Goal: Task Accomplishment & Management: Manage account settings

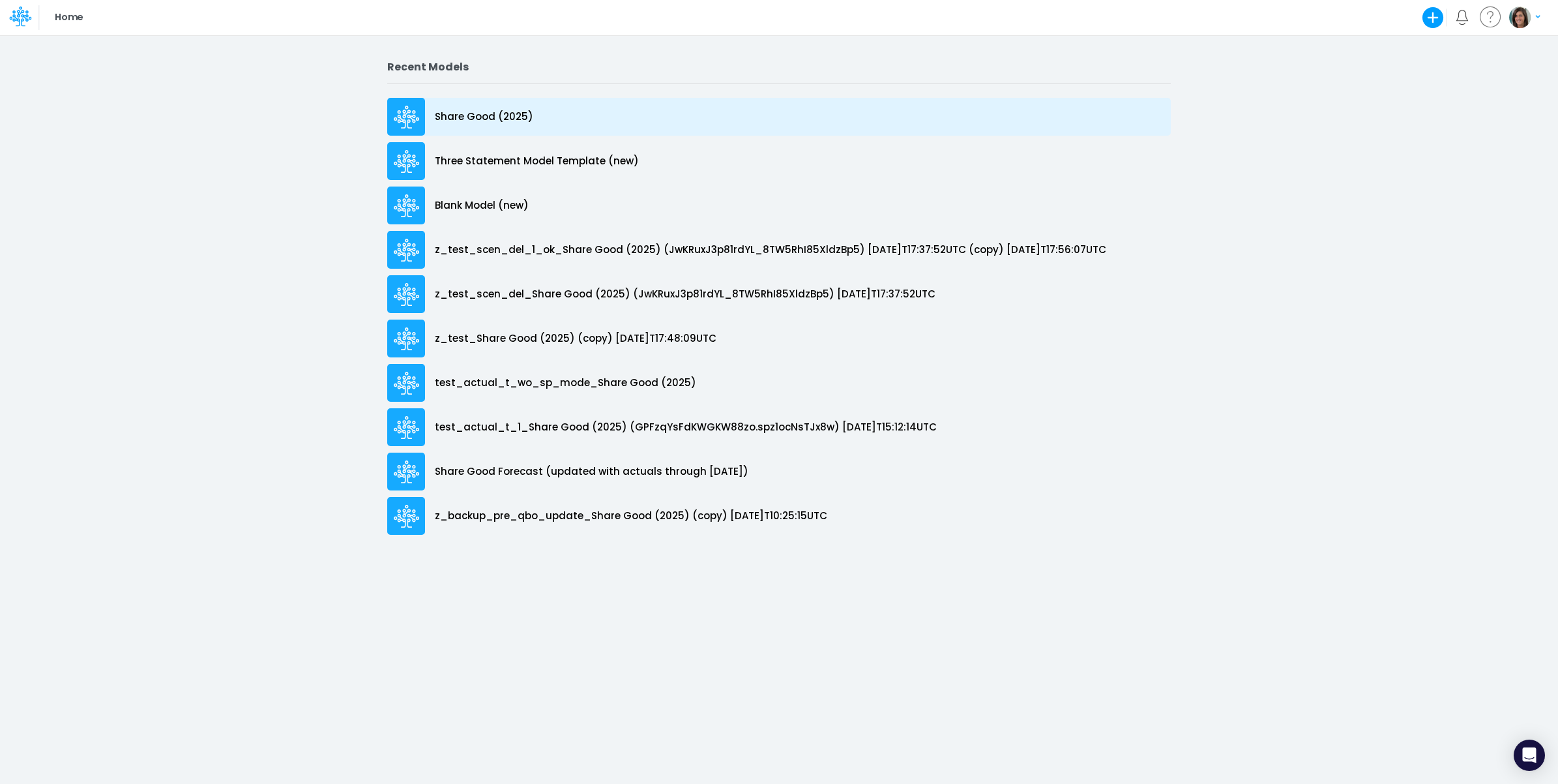
click at [567, 108] on div "Share Good (2025)" at bounding box center [779, 116] width 784 height 37
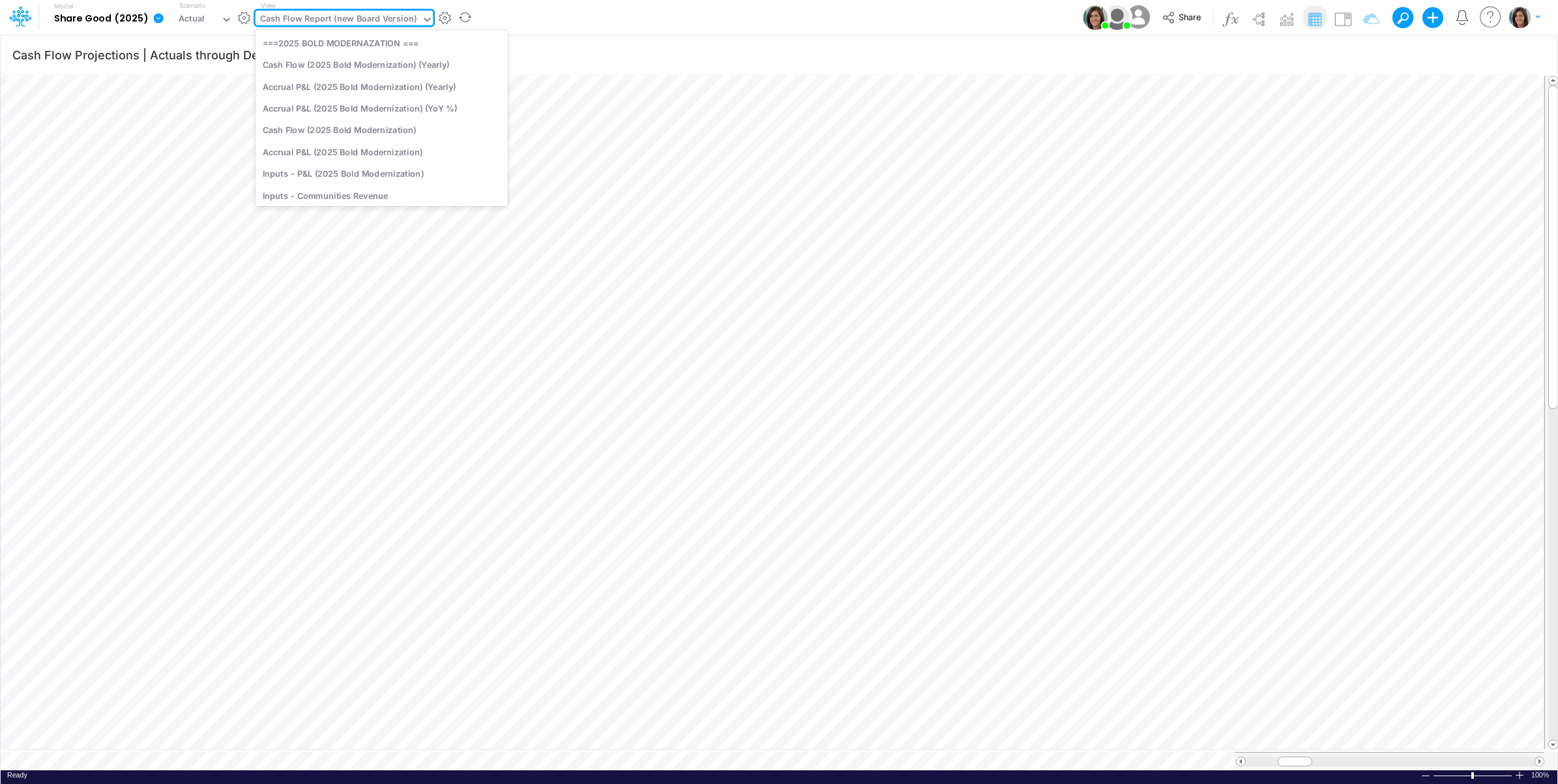
click at [383, 21] on div "Cash Flow Report (new Board Version)" at bounding box center [338, 20] width 157 height 15
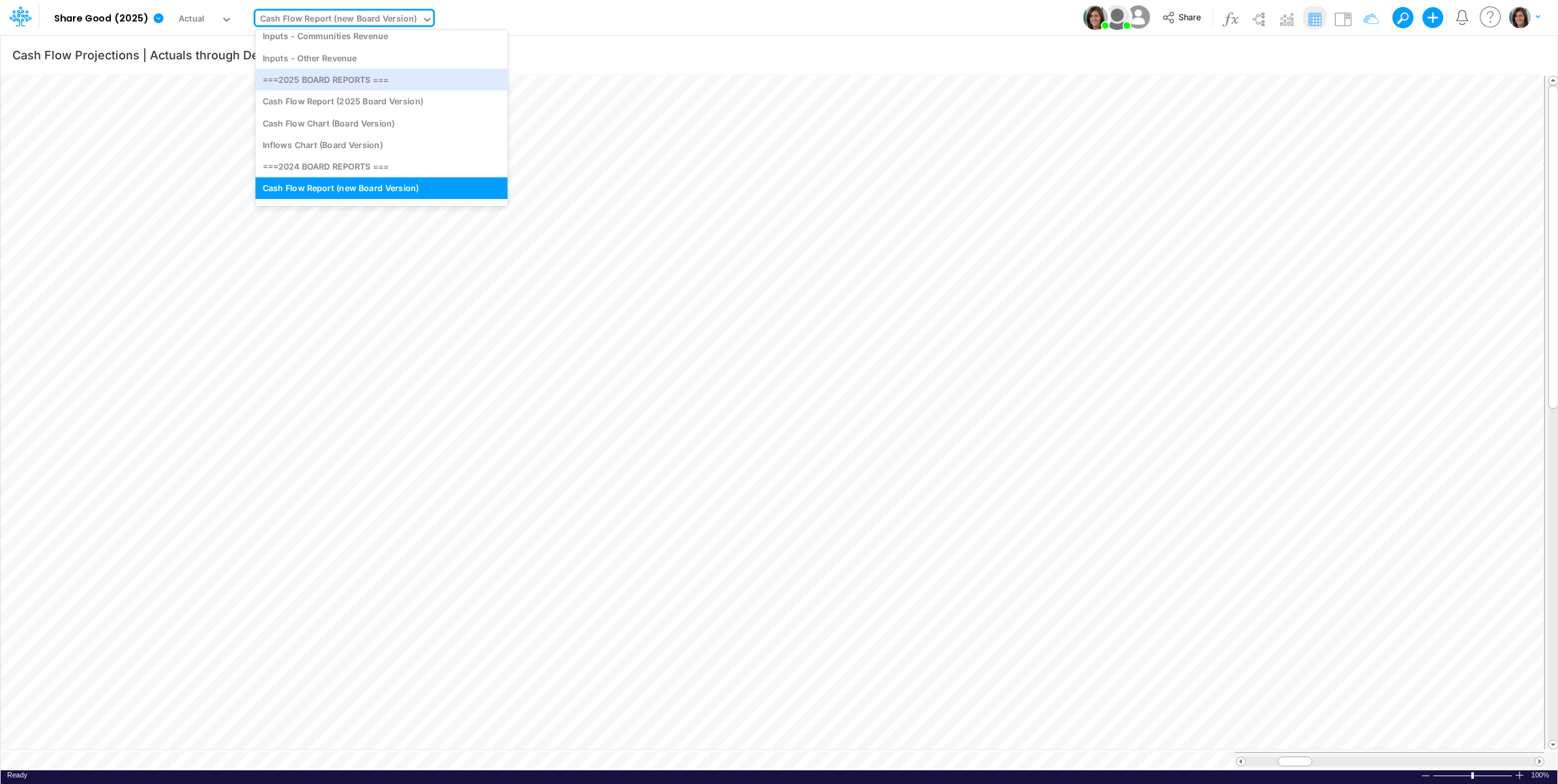
click at [573, 24] on div "Model Share Good (2025) Edit model settings Duplicate Import QuickBooks QuickBo…" at bounding box center [779, 17] width 1402 height 36
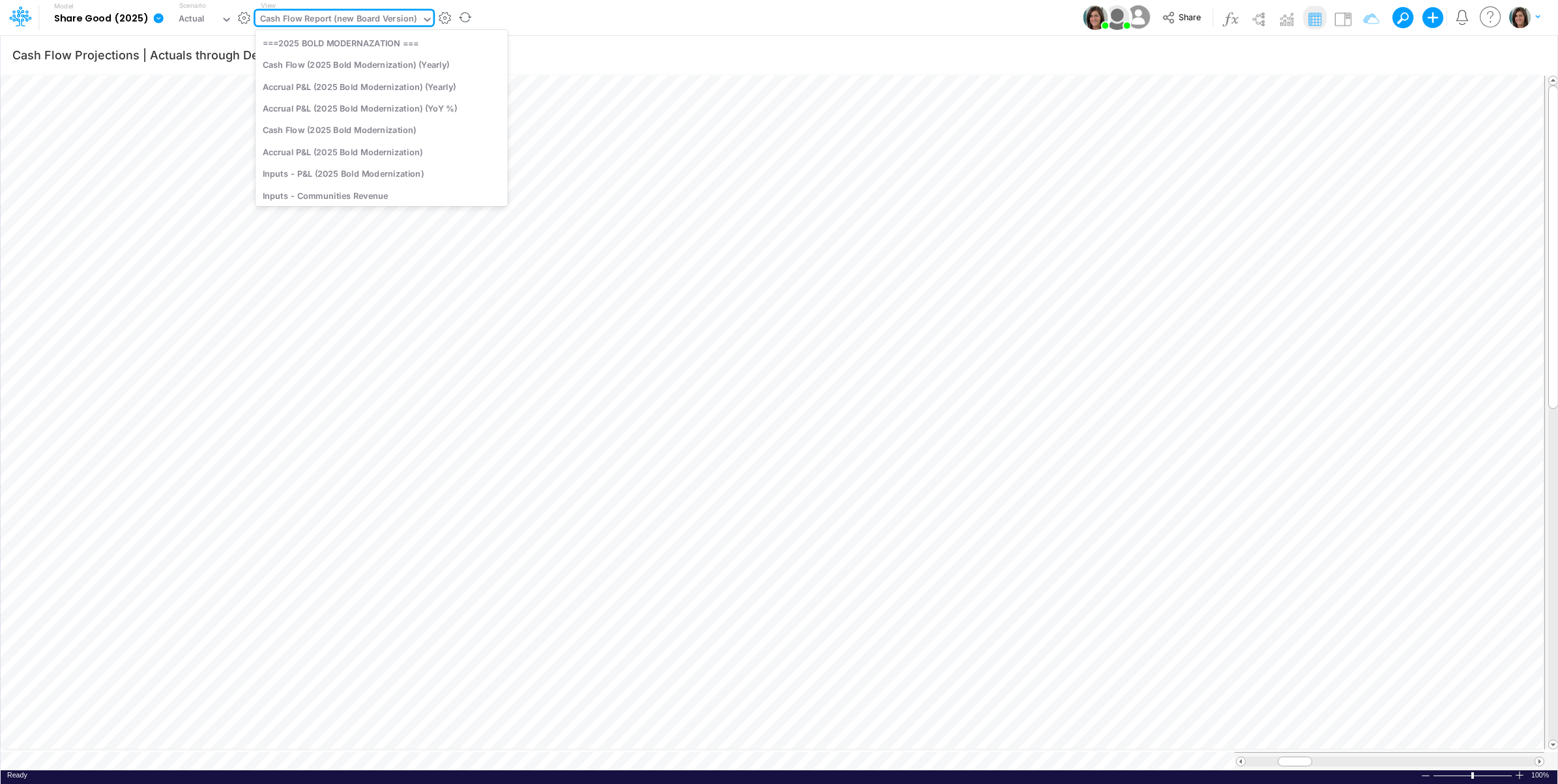
click at [331, 22] on div "Cash Flow Report (new Board Version)" at bounding box center [338, 20] width 157 height 15
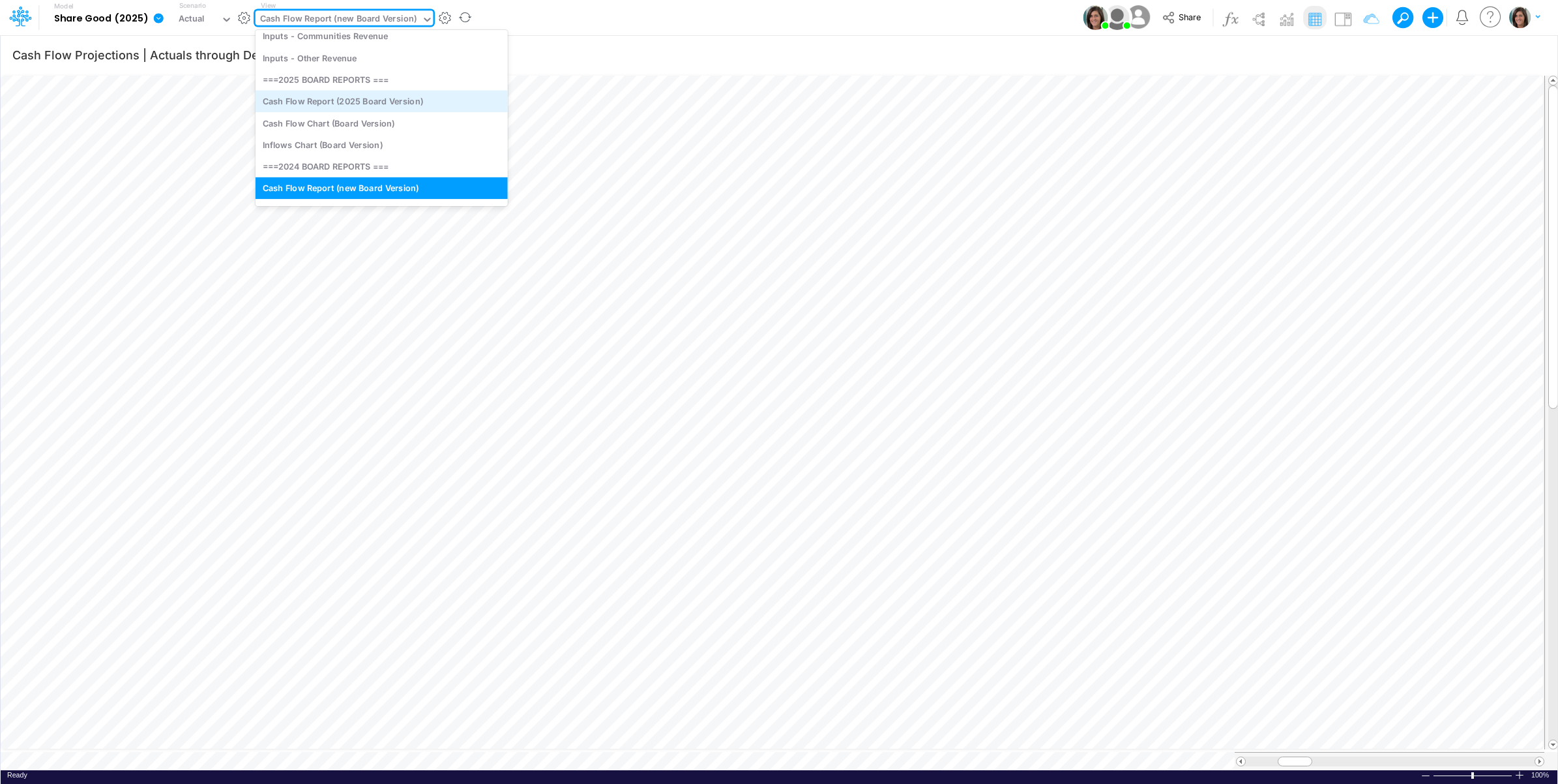
click at [389, 103] on div "Cash Flow Report (2025 Board Version)" at bounding box center [381, 101] width 253 height 22
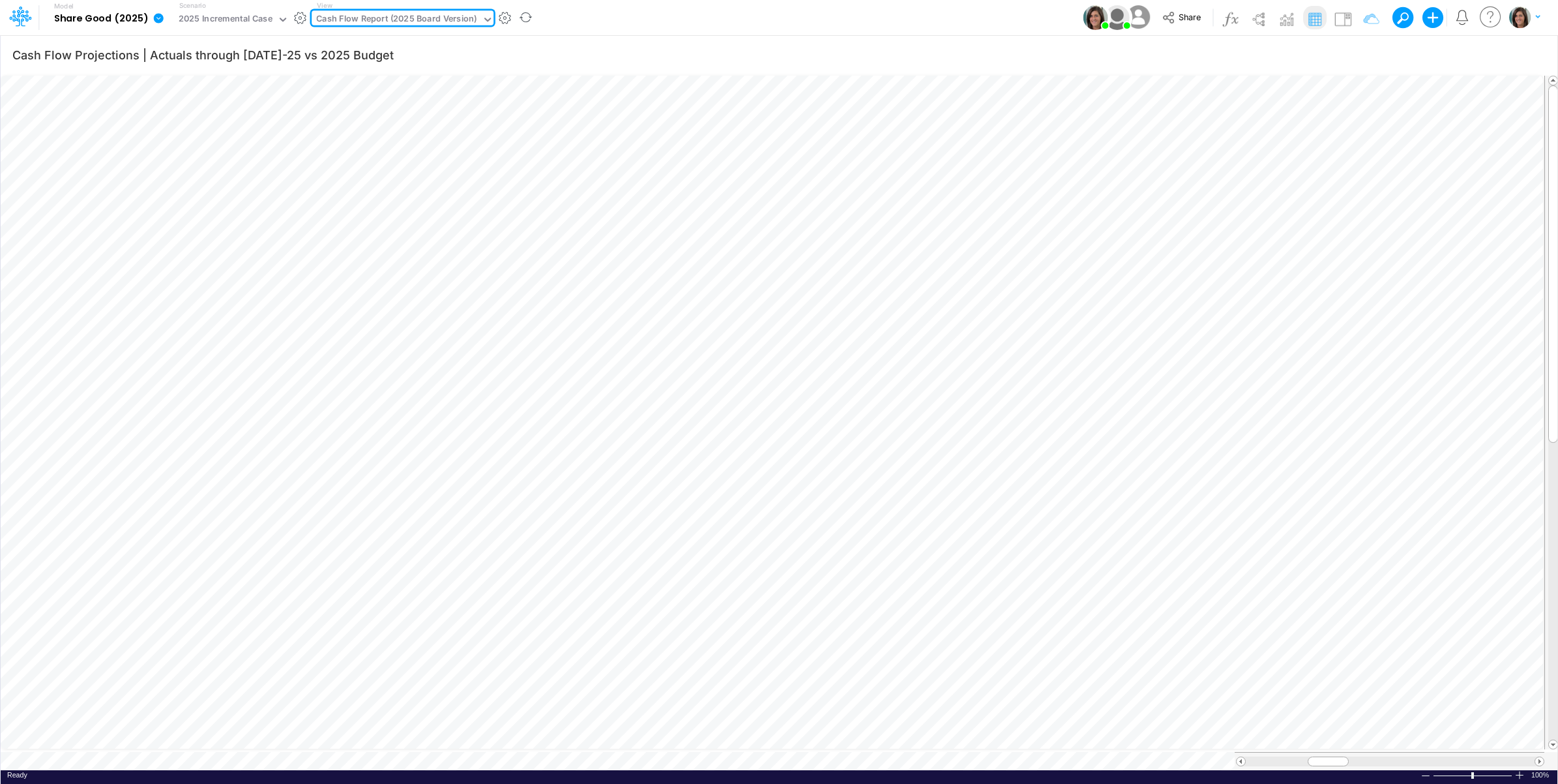
click at [578, 15] on div "Model Share Good (2025) Edit model settings Duplicate Import QuickBooks QuickBo…" at bounding box center [779, 17] width 1402 height 36
type input "Cash Flow Projections | Actuals through [DATE]-25 vs 2025 Budget"
click at [1433, 54] on icon "button" at bounding box center [1436, 55] width 19 height 14
click at [1233, 294] on icon "button" at bounding box center [1237, 293] width 8 height 8
click at [1162, 304] on div "Type to search..." at bounding box center [1119, 299] width 133 height 22
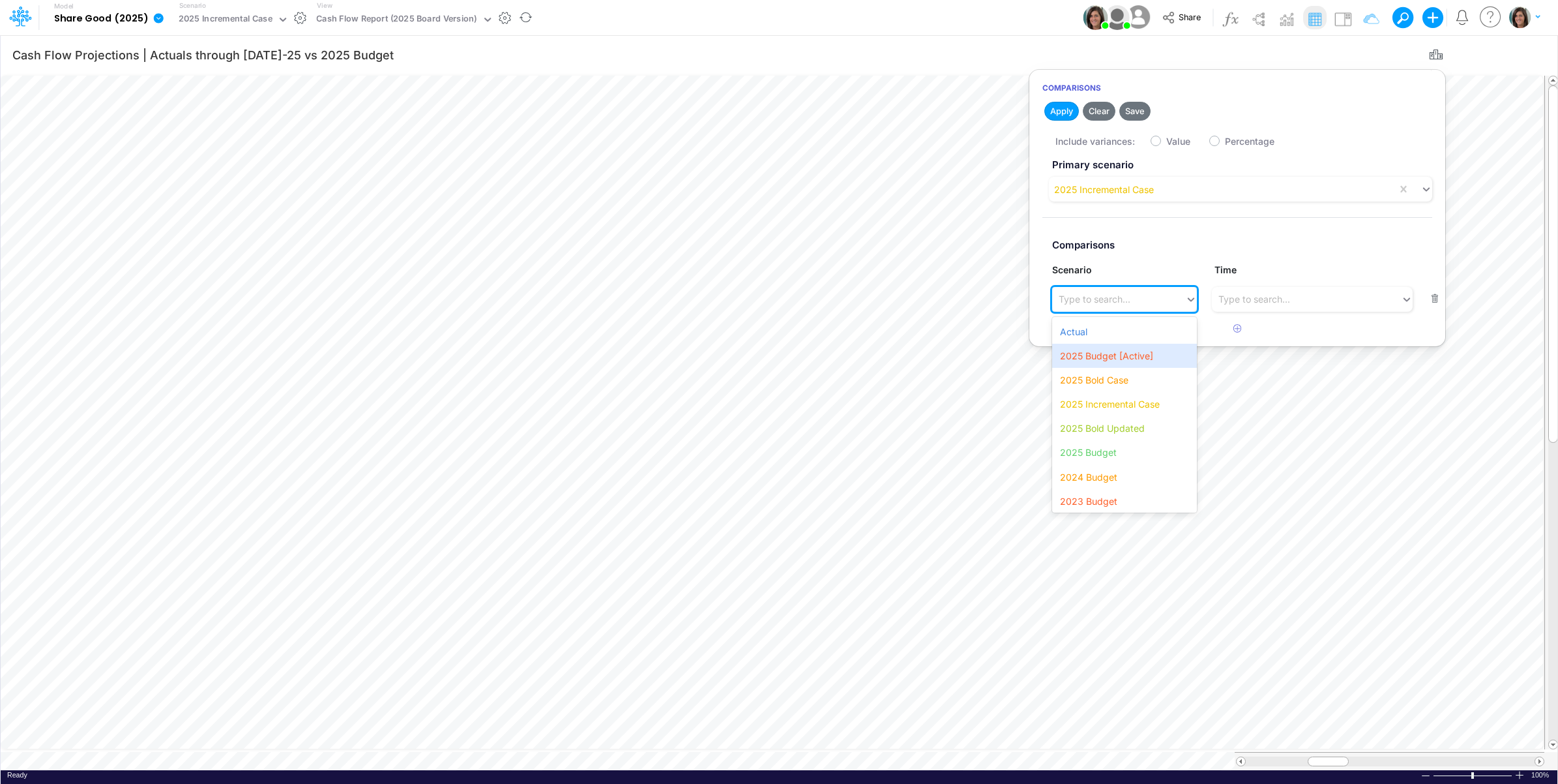
drag, startPoint x: 803, startPoint y: 21, endPoint x: 864, endPoint y: 17, distance: 61.1
click at [803, 21] on div "Model Share Good (2025) Edit model settings Duplicate Import QuickBooks QuickBo…" at bounding box center [779, 17] width 1402 height 36
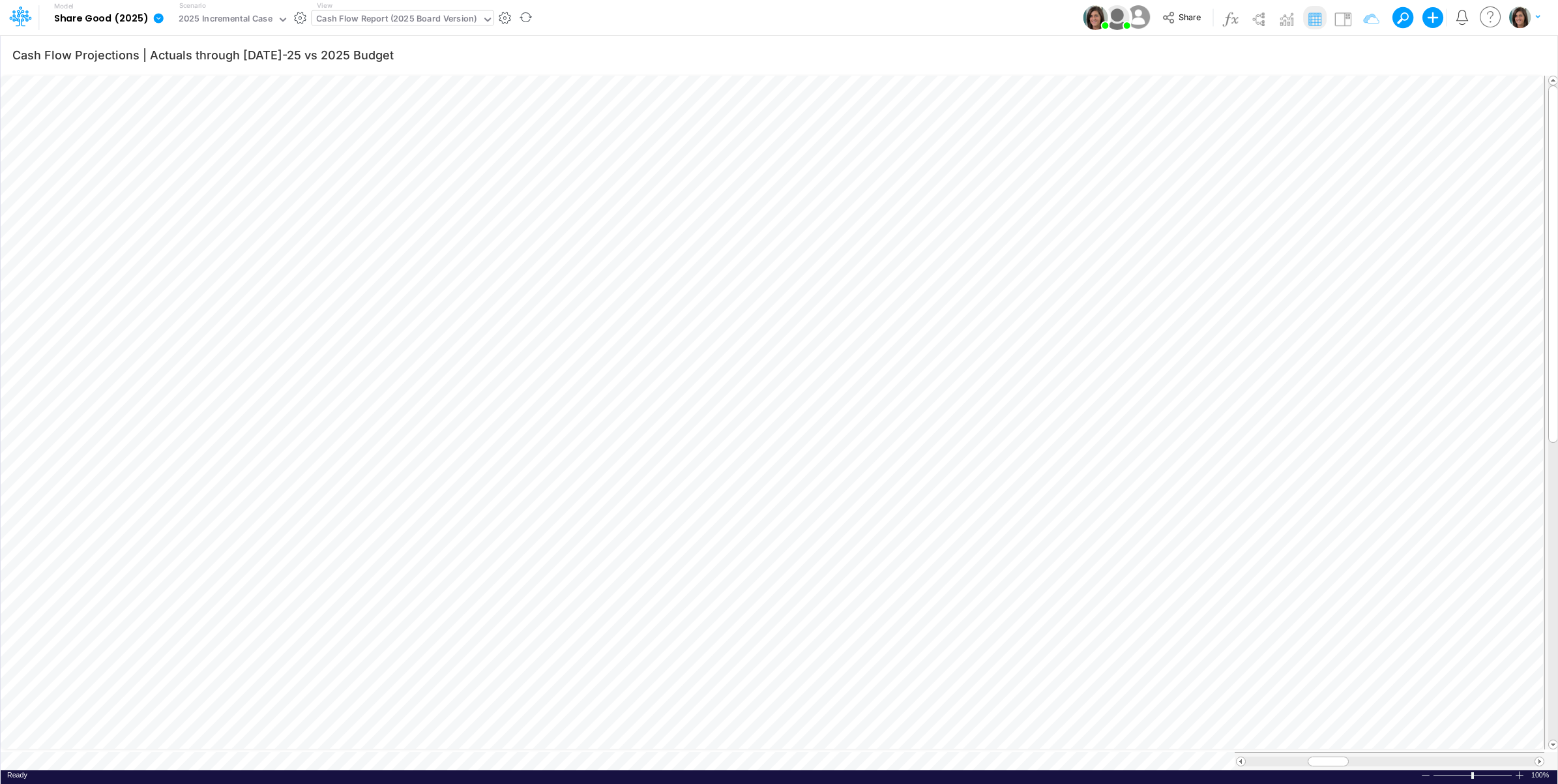
click at [439, 15] on div "Cash Flow Report (2025 Board Version)" at bounding box center [397, 20] width 161 height 15
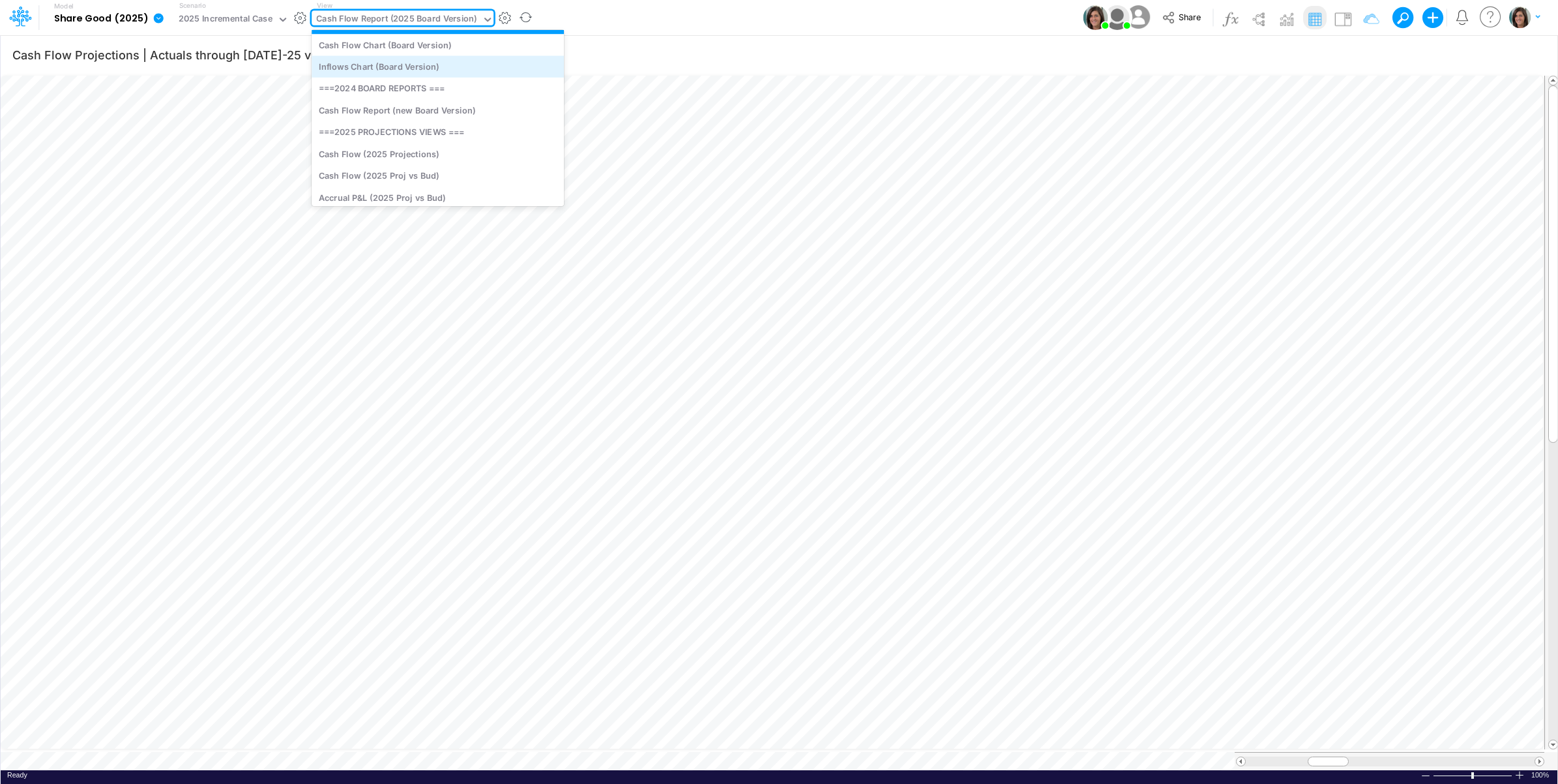
scroll to position [298, 0]
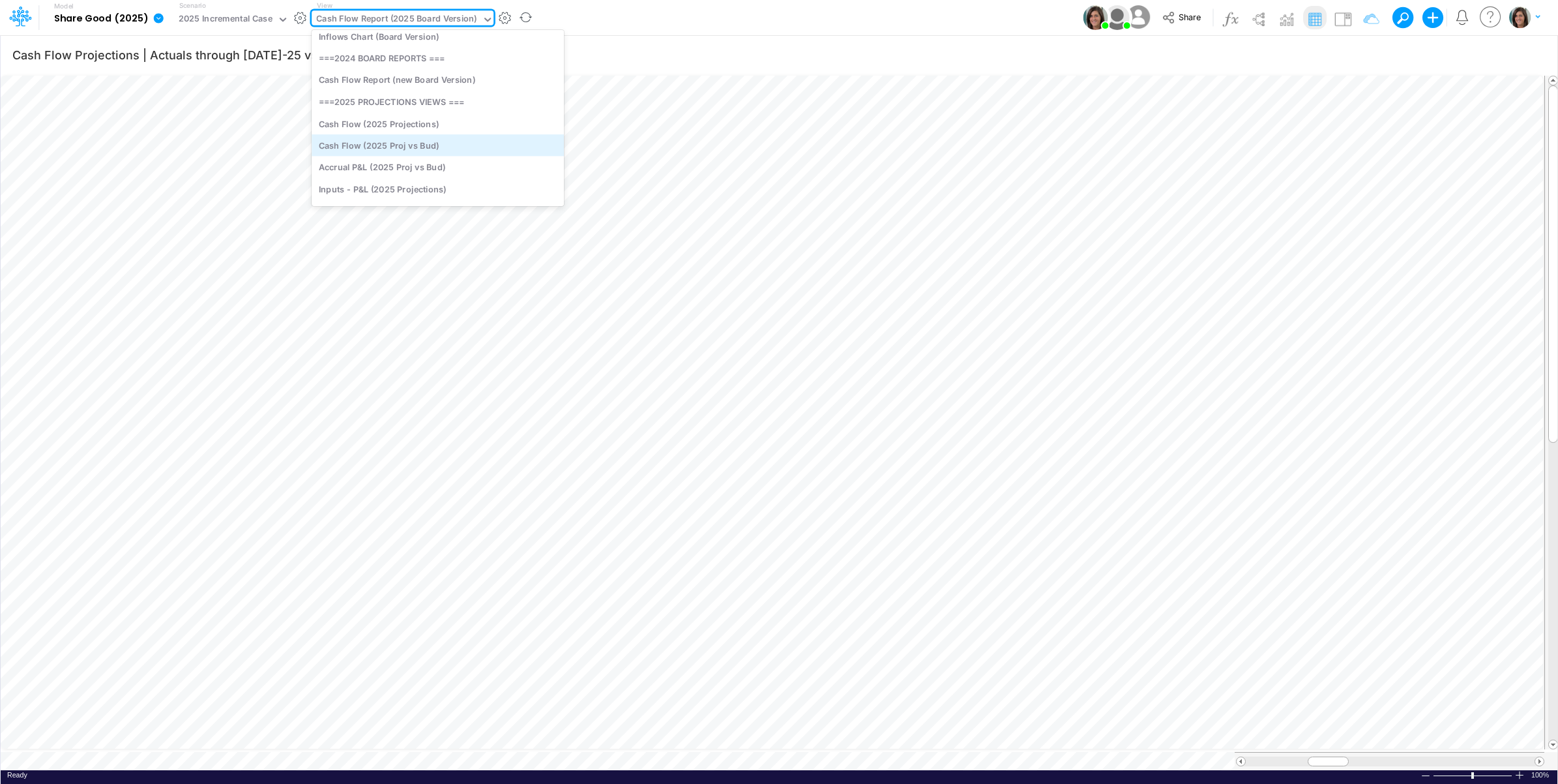
click at [459, 150] on div "Cash Flow (2025 Proj vs Bud)" at bounding box center [438, 145] width 253 height 22
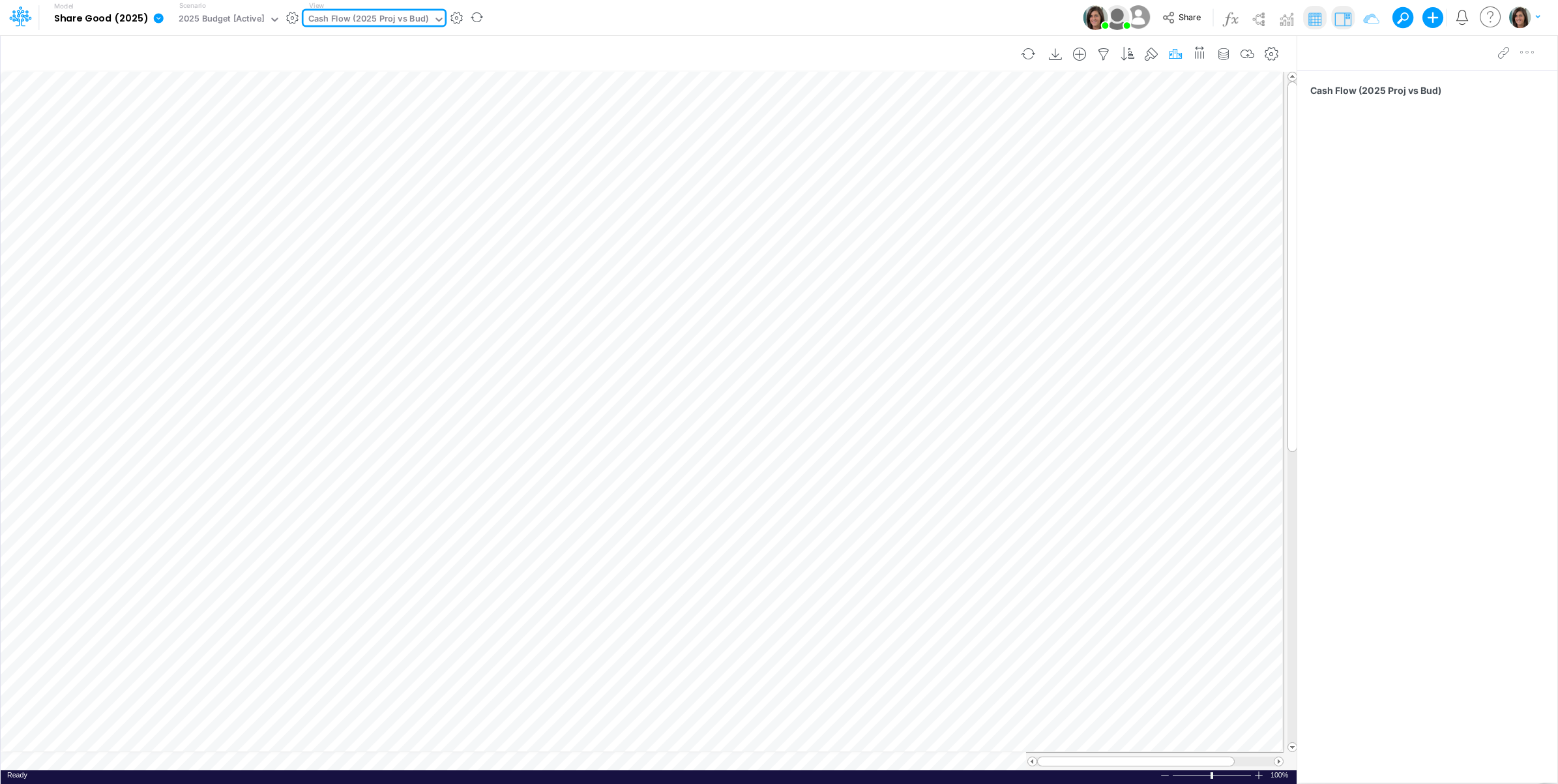
click at [1178, 54] on icon "button" at bounding box center [1175, 54] width 19 height 14
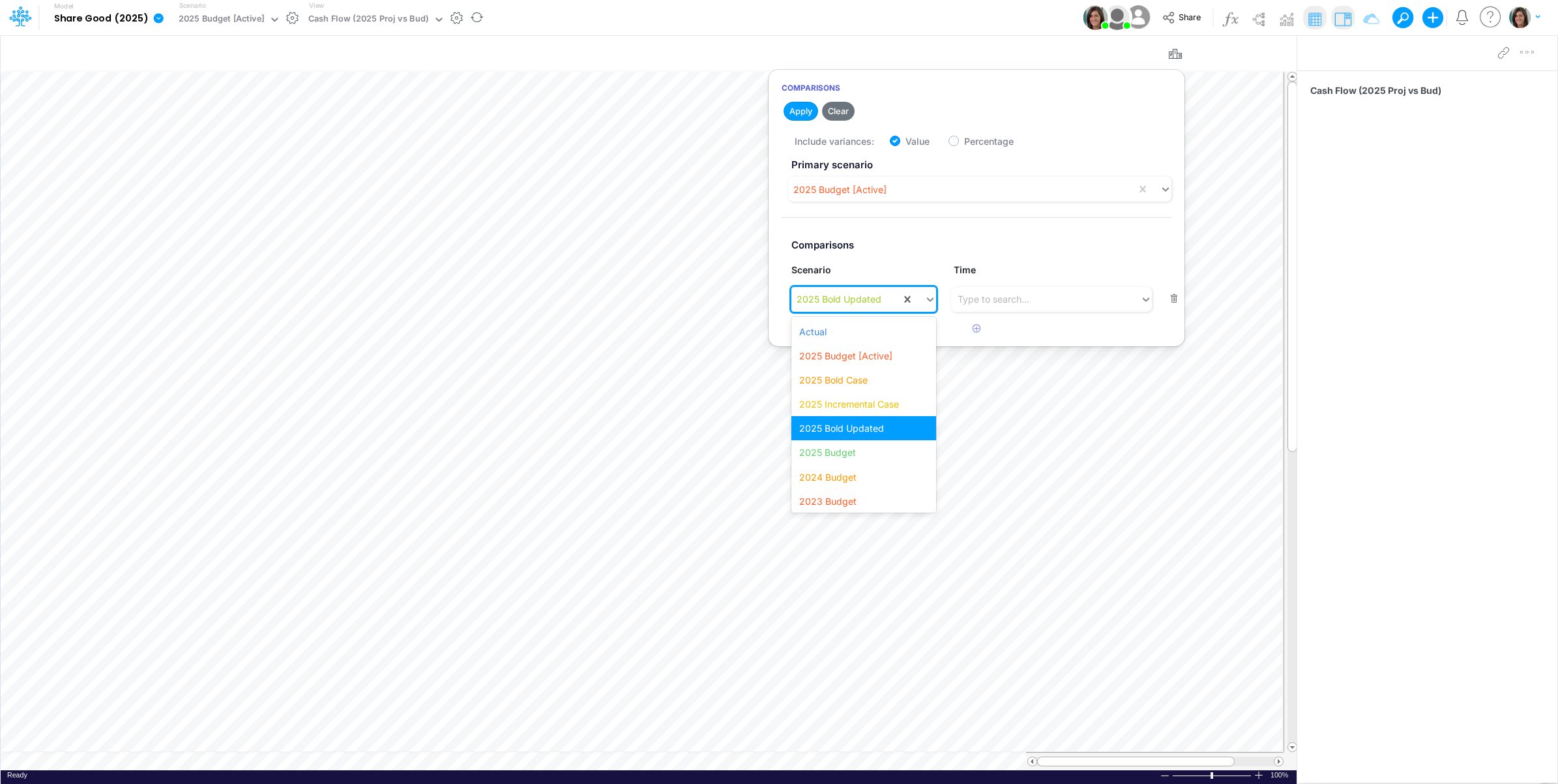
click at [873, 295] on div "2025 Bold Updated" at bounding box center [839, 298] width 85 height 14
click at [874, 452] on div "2025 Budget" at bounding box center [863, 452] width 144 height 24
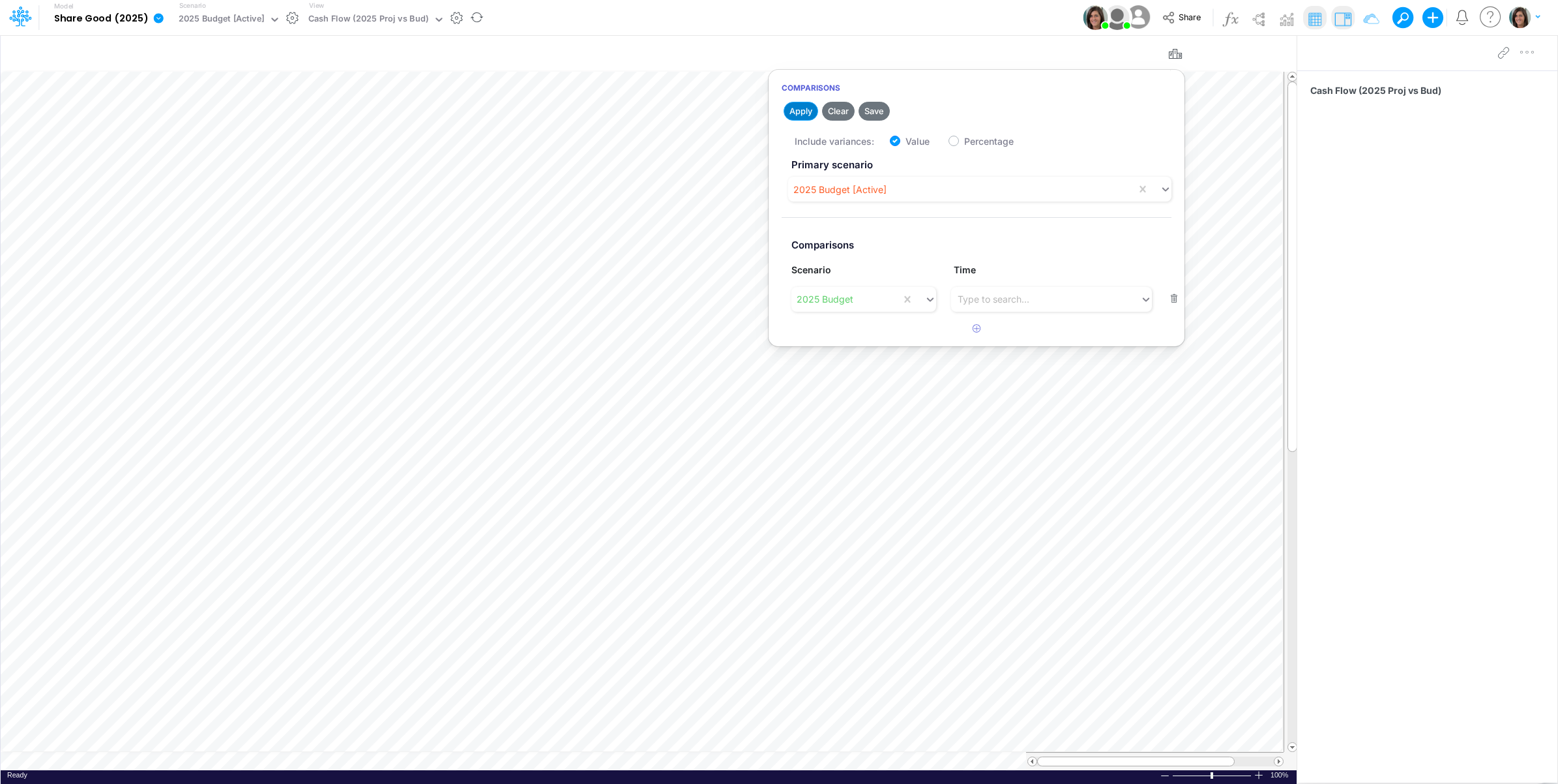
click at [804, 109] on button "Apply" at bounding box center [801, 111] width 35 height 19
drag, startPoint x: 640, startPoint y: 17, endPoint x: 665, endPoint y: 53, distance: 43.8
click at [640, 17] on div "Model Share Good (2025) Edit model settings Duplicate Import QuickBooks QuickBo…" at bounding box center [779, 17] width 1402 height 36
click at [539, 18] on div "Model Share Good (2025) Edit model settings Duplicate Import QuickBooks QuickBo…" at bounding box center [779, 17] width 1402 height 36
click at [1171, 53] on icon "button" at bounding box center [1175, 54] width 19 height 14
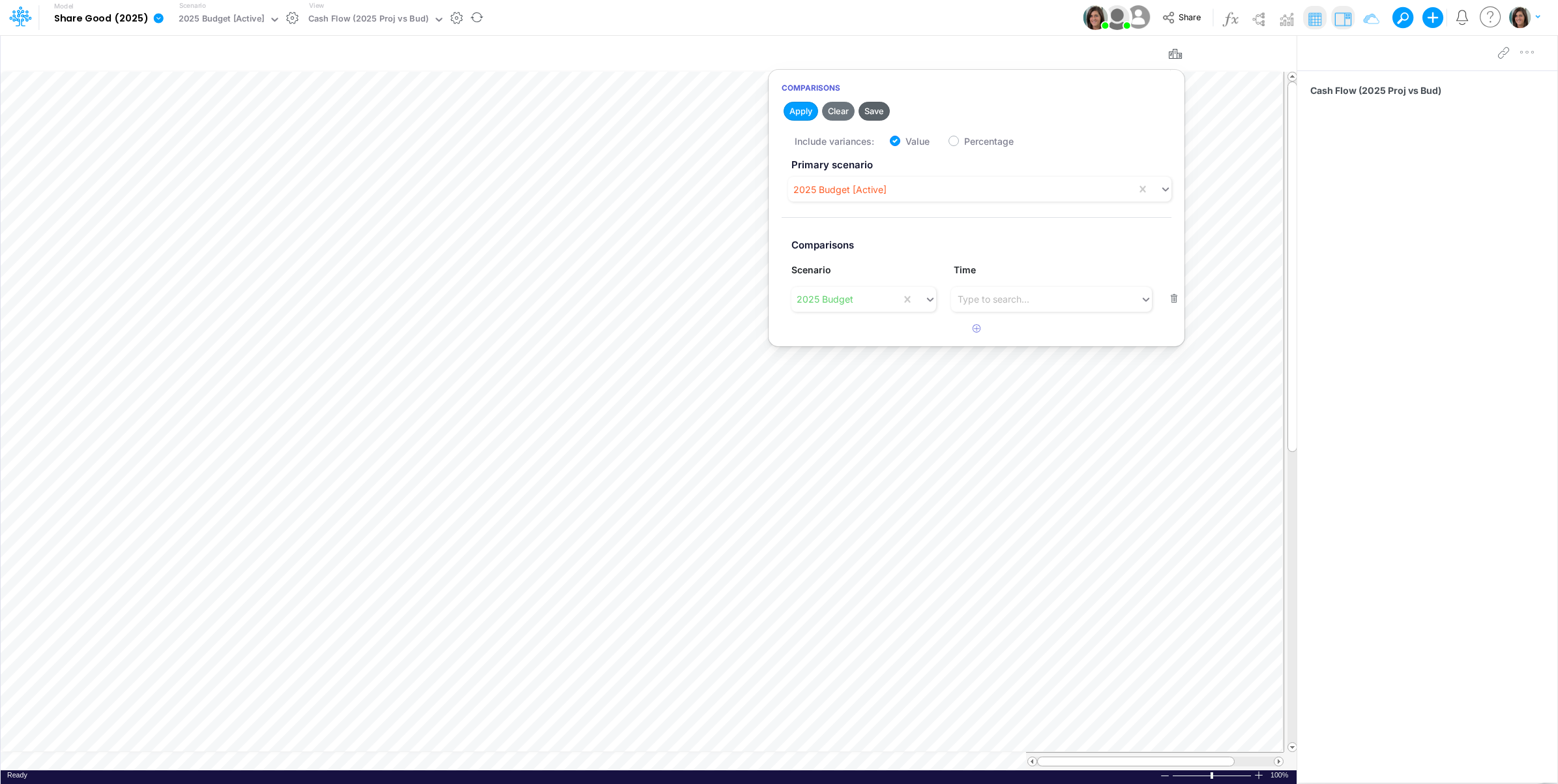
click at [878, 113] on button "Save" at bounding box center [874, 111] width 31 height 19
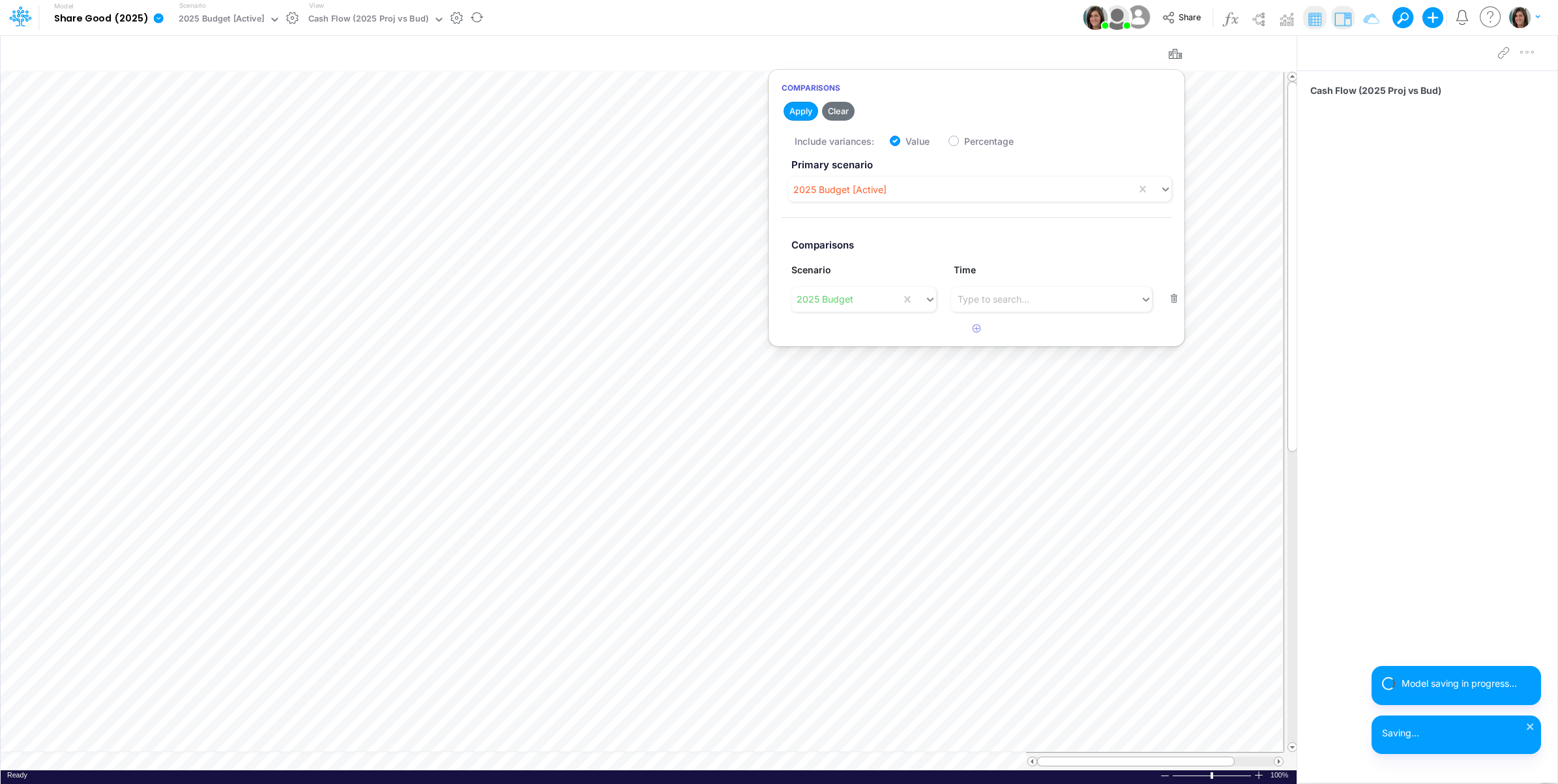
click at [944, 18] on div "Model Share Good (2025) Edit model settings Duplicate Import QuickBooks QuickBo…" at bounding box center [779, 17] width 1402 height 36
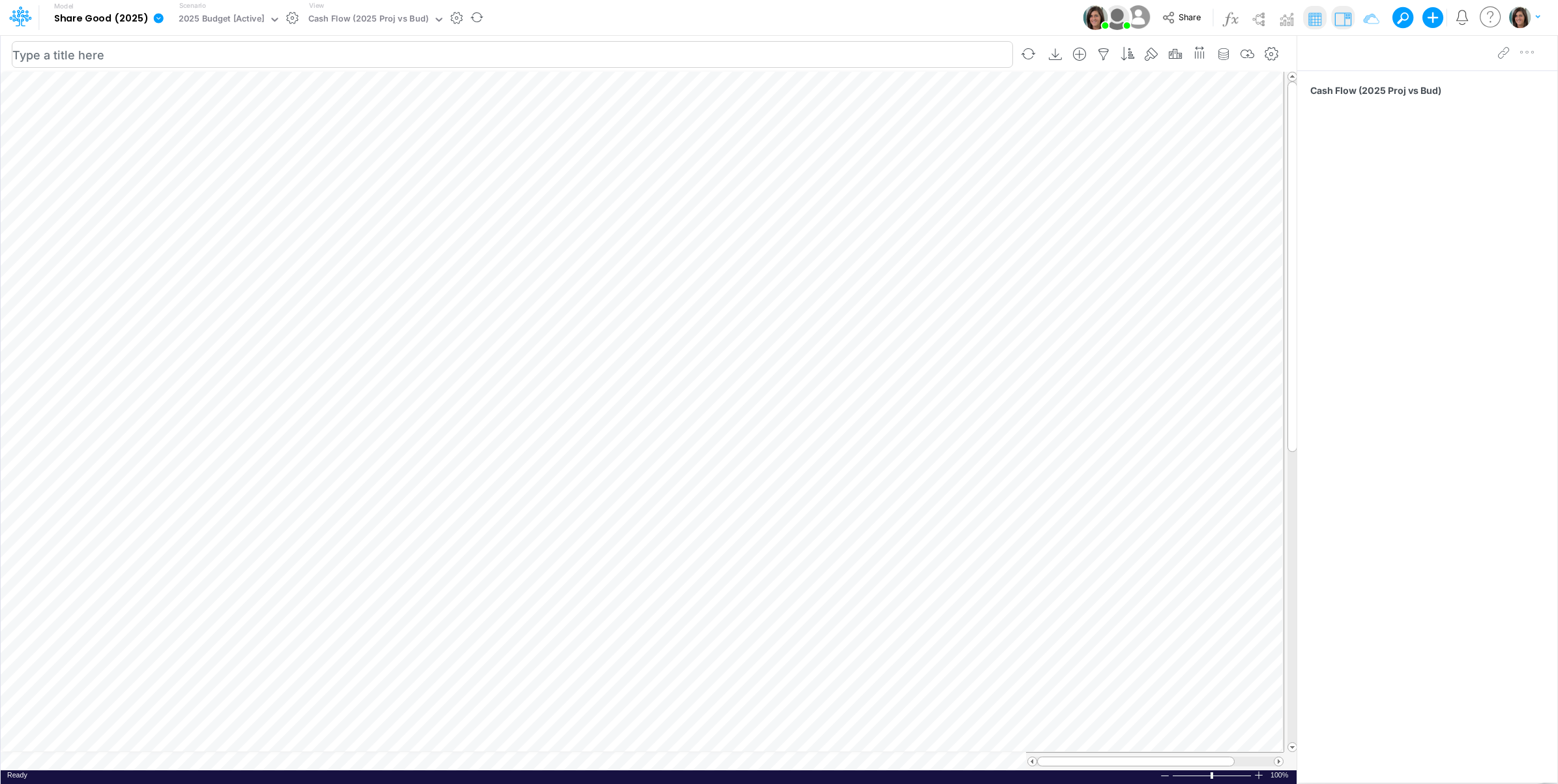
type input "Cash Flow Projections | Actuals through [DATE]-25 vs 2025 Budget"
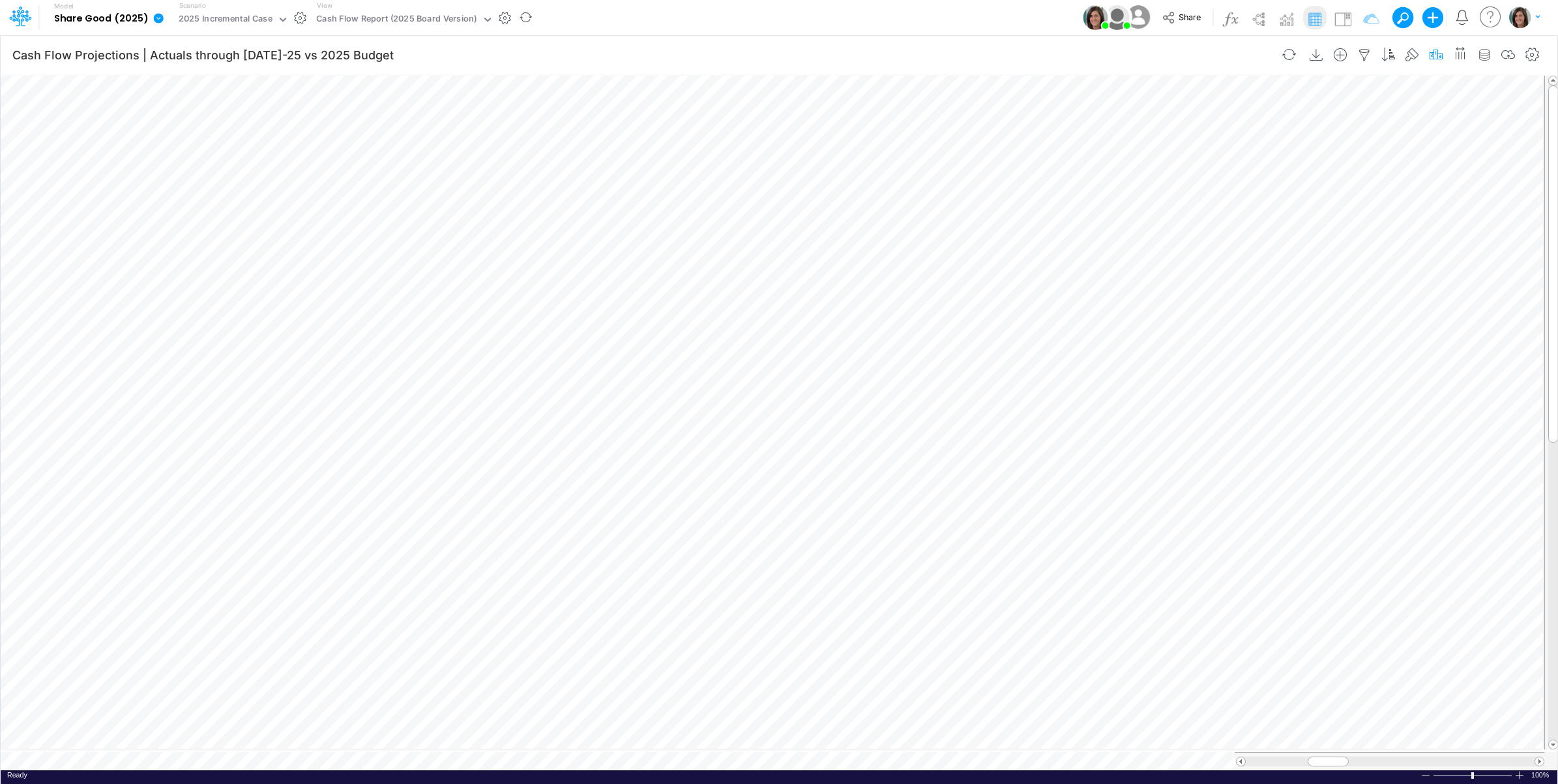
click at [1431, 54] on icon "button" at bounding box center [1436, 55] width 19 height 14
click at [1236, 299] on button "button" at bounding box center [1238, 294] width 26 height 22
click at [1126, 304] on div "Type to search..." at bounding box center [1094, 298] width 72 height 14
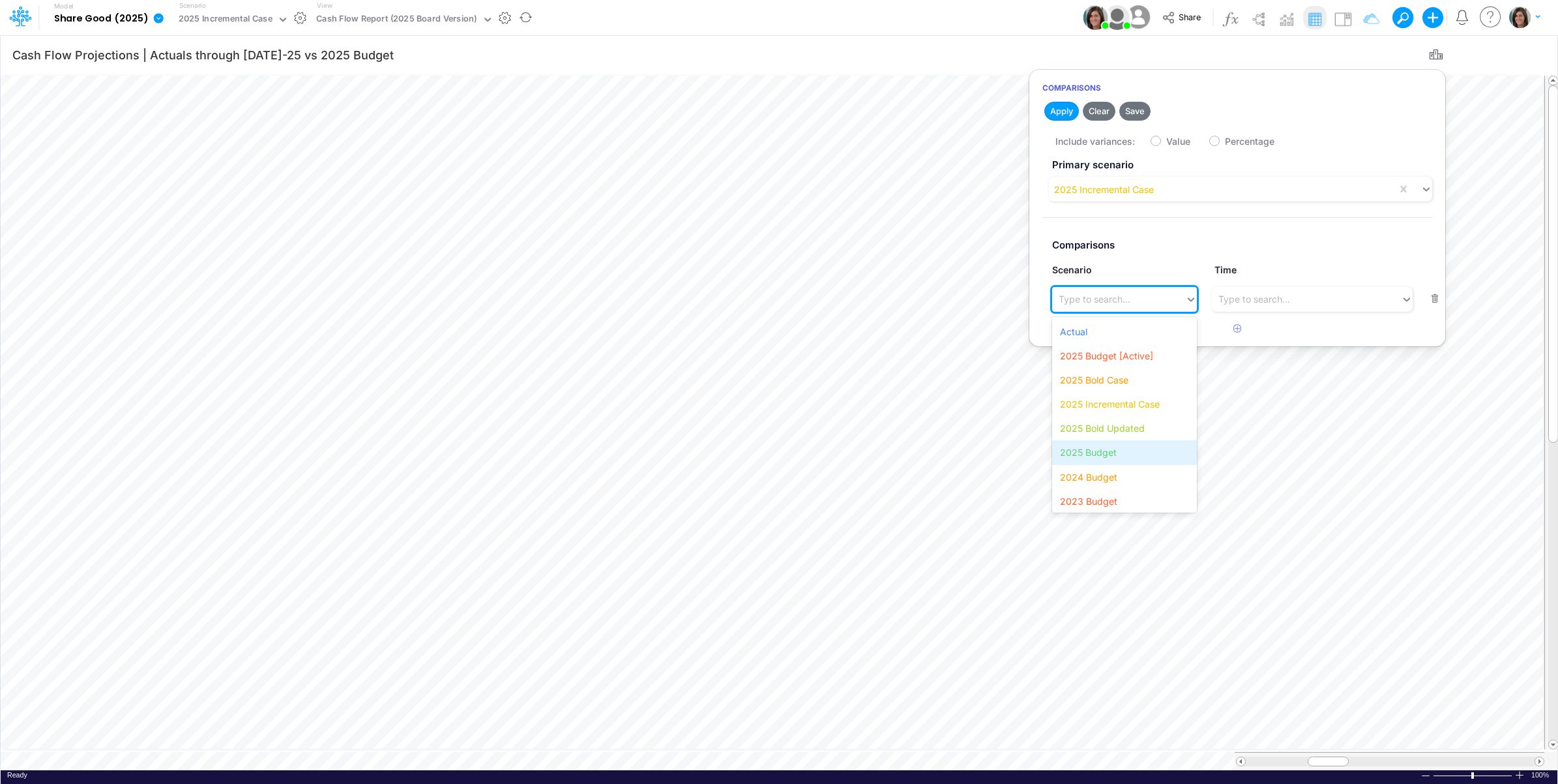
drag, startPoint x: 1132, startPoint y: 459, endPoint x: 1172, endPoint y: 266, distance: 197.1
click at [1131, 457] on div "2025 Budget" at bounding box center [1124, 452] width 144 height 24
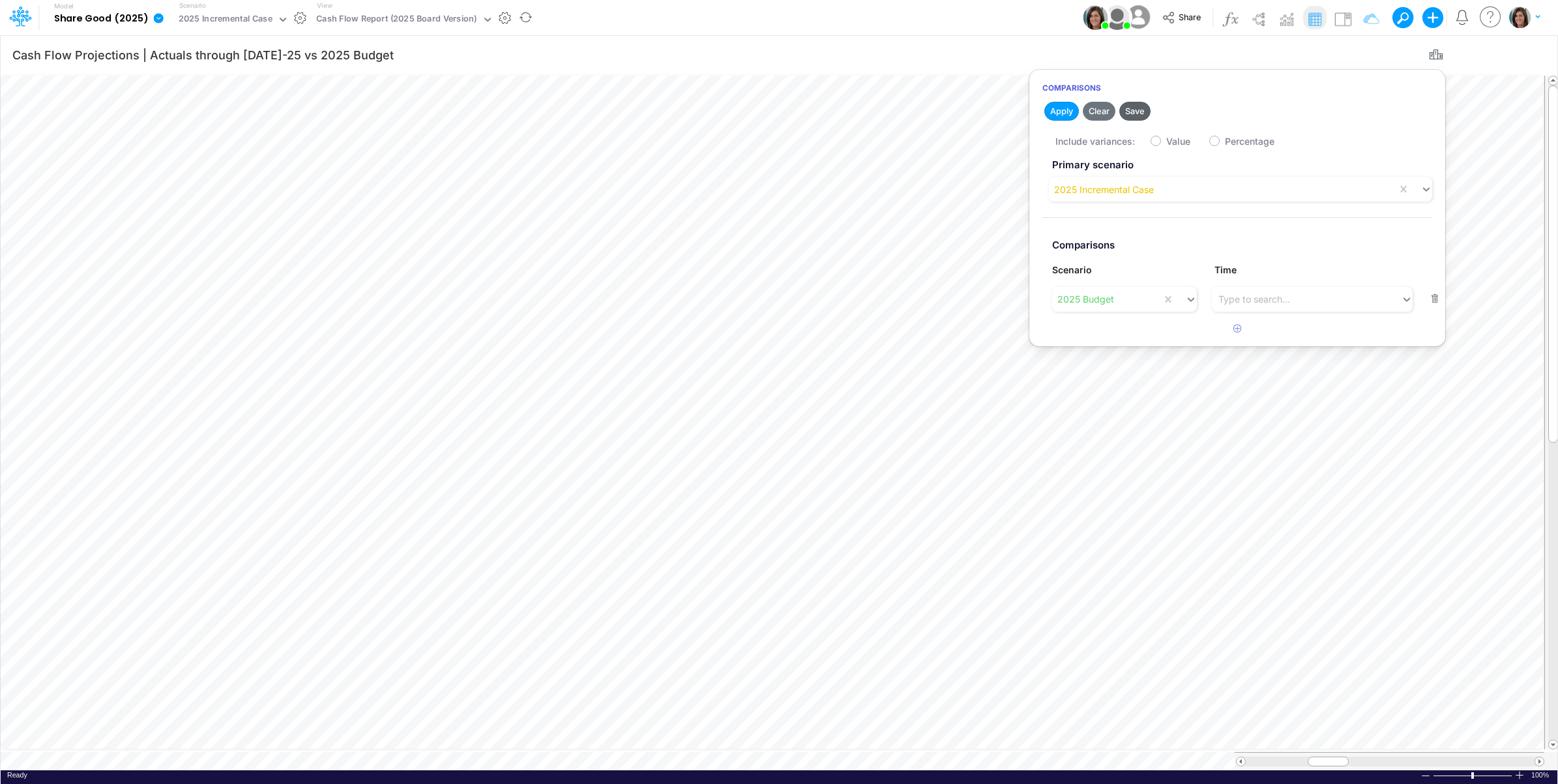
click at [1139, 112] on button "Save" at bounding box center [1135, 111] width 31 height 19
click at [1018, 20] on div "Model Share Good (2025) Edit model settings Duplicate Import QuickBooks QuickBo…" at bounding box center [779, 17] width 1402 height 36
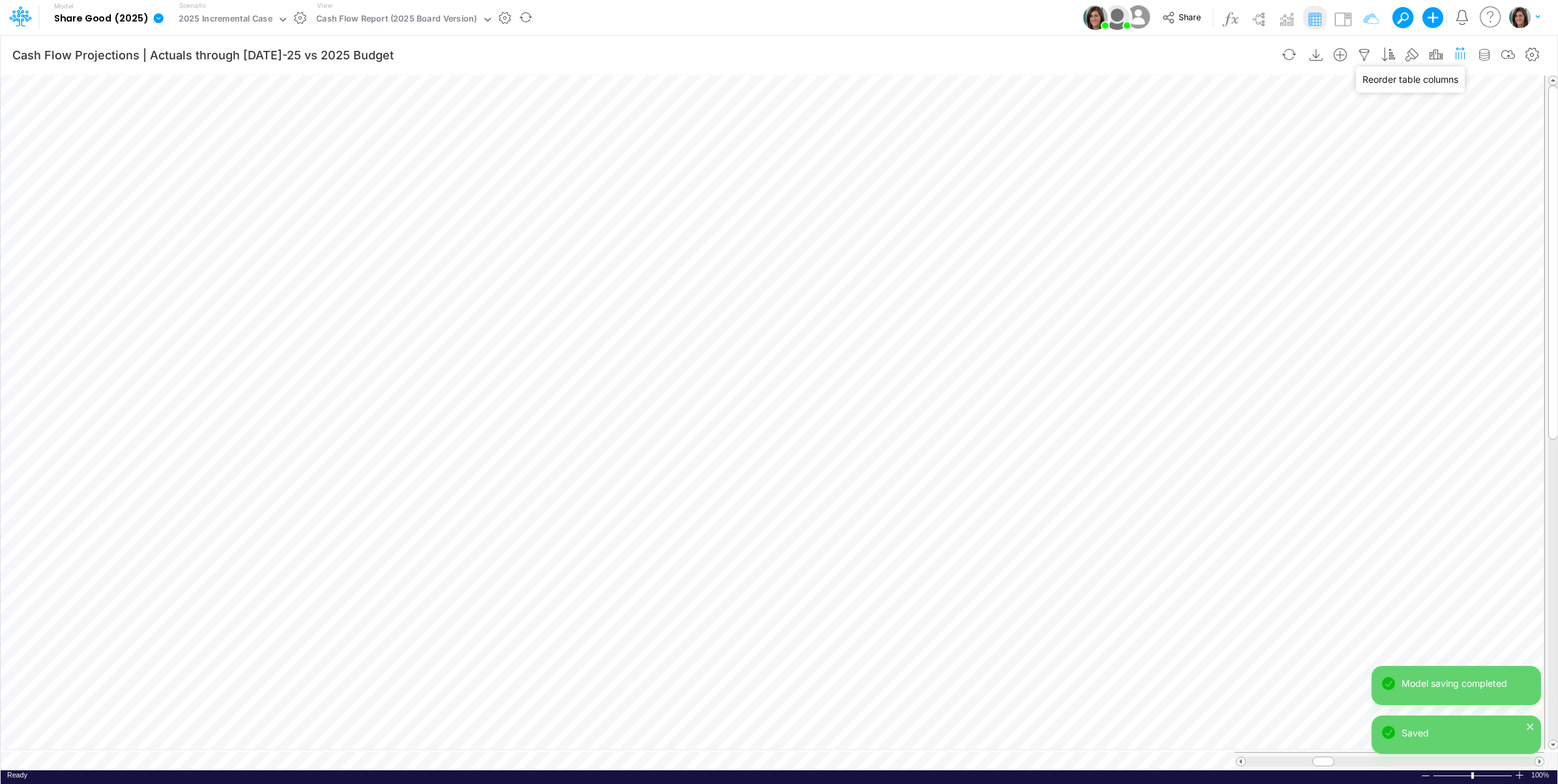
click at [1462, 58] on icon "button" at bounding box center [1460, 52] width 14 height 19
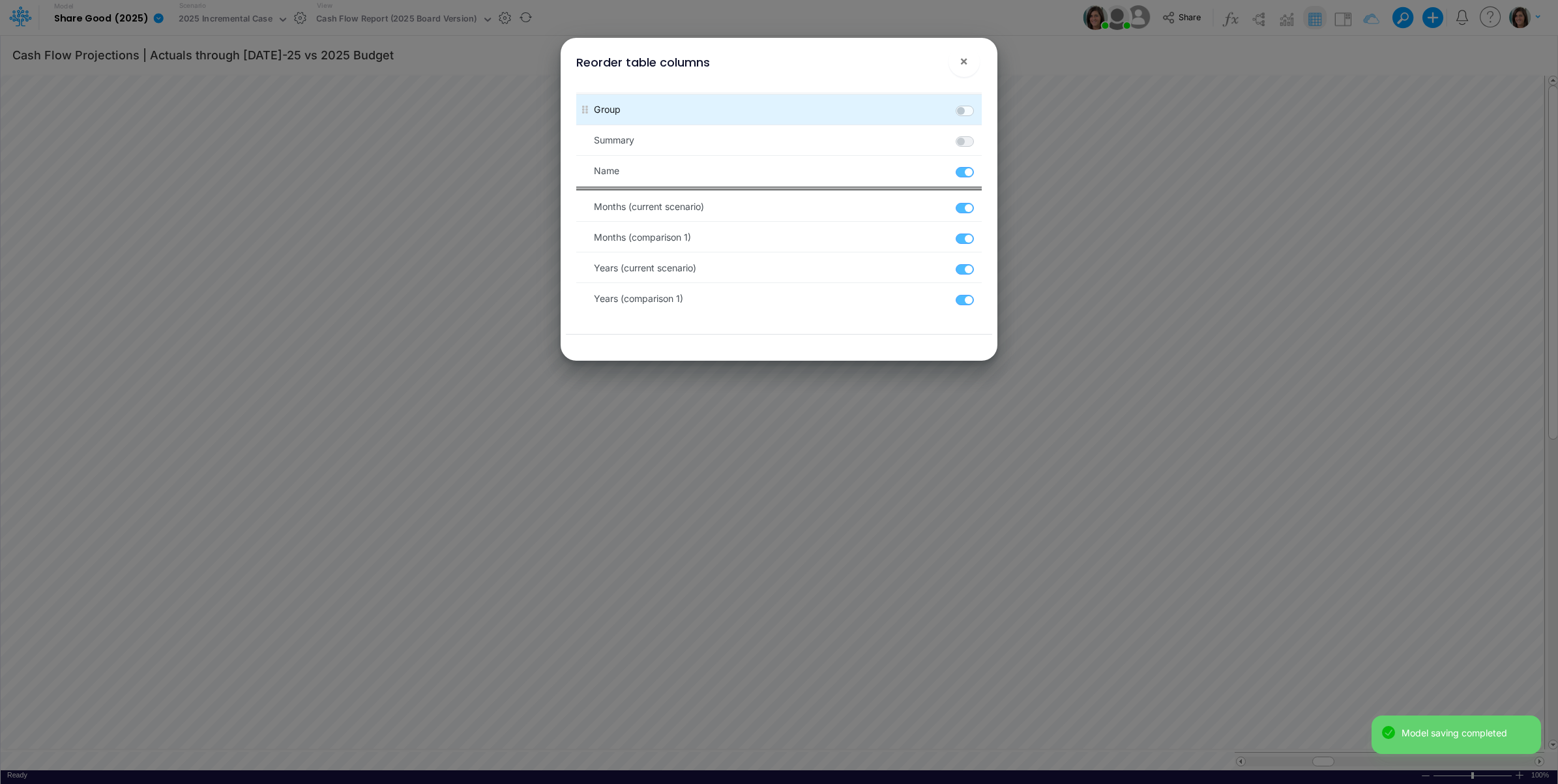
drag, startPoint x: 963, startPoint y: 239, endPoint x: 967, endPoint y: 105, distance: 134.1
click at [979, 232] on label at bounding box center [980, 232] width 2 height 0
click at [979, 240] on 1 "checkbox" at bounding box center [983, 235] width 8 height 8
checkbox 1 "false"
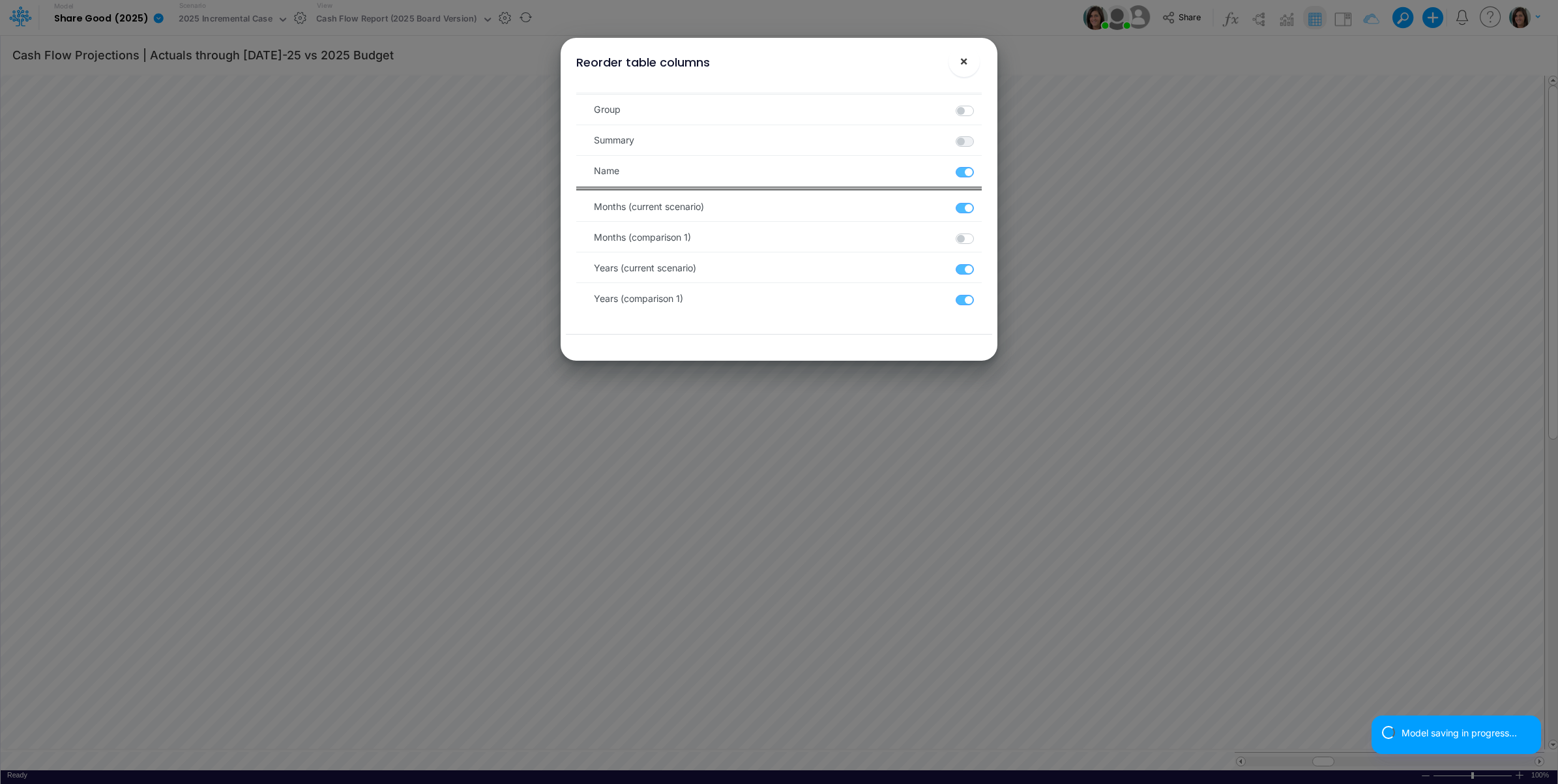
click at [963, 61] on span "×" at bounding box center [964, 60] width 8 height 15
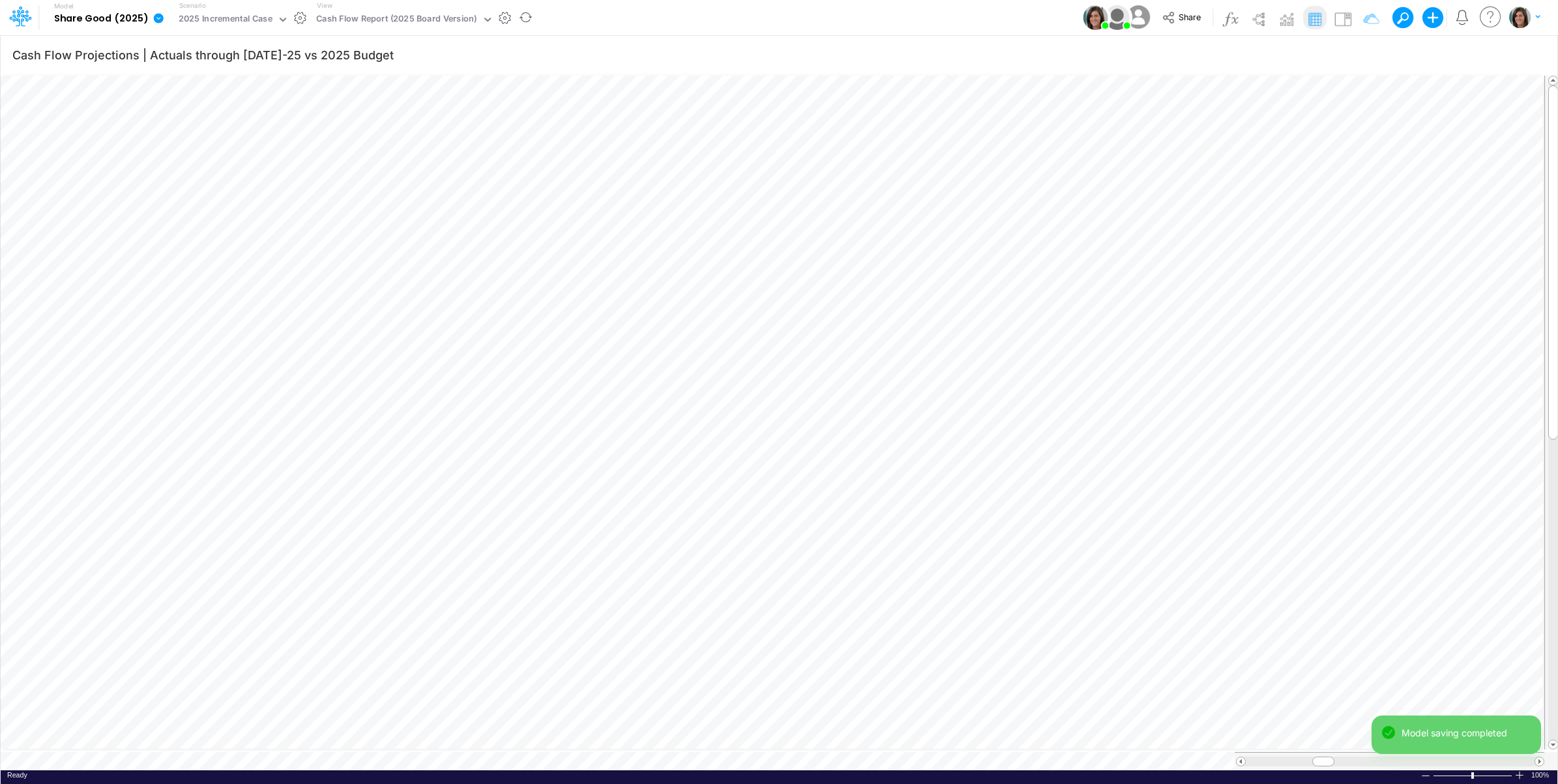
scroll to position [0, 1]
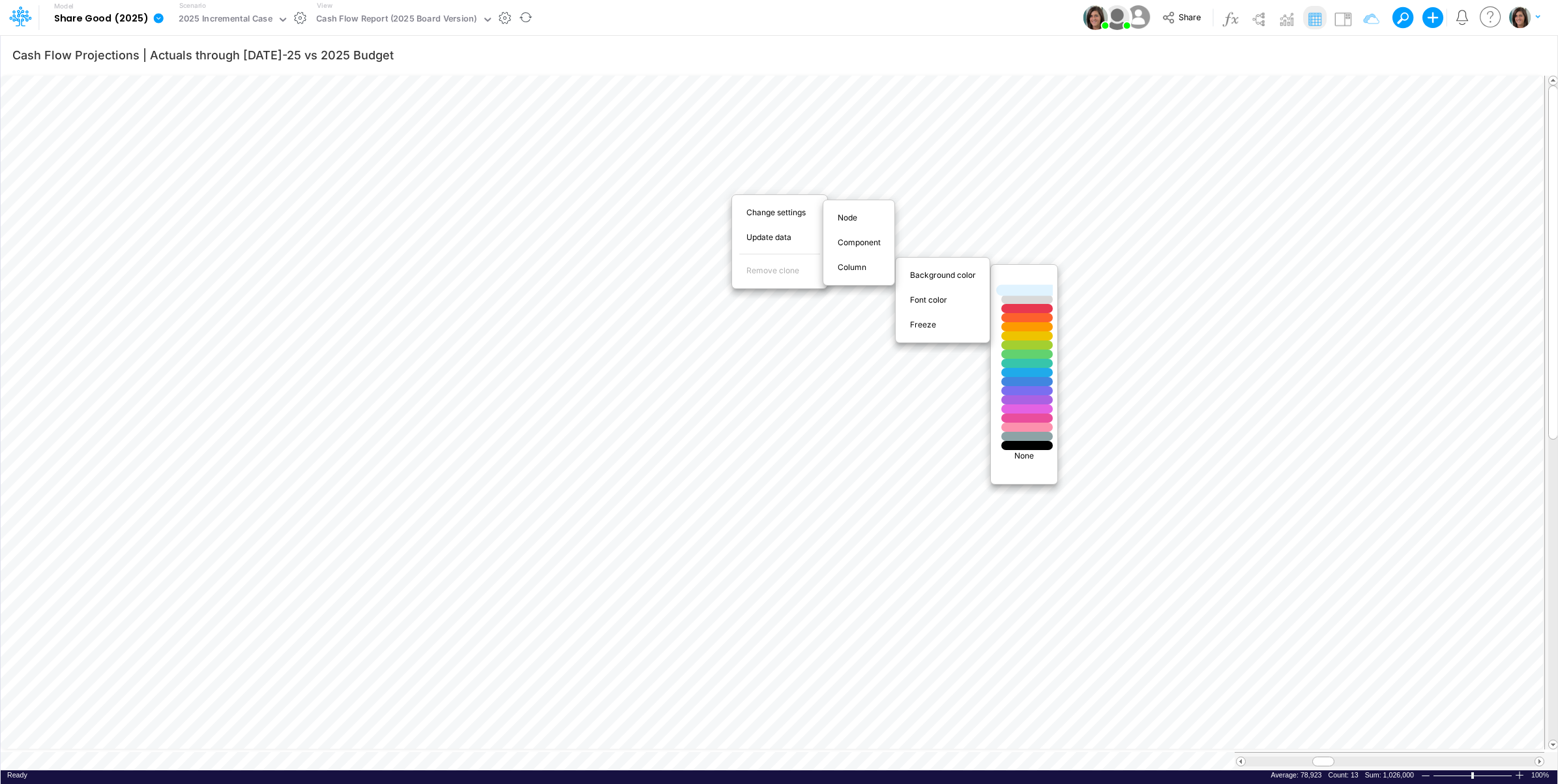
click at [1028, 289] on div at bounding box center [1027, 291] width 61 height 11
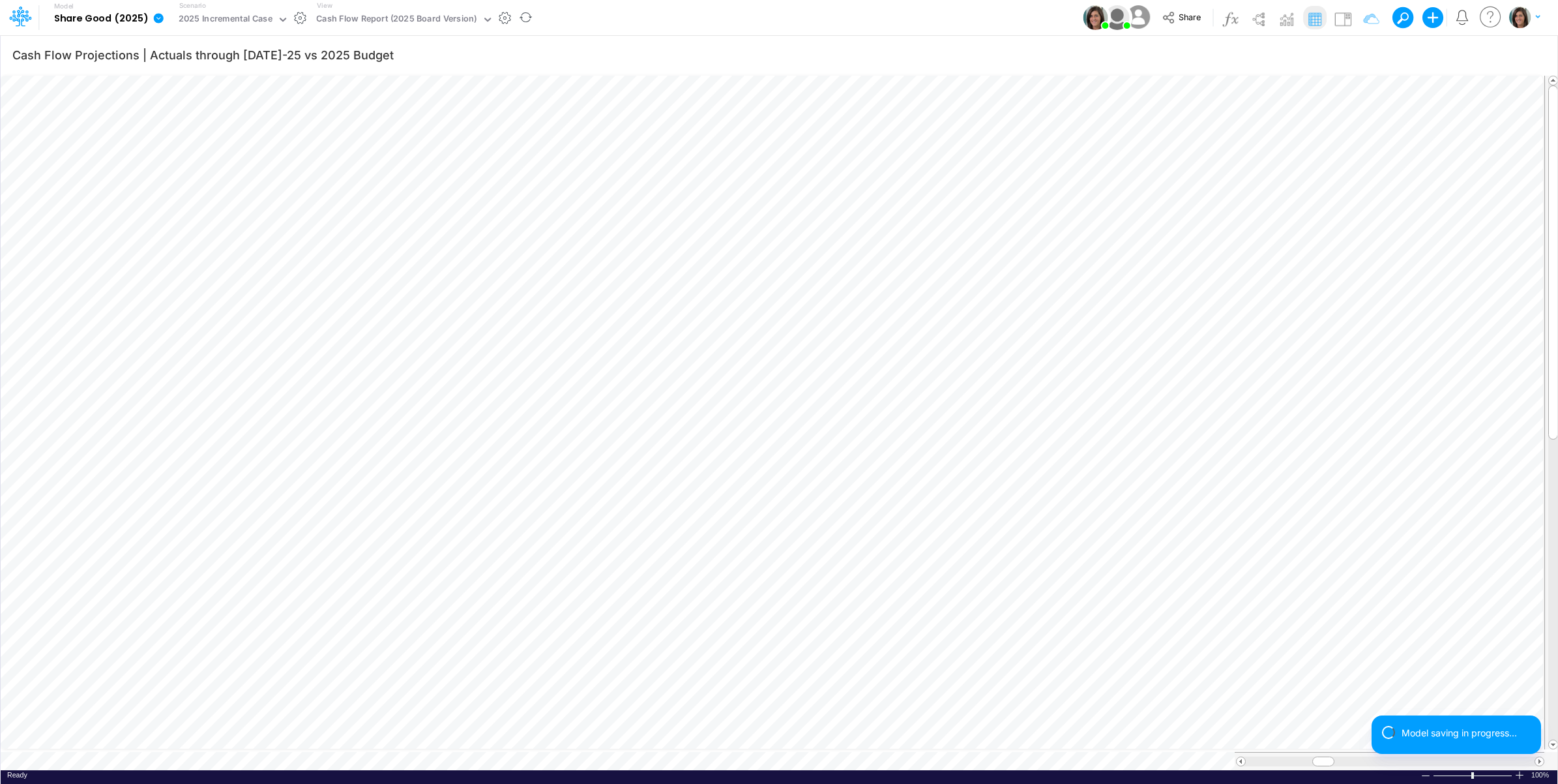
scroll to position [0, 1]
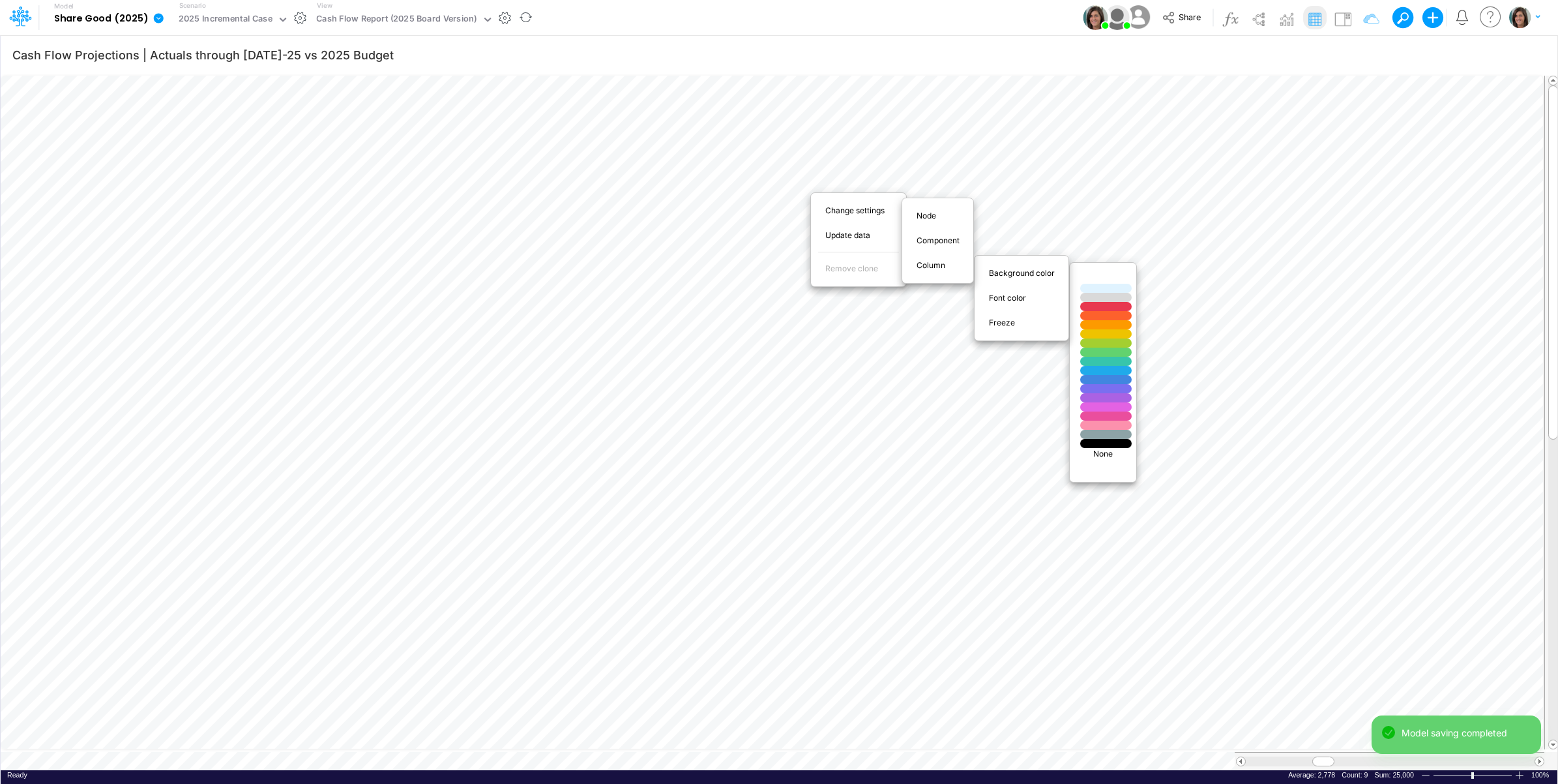
click at [1102, 453] on p "None" at bounding box center [1103, 453] width 54 height 12
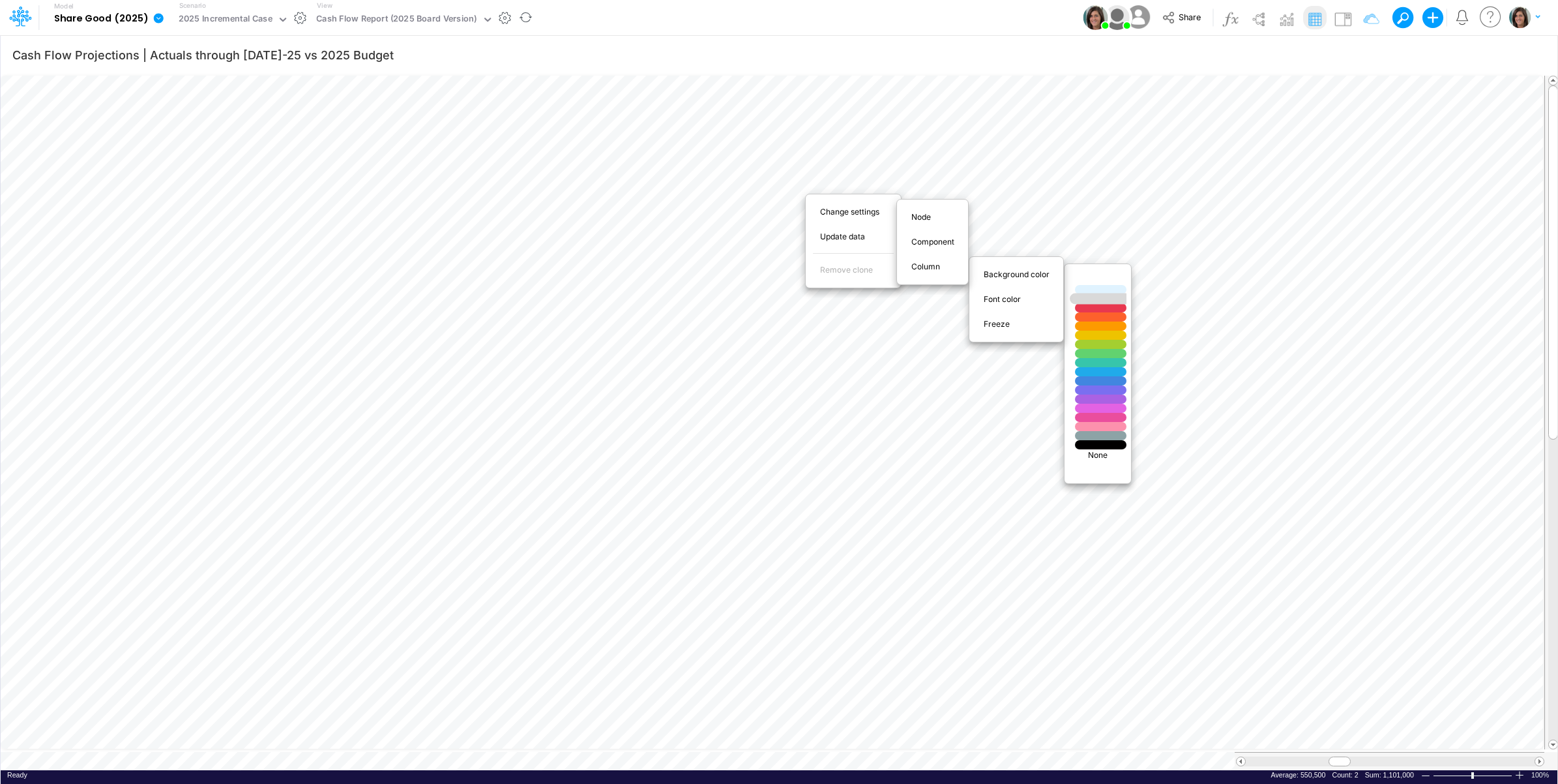
click at [1099, 299] on div at bounding box center [1100, 299] width 61 height 11
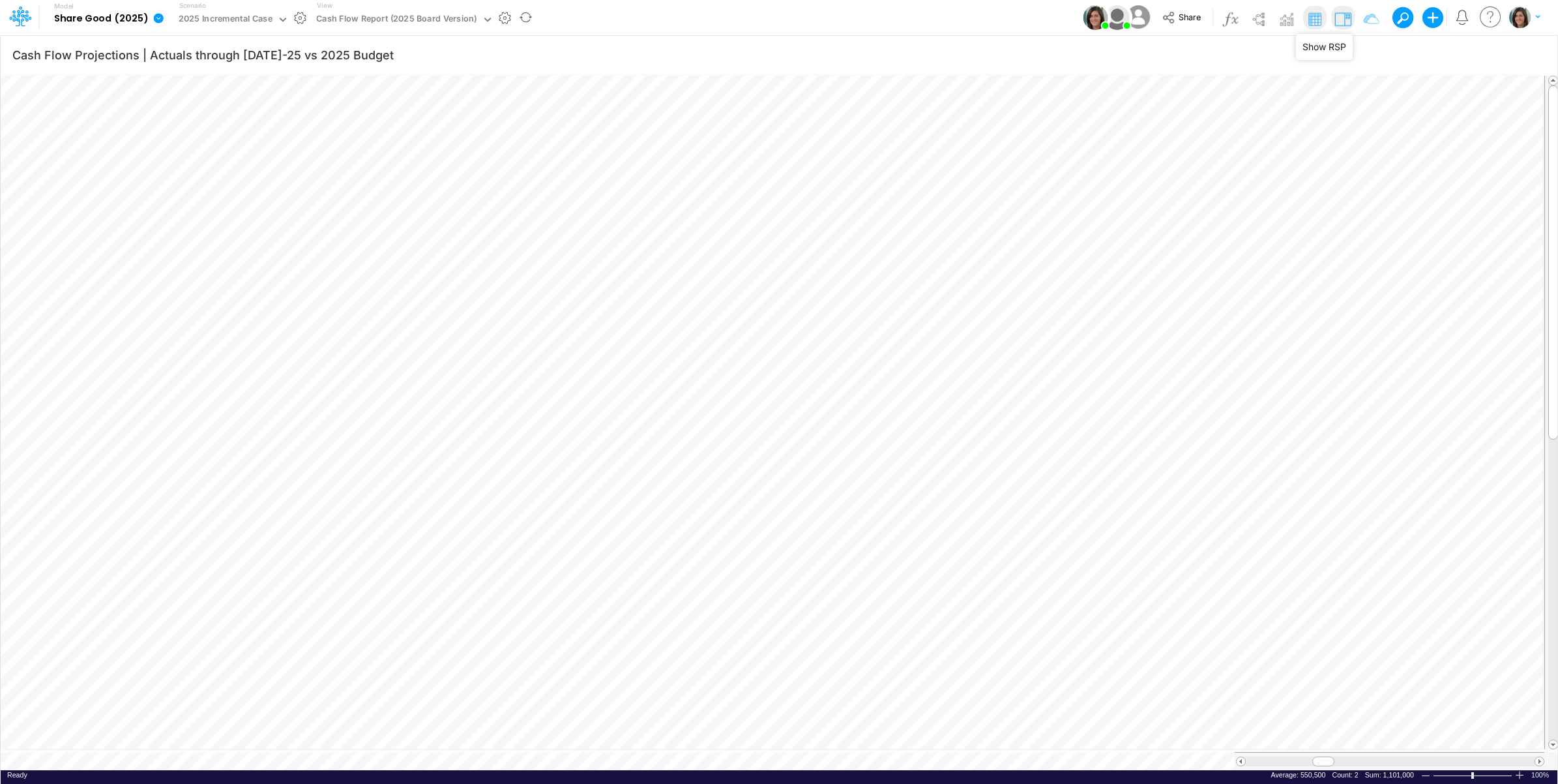
click at [1345, 15] on img at bounding box center [1343, 18] width 21 height 21
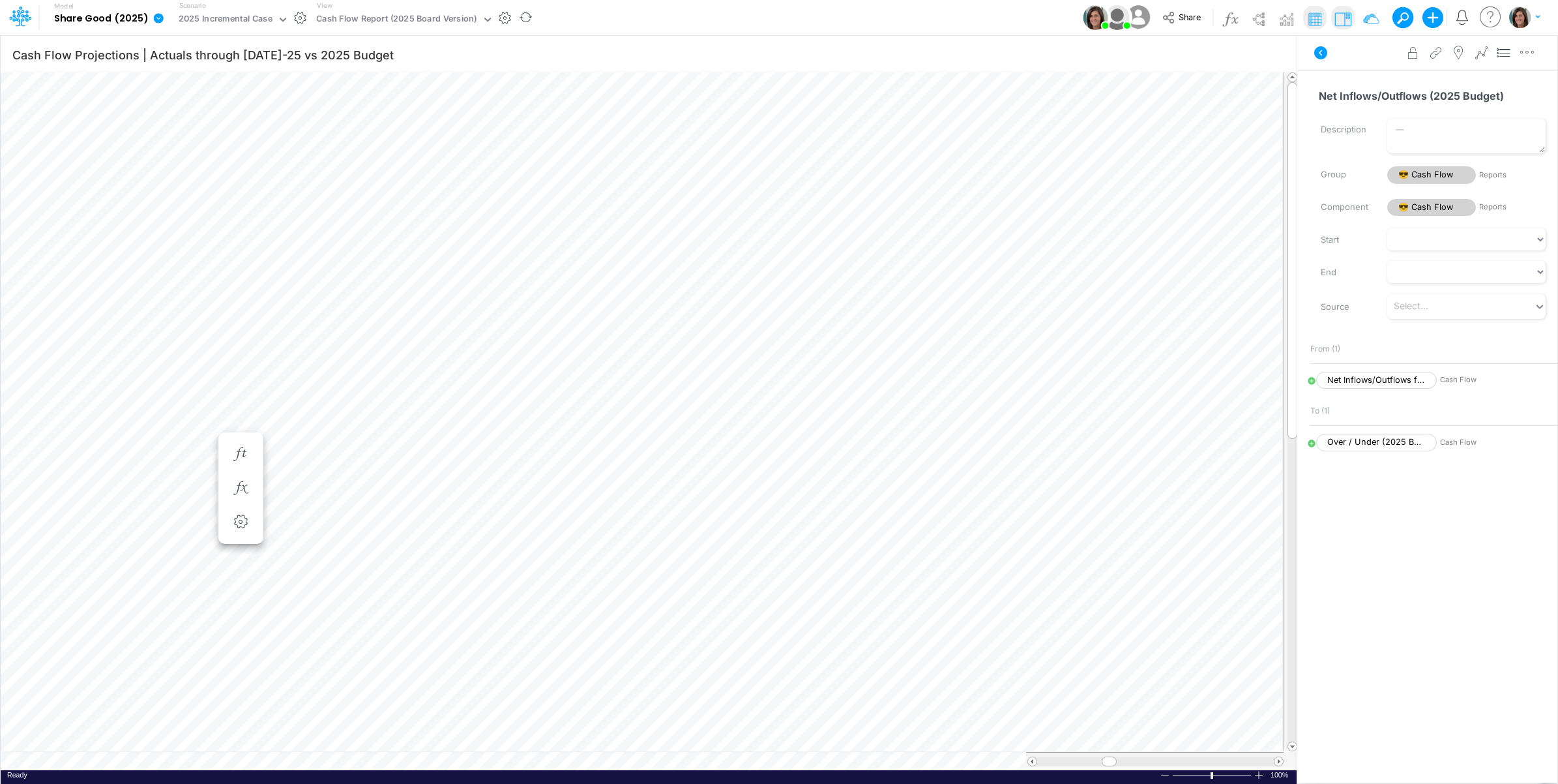
click at [1320, 52] on icon at bounding box center [1320, 52] width 15 height 15
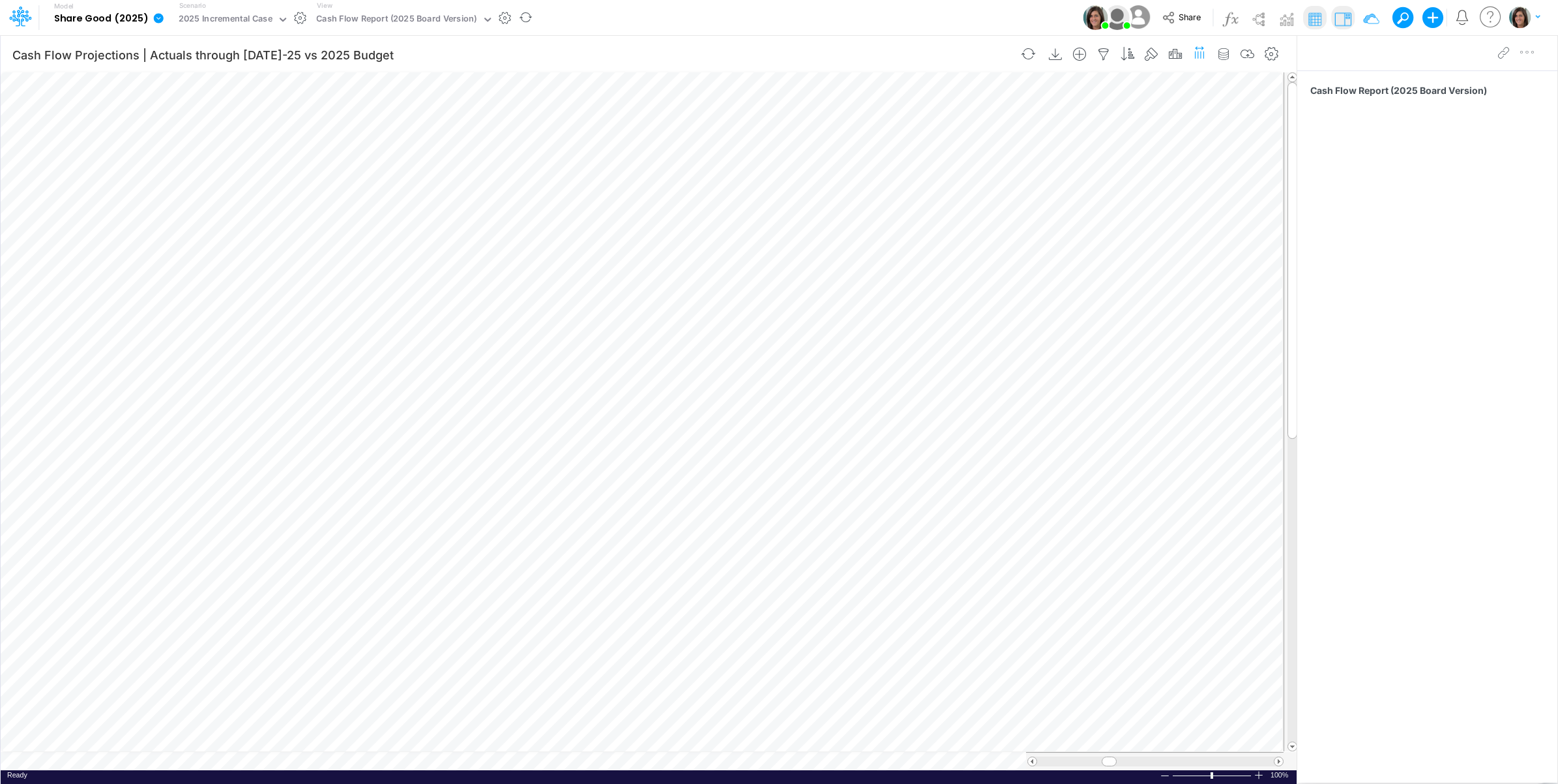
scroll to position [0, 1]
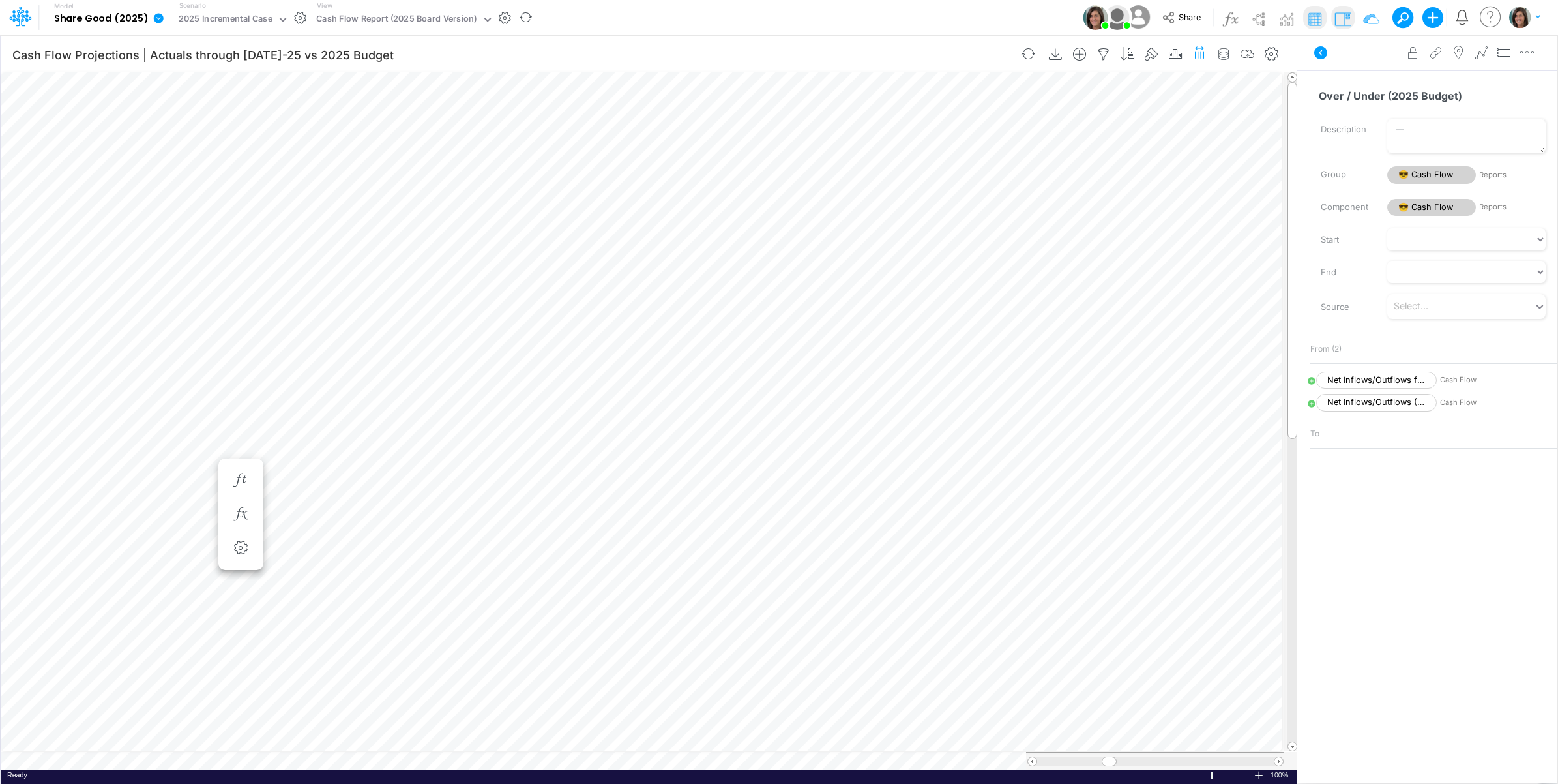
scroll to position [0, 1]
click at [1312, 382] on icon at bounding box center [1312, 381] width 7 height 7
select select "1"
select select "Multiply"
select select "Add"
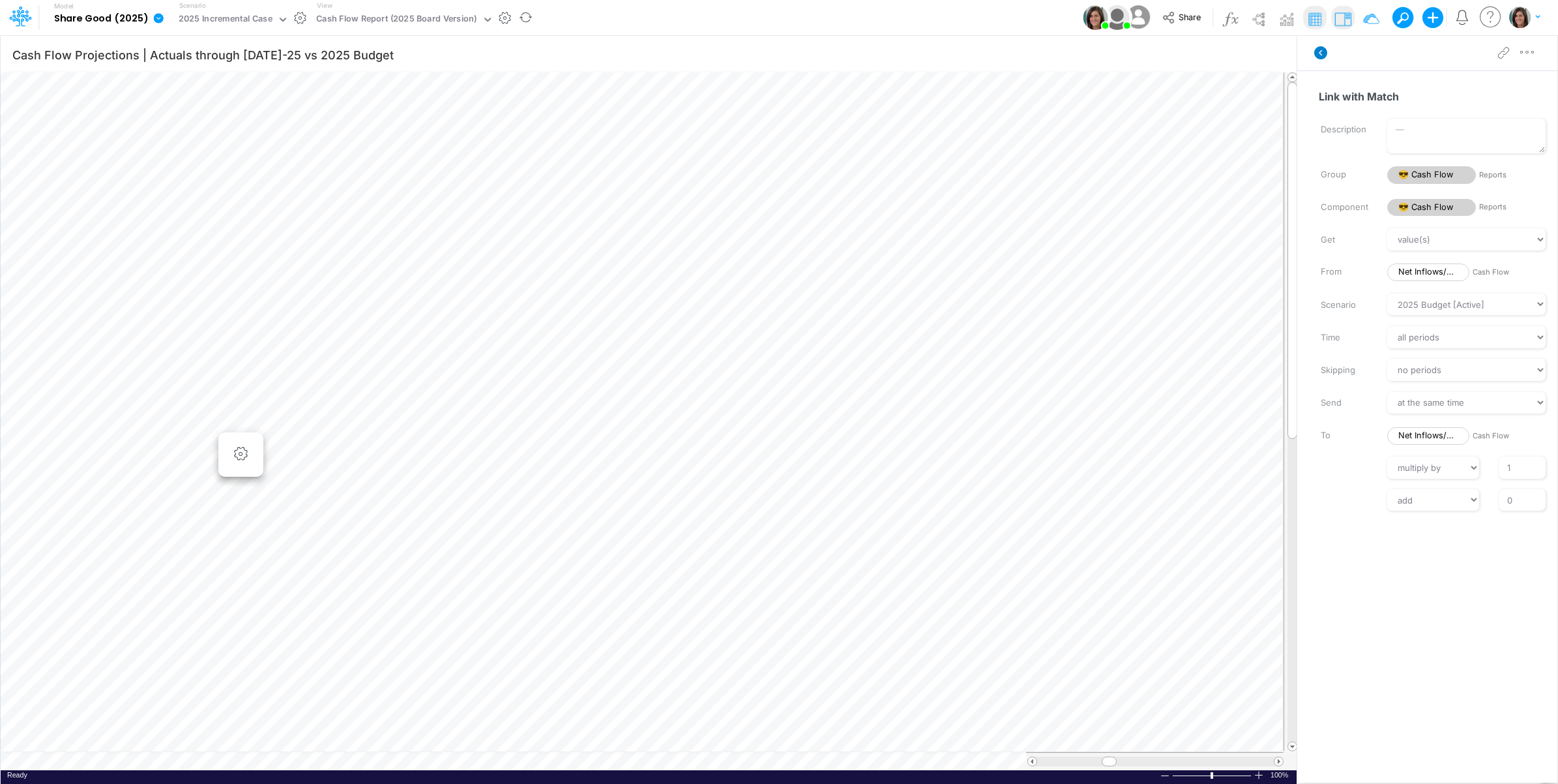
click at [1318, 51] on icon at bounding box center [1321, 53] width 13 height 13
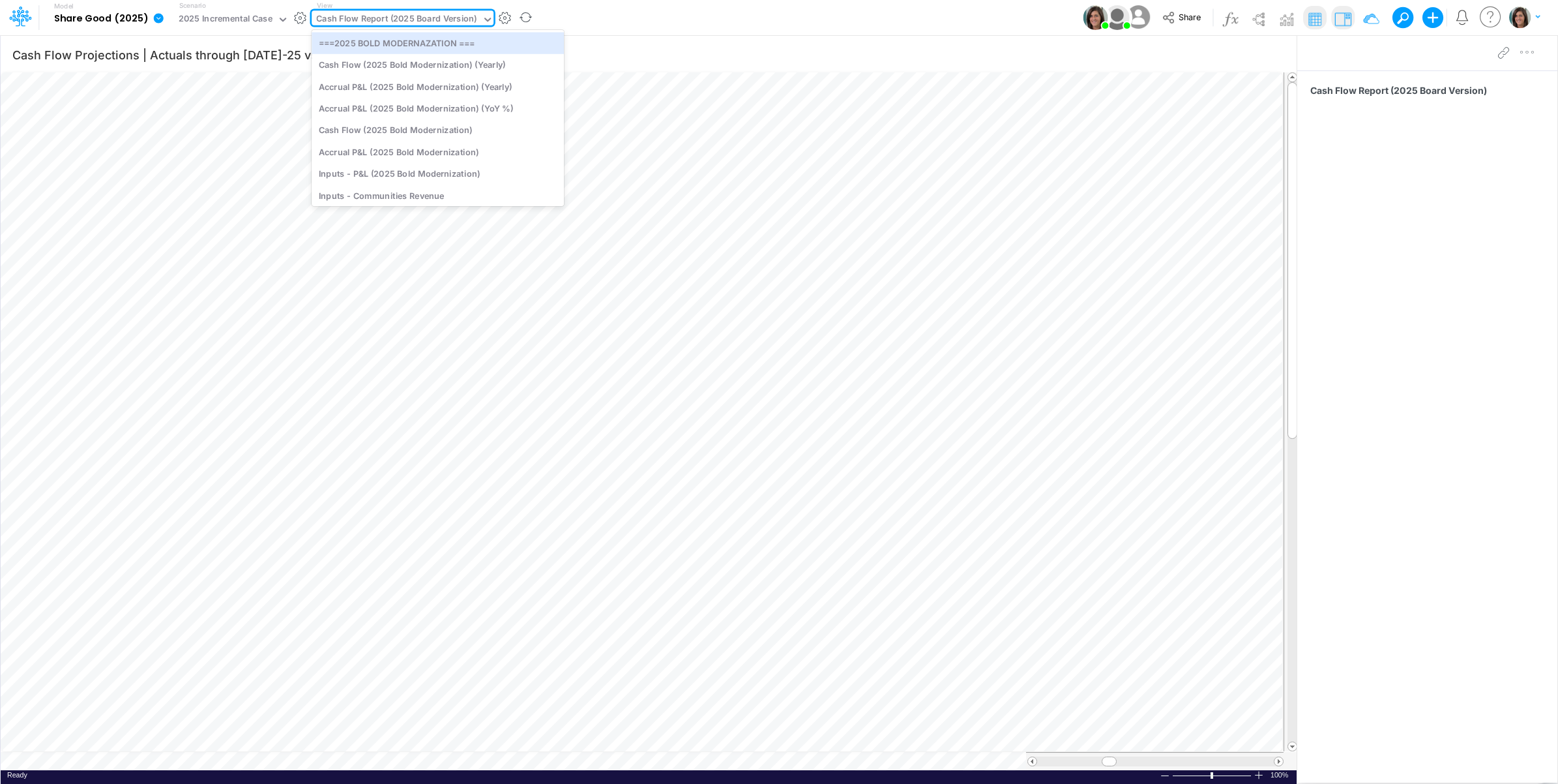
click at [407, 14] on div "Cash Flow Report (2025 Board Version)" at bounding box center [397, 20] width 161 height 15
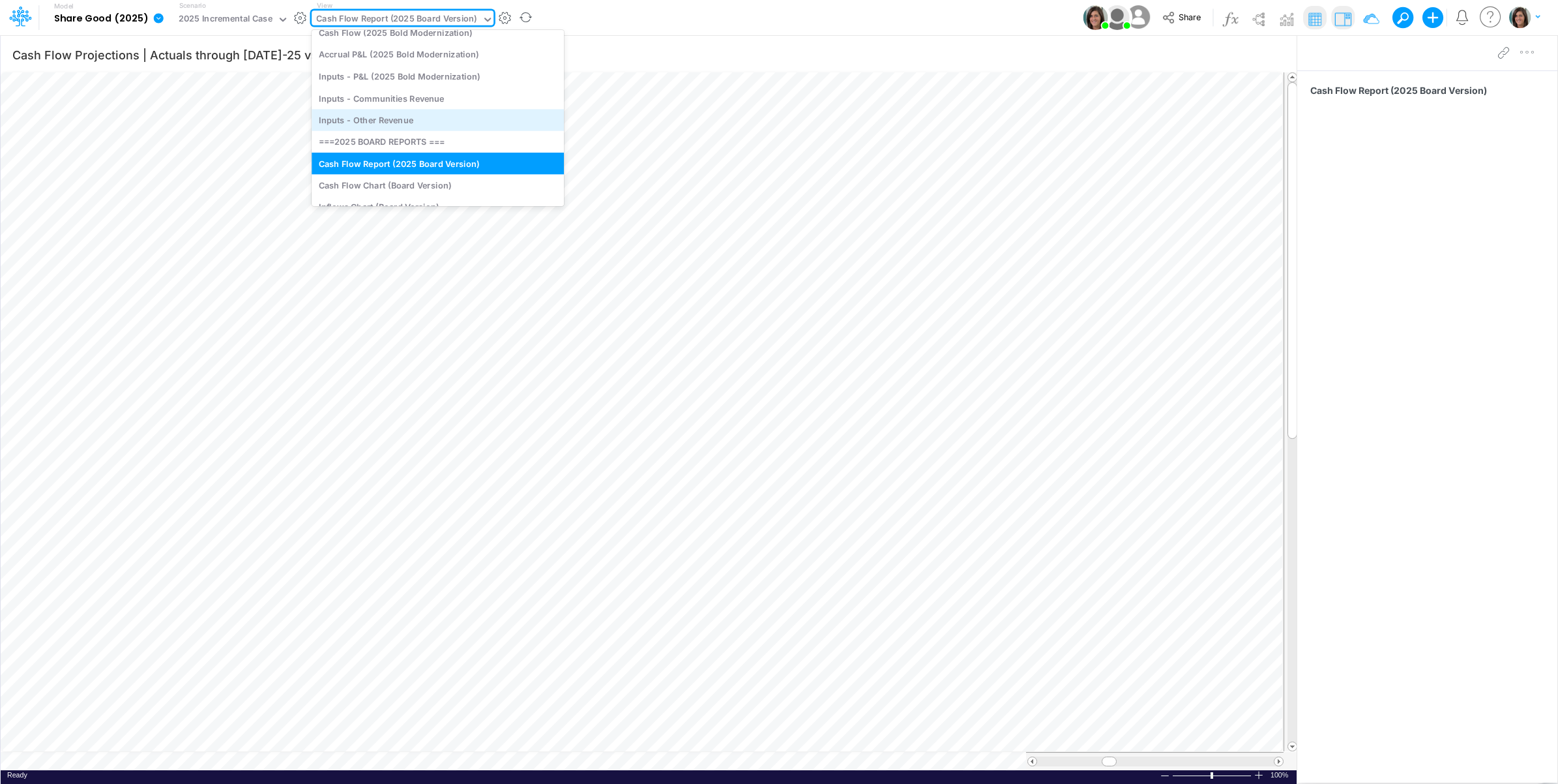
scroll to position [217, 0]
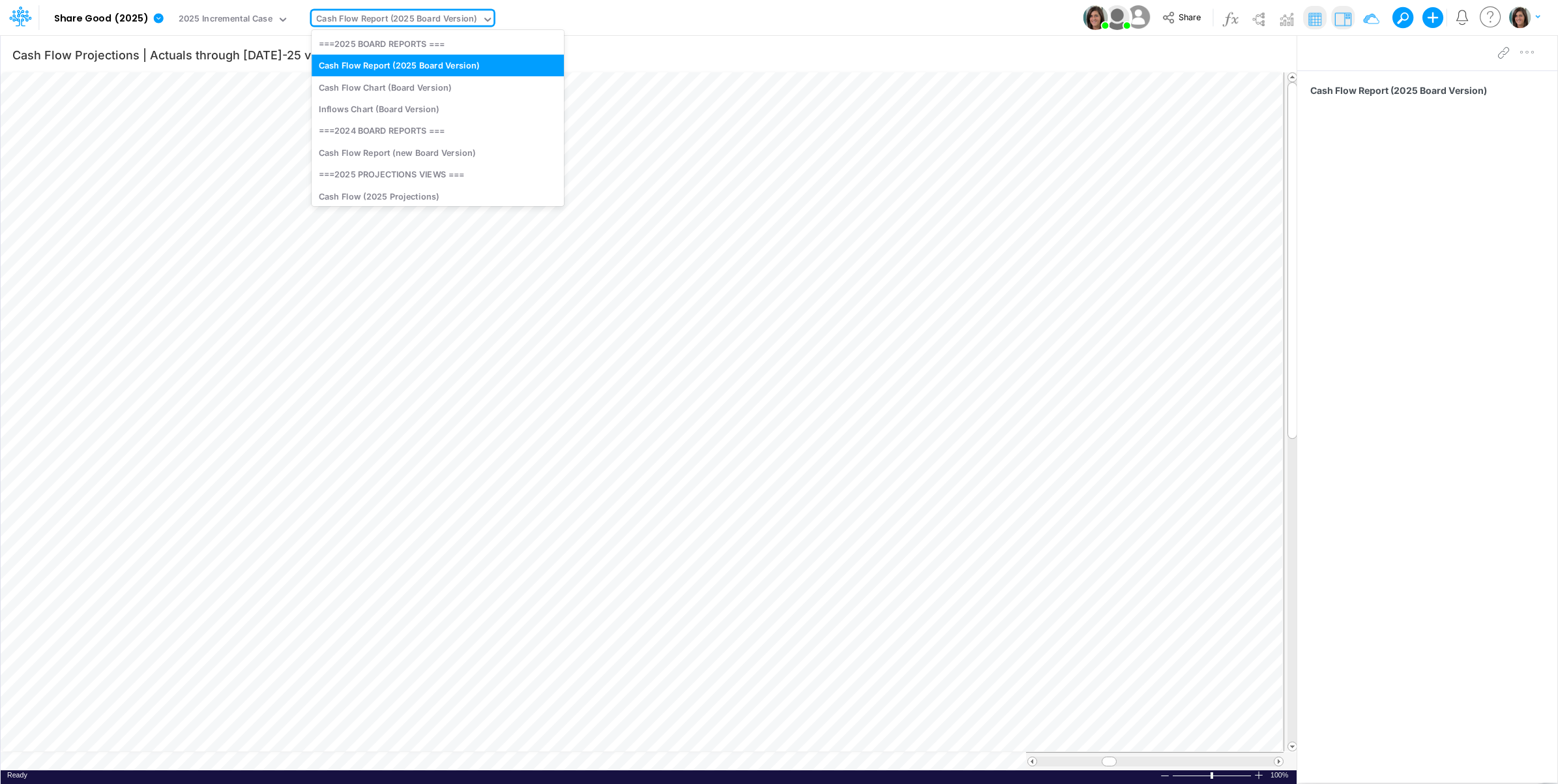
click at [618, 20] on div "Model Share Good (2025) Edit model settings Duplicate Import QuickBooks QuickBo…" at bounding box center [779, 17] width 1402 height 36
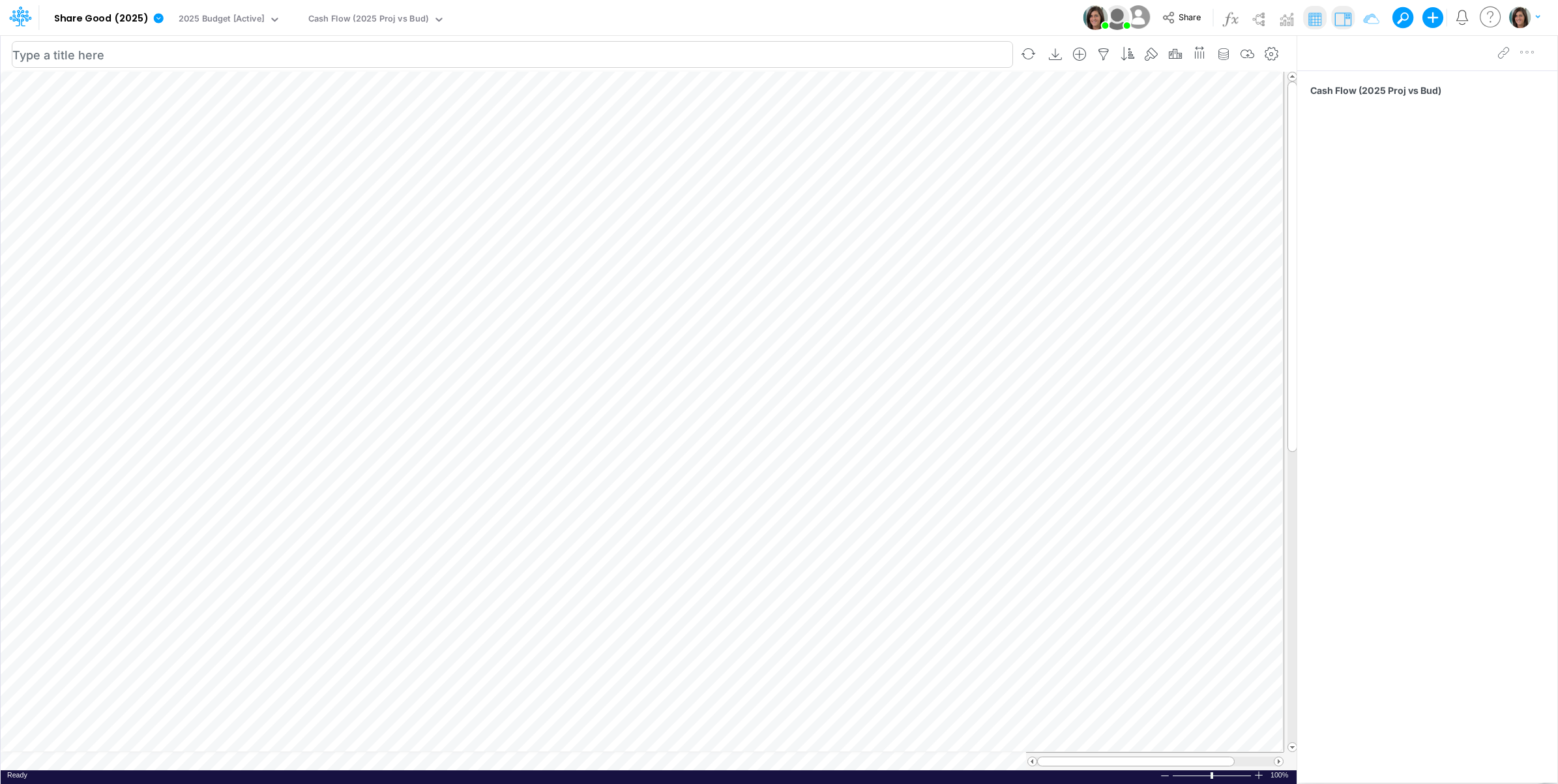
scroll to position [0, 1]
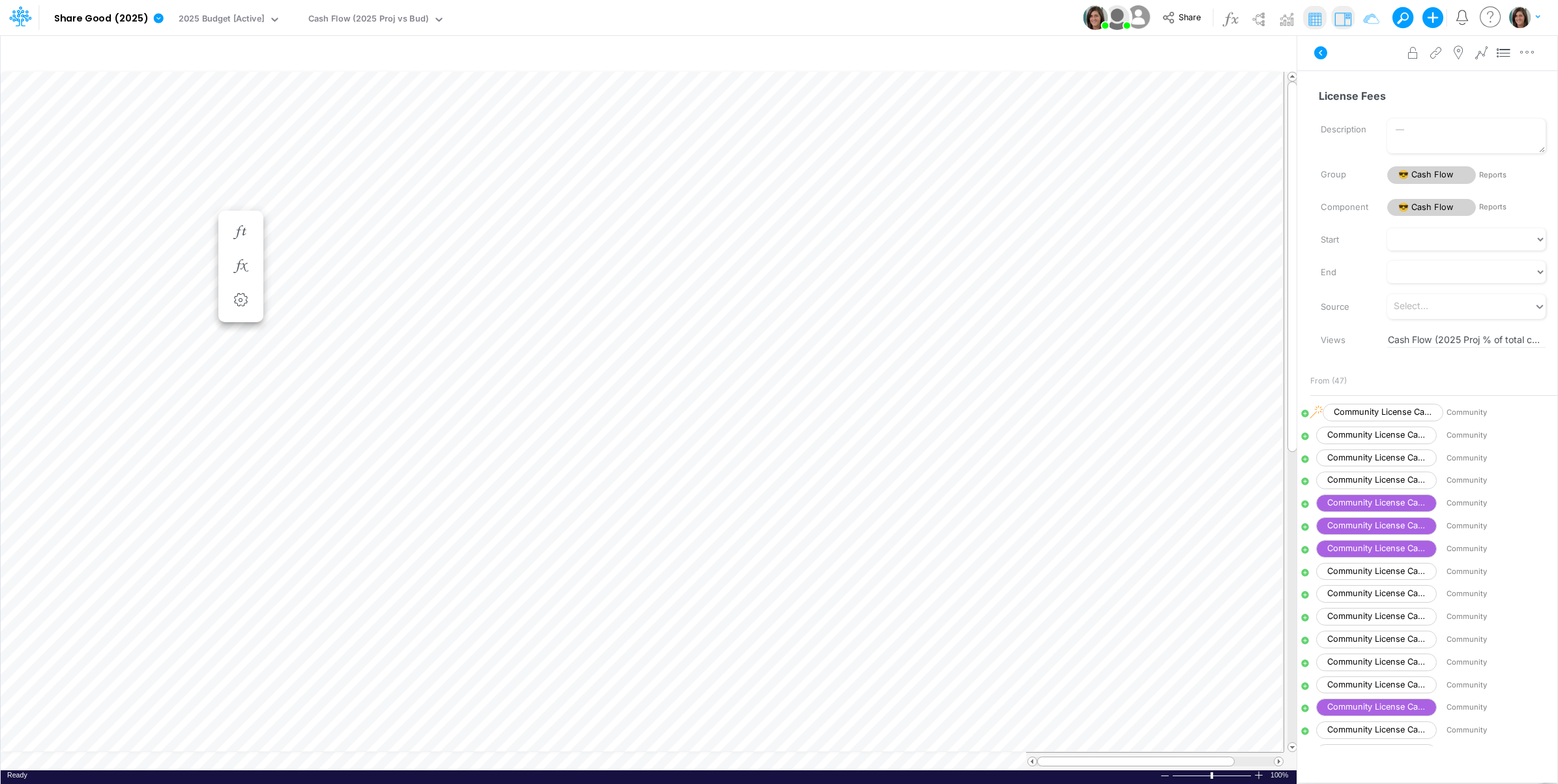
click at [1322, 45] on icon at bounding box center [1320, 52] width 15 height 15
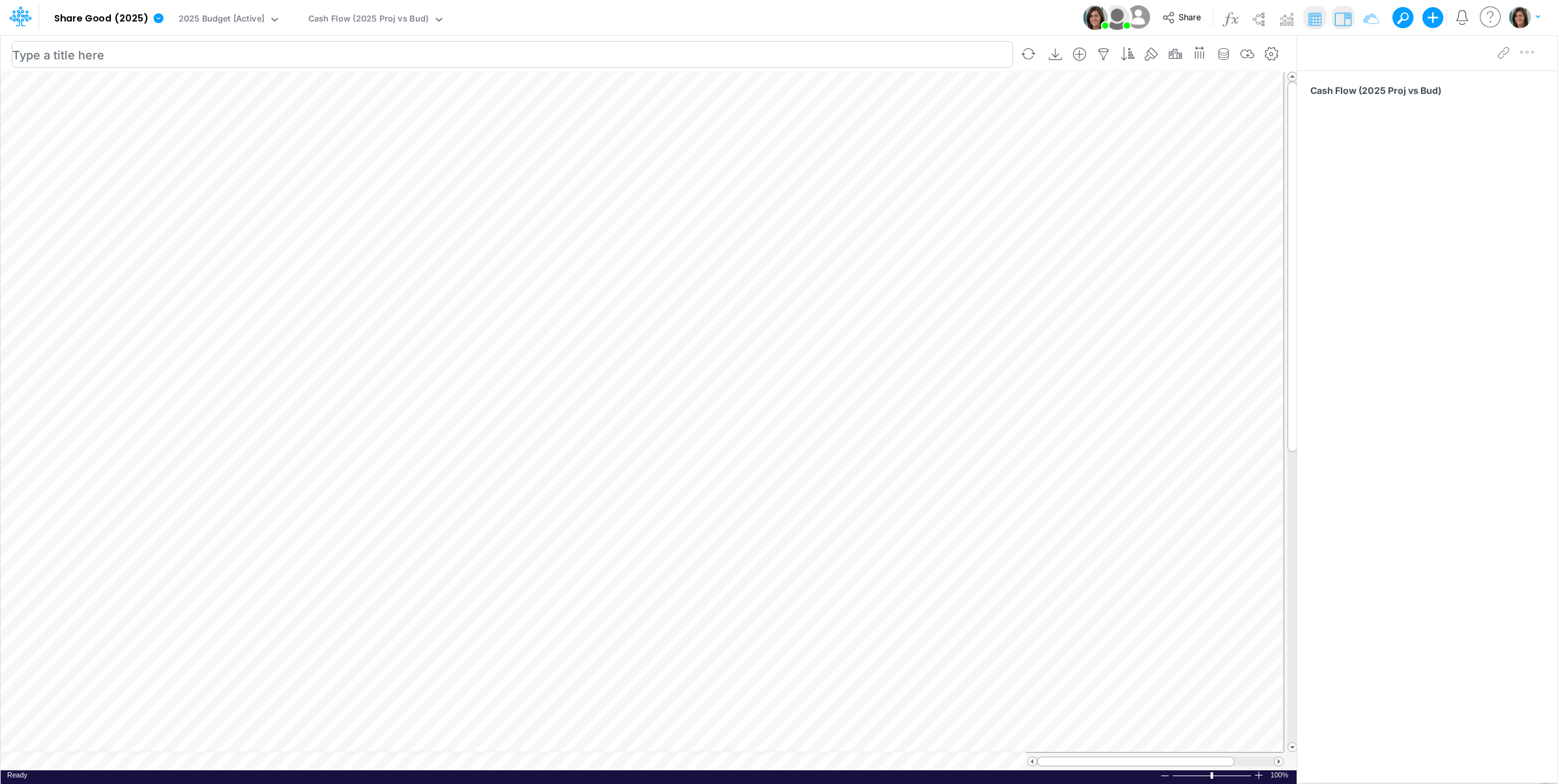
scroll to position [0, 1]
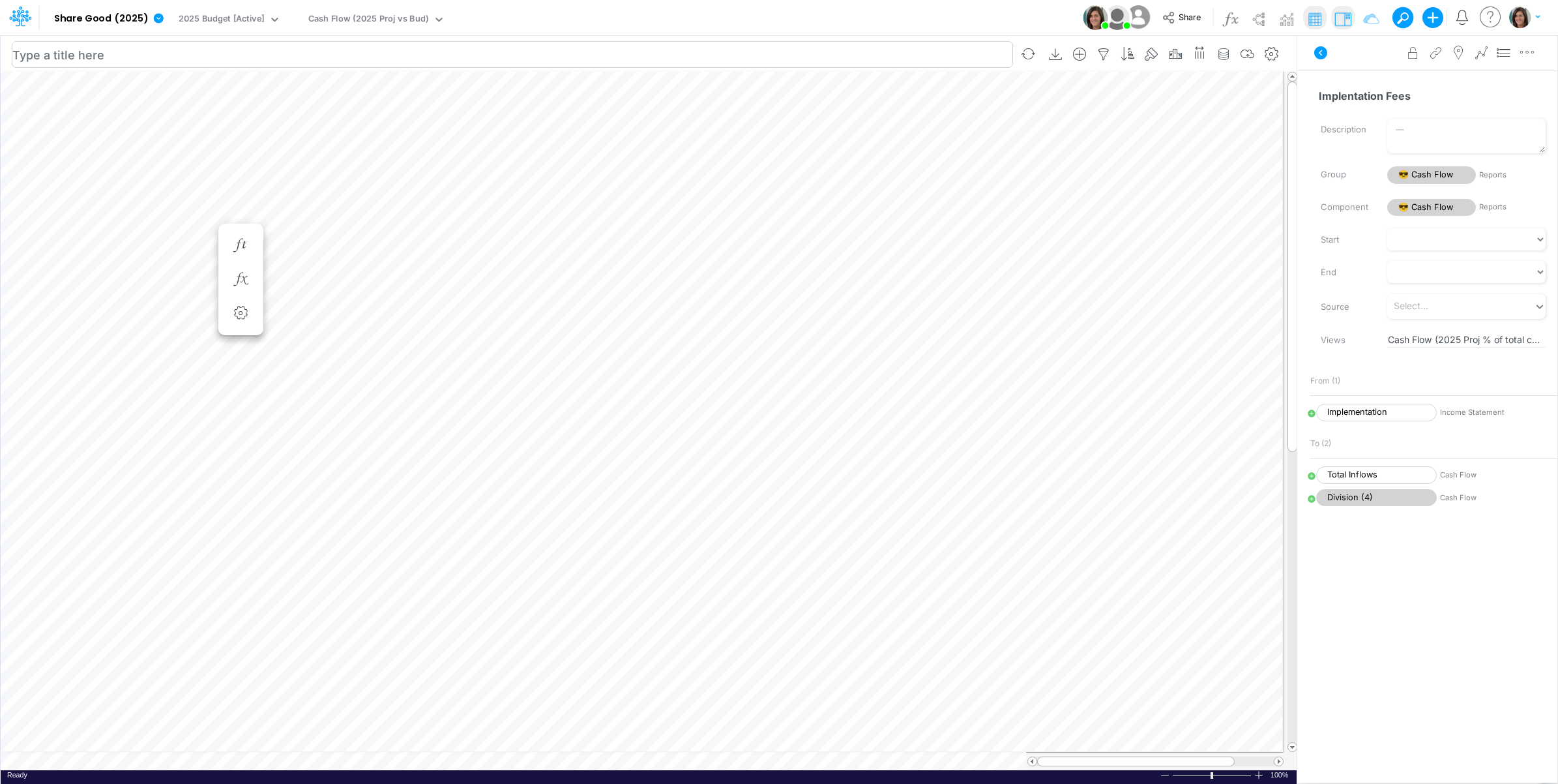
scroll to position [0, 1]
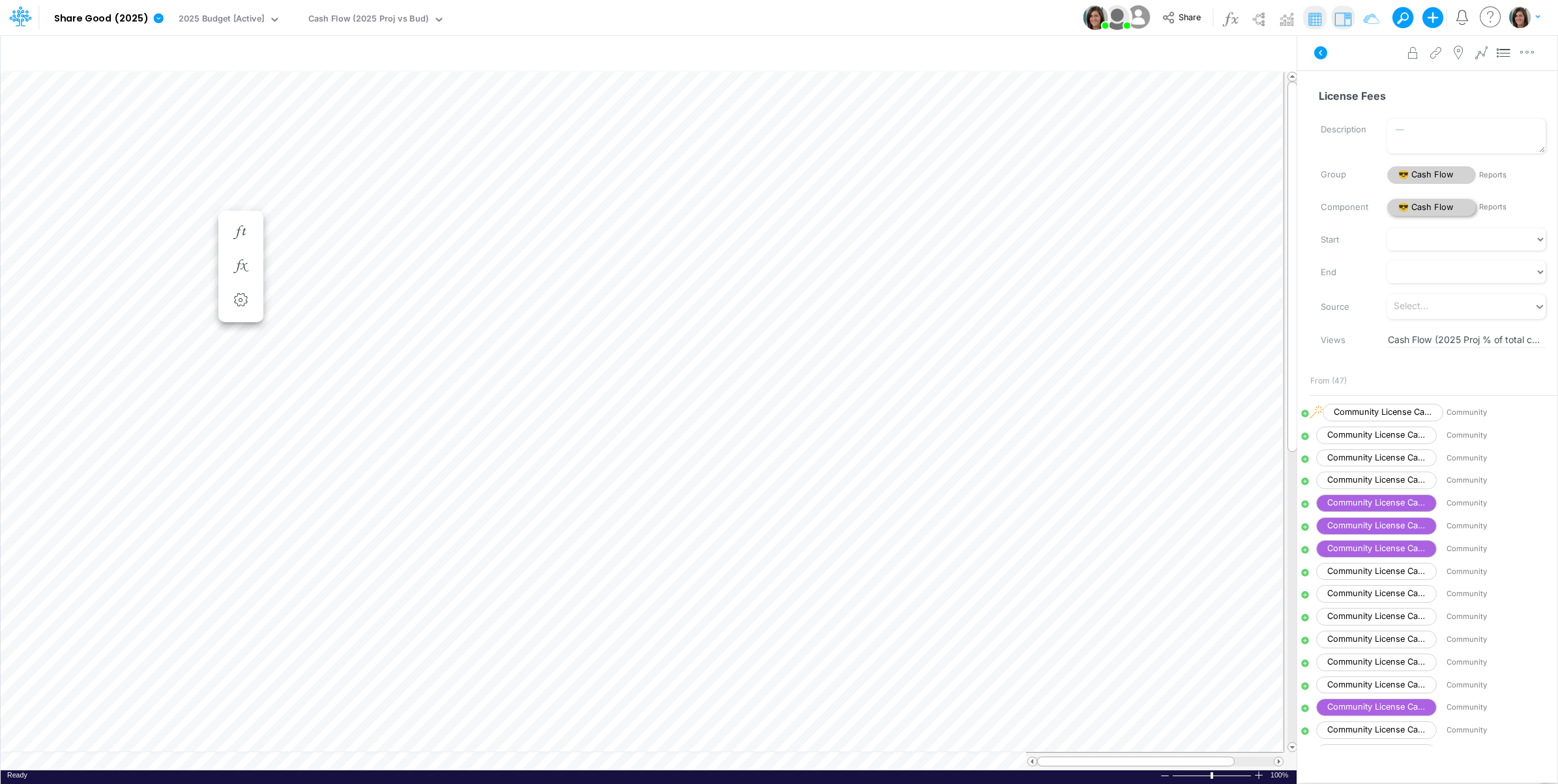
click at [1418, 203] on span "😎 Cash Flow" at bounding box center [1431, 207] width 88 height 17
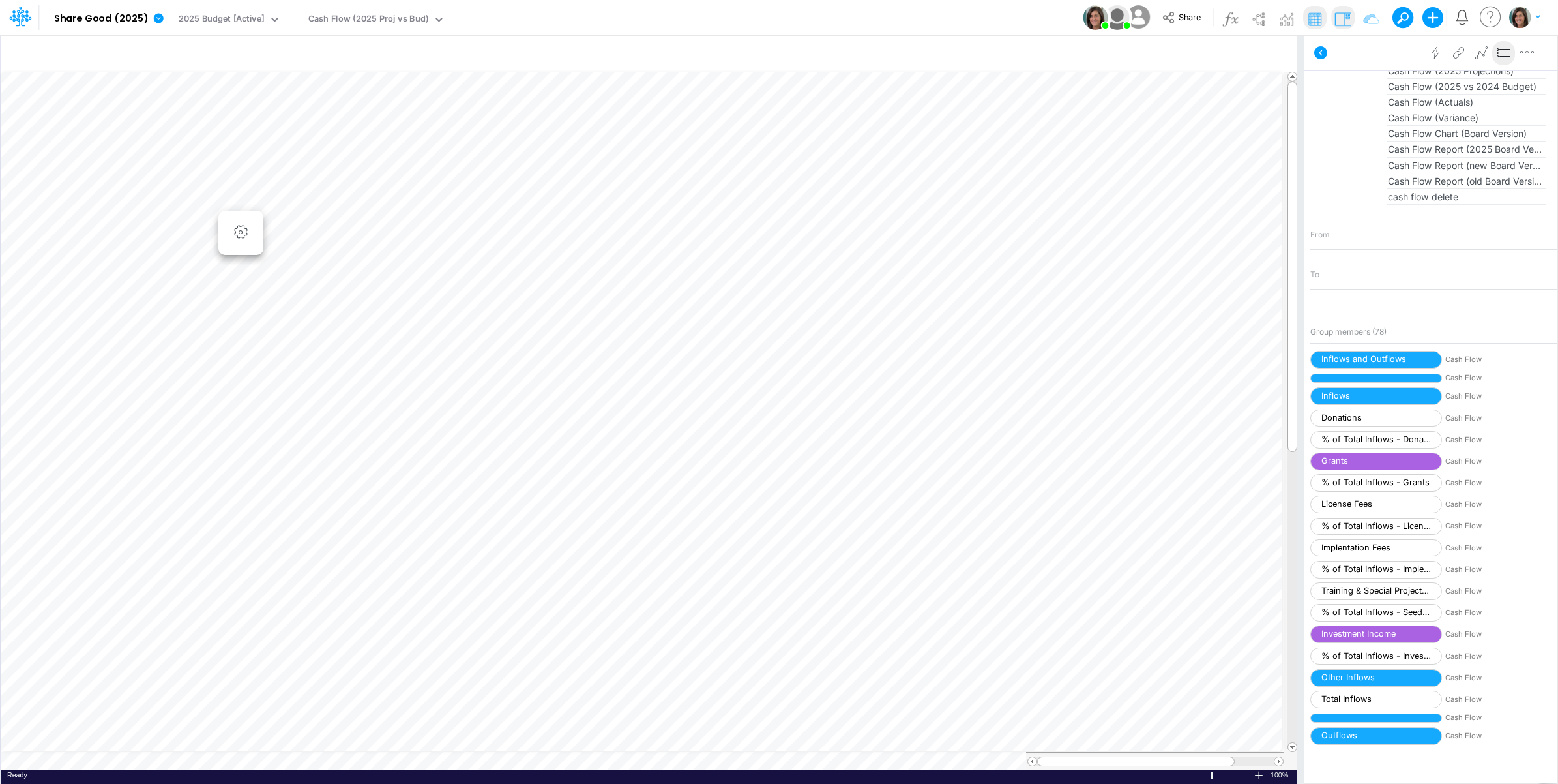
scroll to position [0, 1]
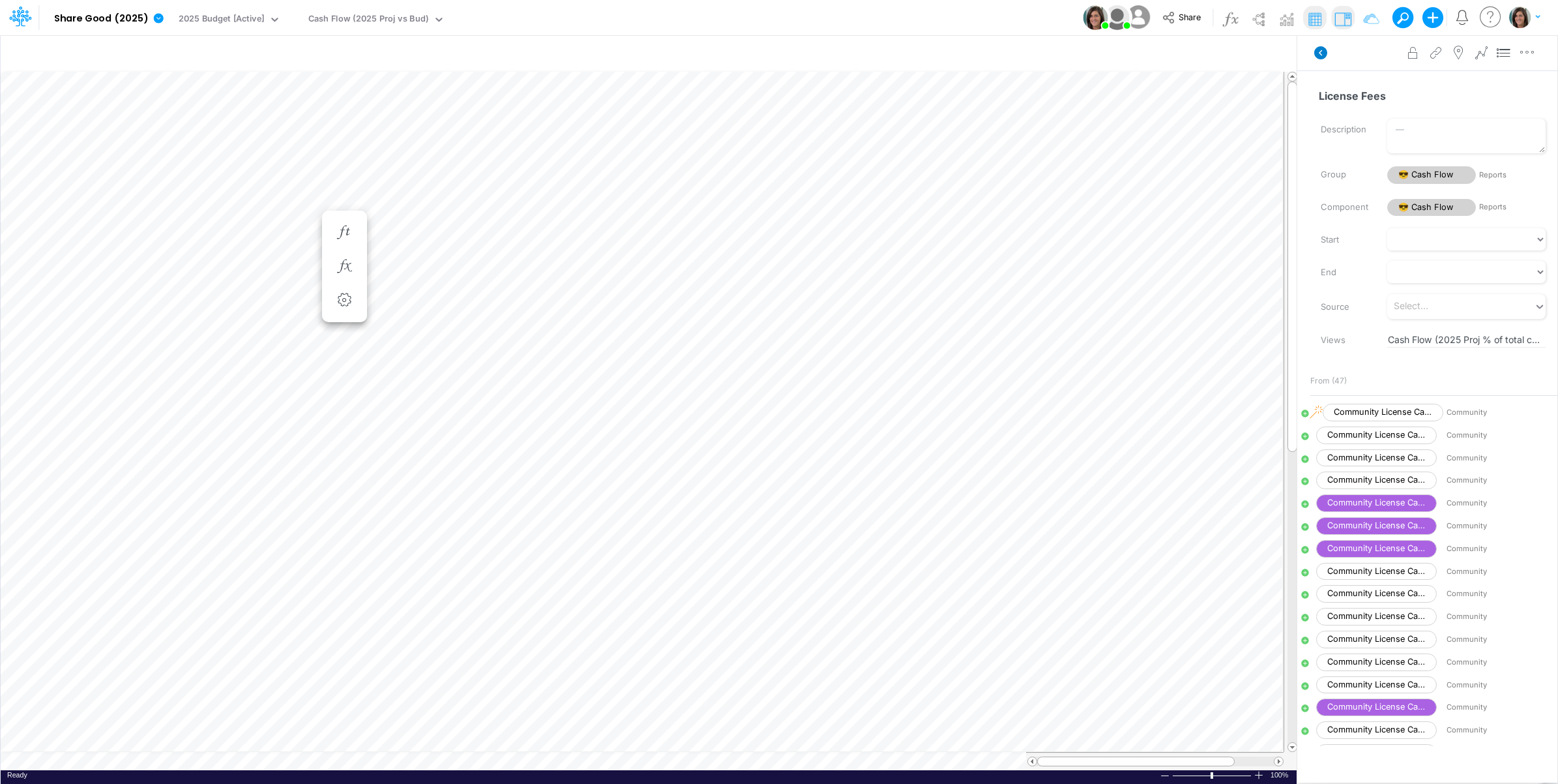
click at [1326, 52] on icon at bounding box center [1321, 53] width 13 height 13
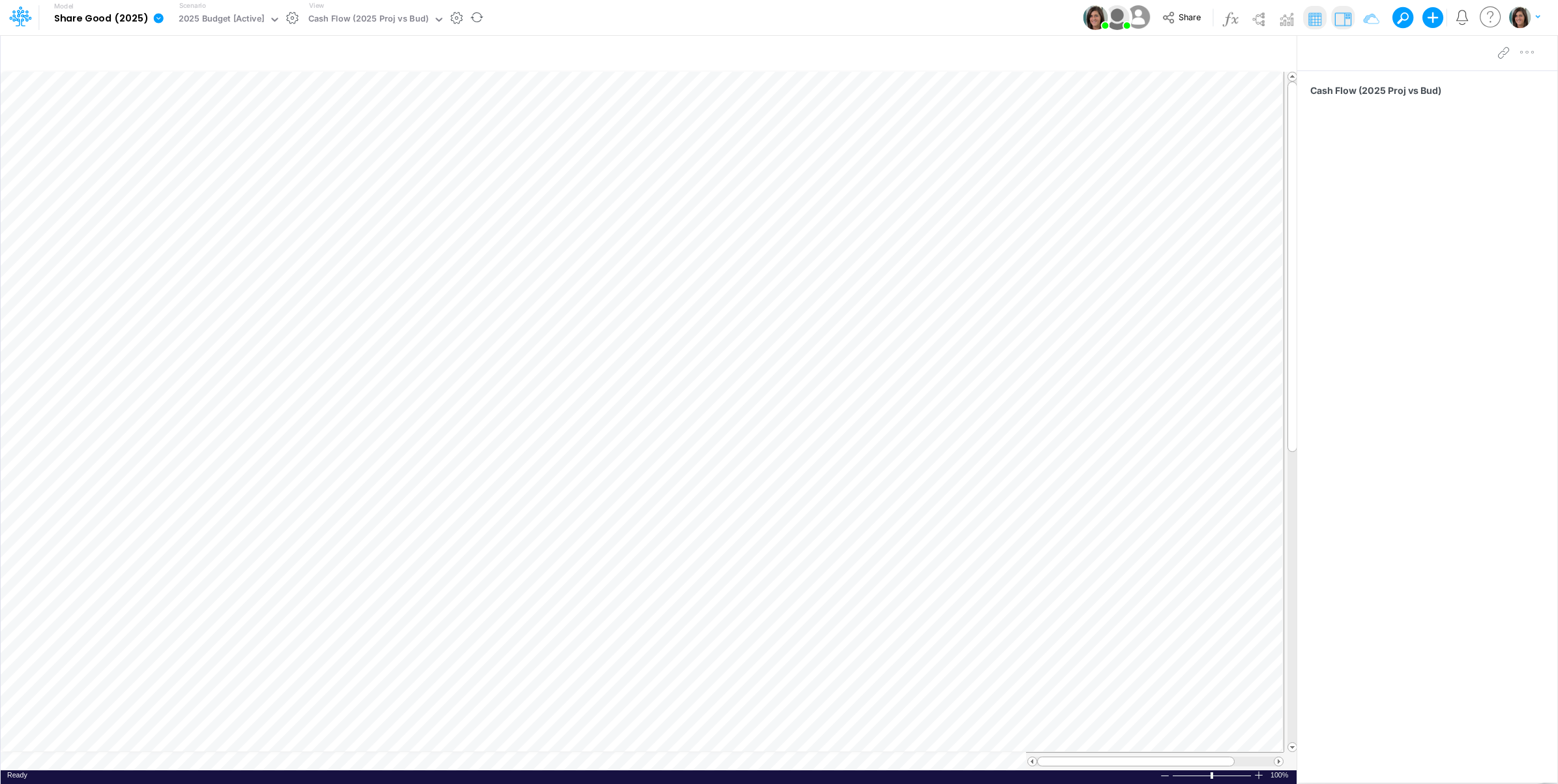
type input "Cash Flow Projections | Actuals through [DATE]-25 vs 2025 Budget"
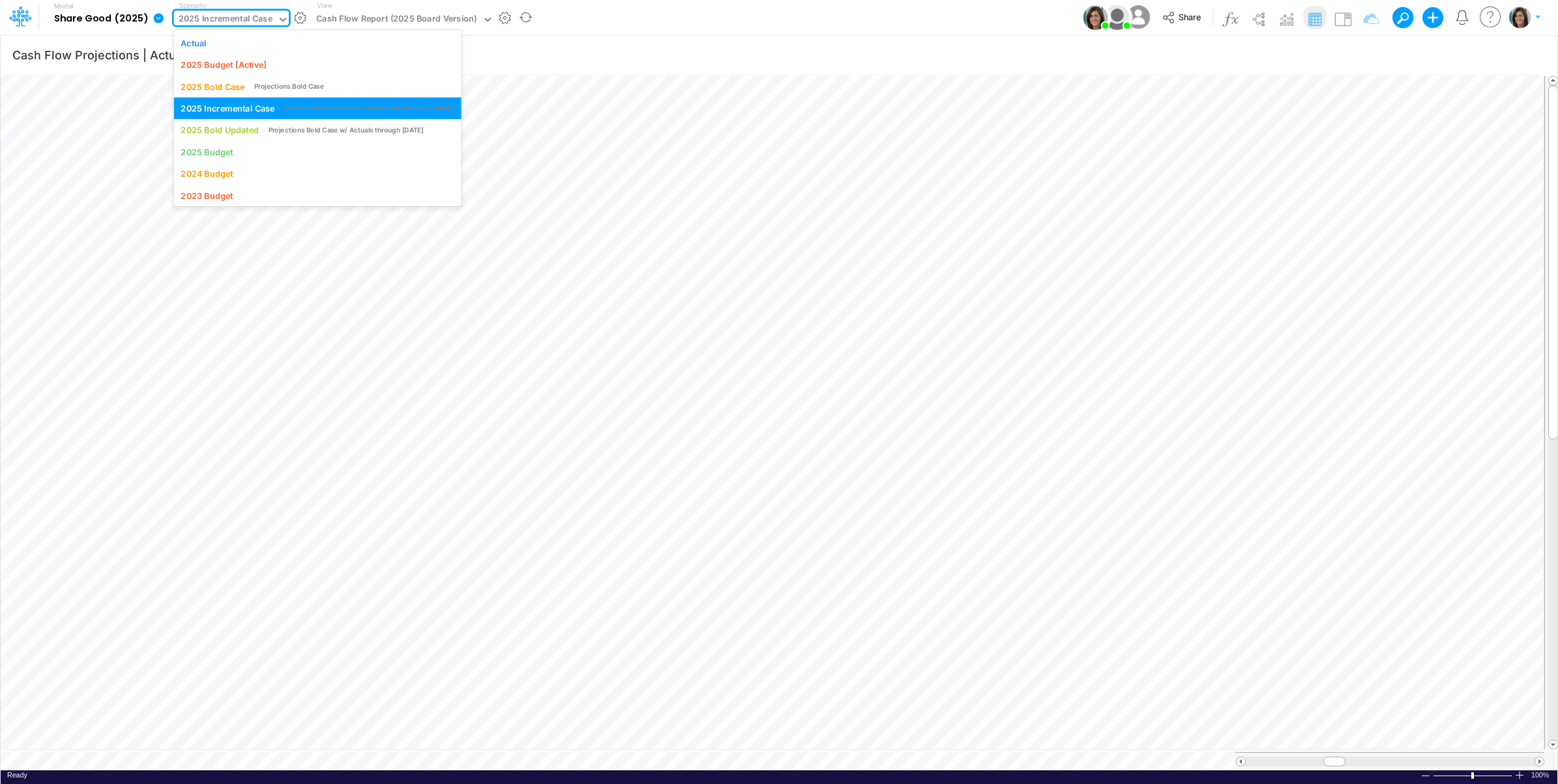
click at [221, 17] on div "2025 Incremental Case" at bounding box center [225, 20] width 94 height 15
click at [249, 66] on div "2025 Budget [Active]" at bounding box center [223, 65] width 86 height 13
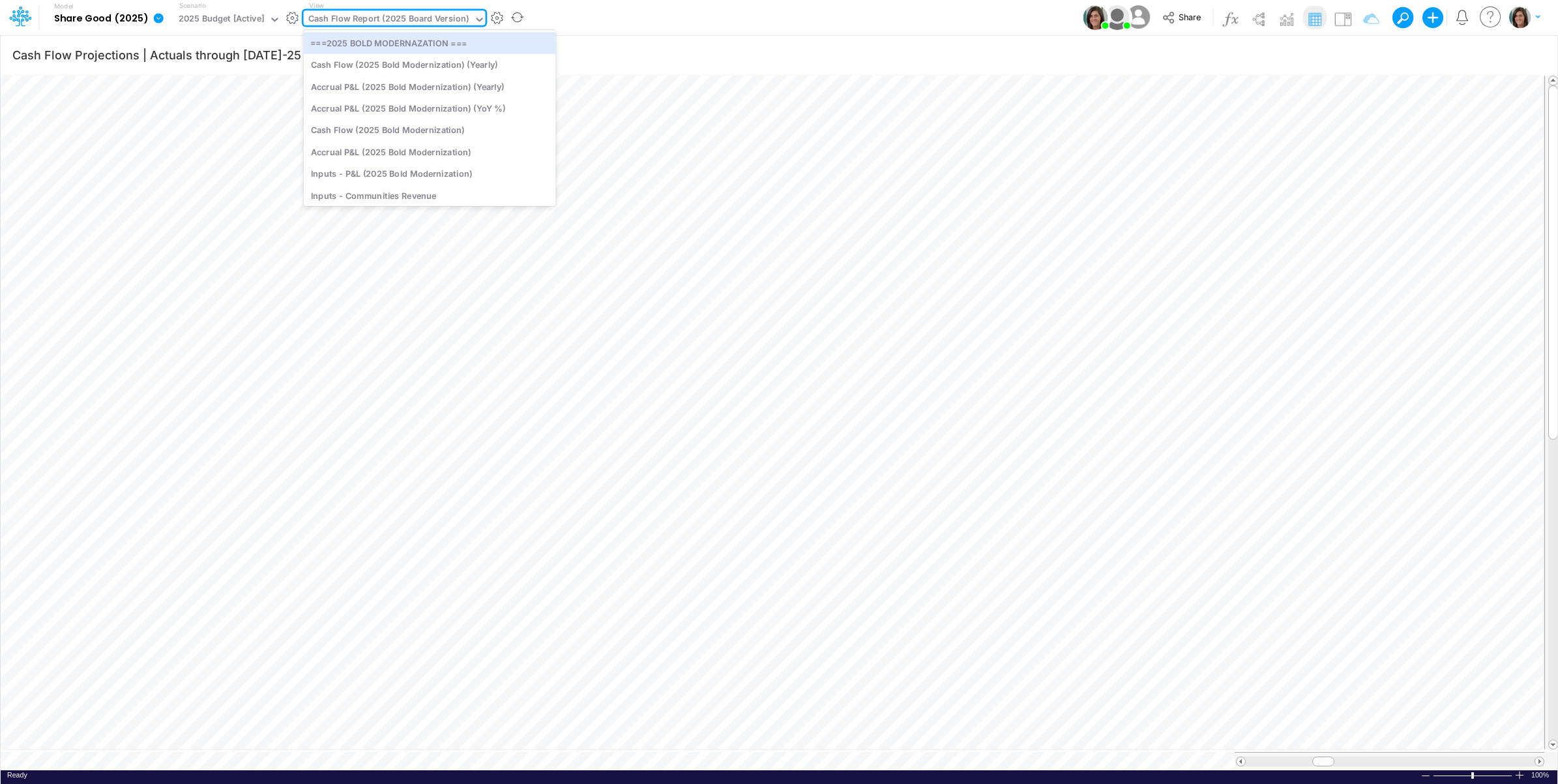
click at [395, 17] on div "Cash Flow Report (2025 Board Version)" at bounding box center [388, 20] width 161 height 15
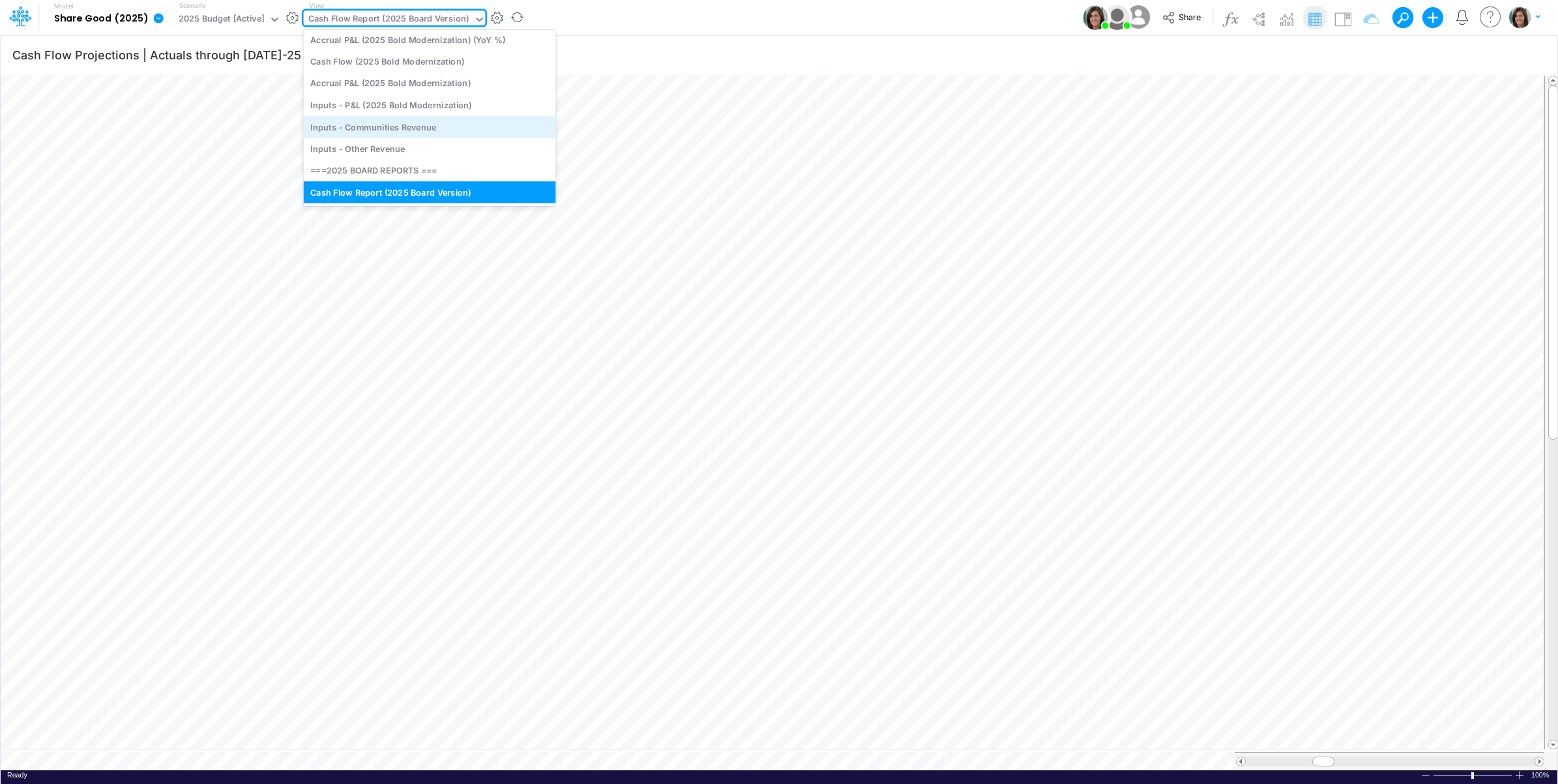
scroll to position [108, 0]
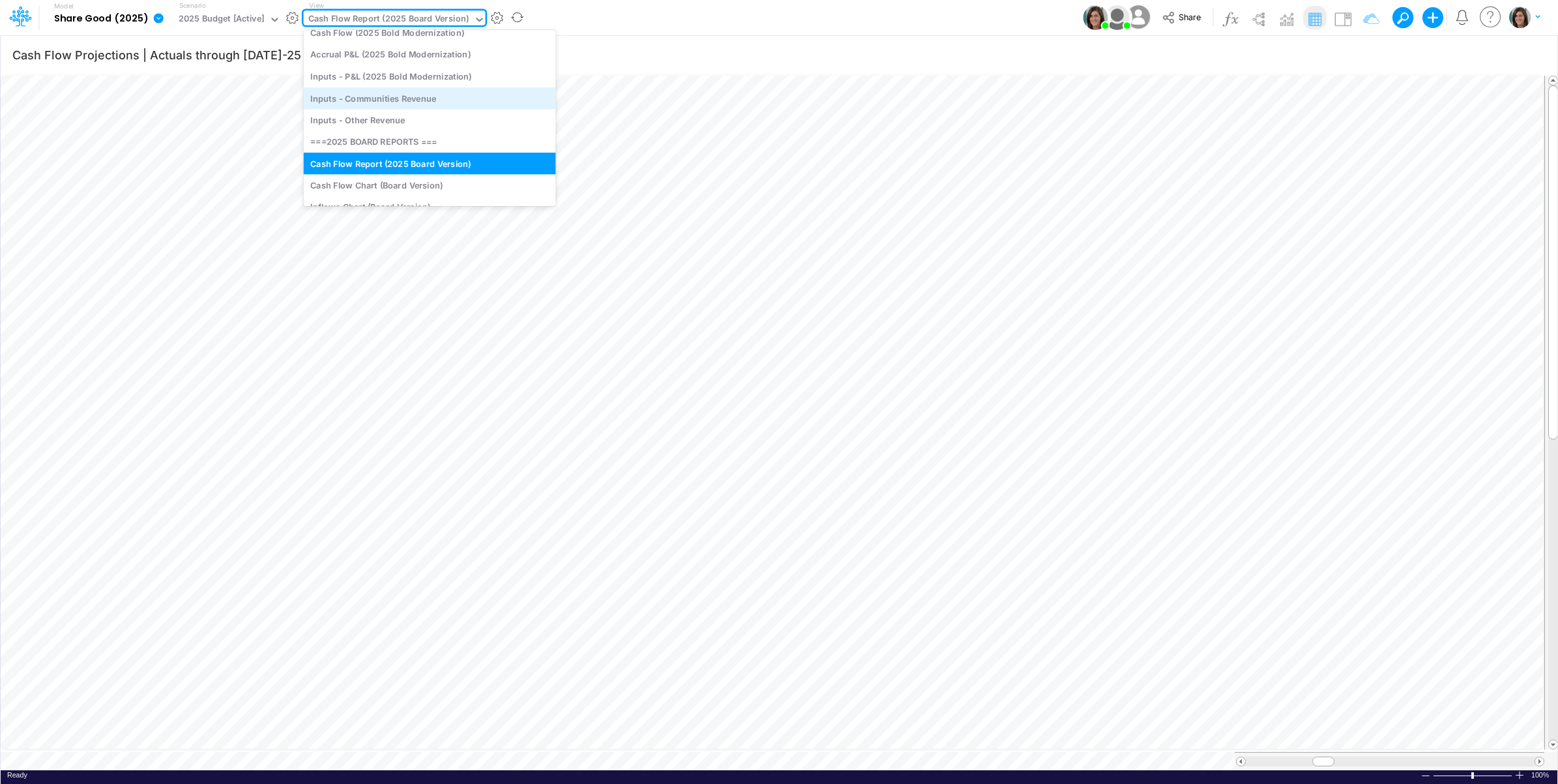
click at [444, 101] on div "Inputs - Communities Revenue" at bounding box center [429, 98] width 253 height 22
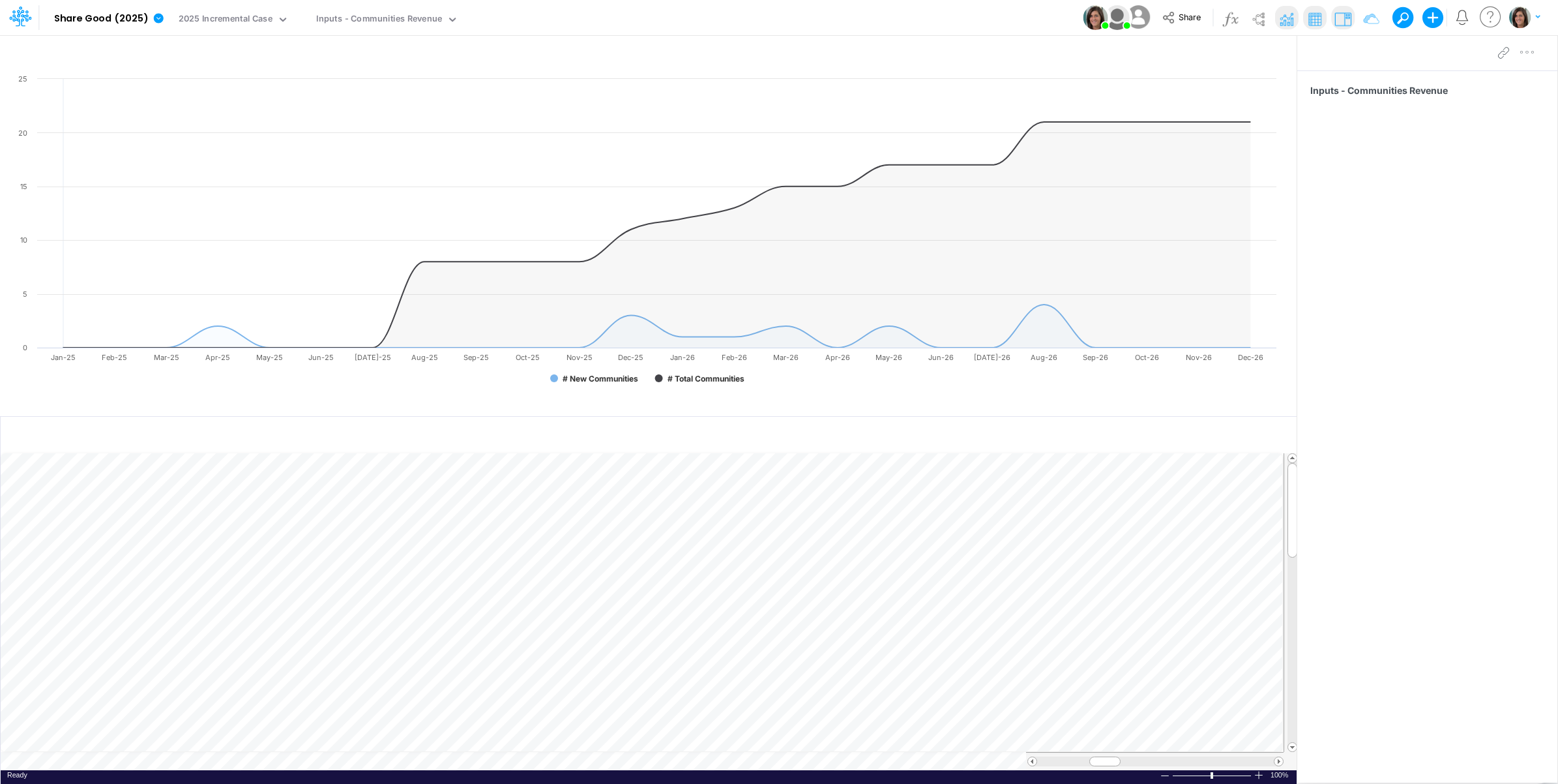
click at [665, 11] on div "Model Share Good (2025) Edit model settings Duplicate Import QuickBooks QuickBo…" at bounding box center [779, 17] width 1402 height 36
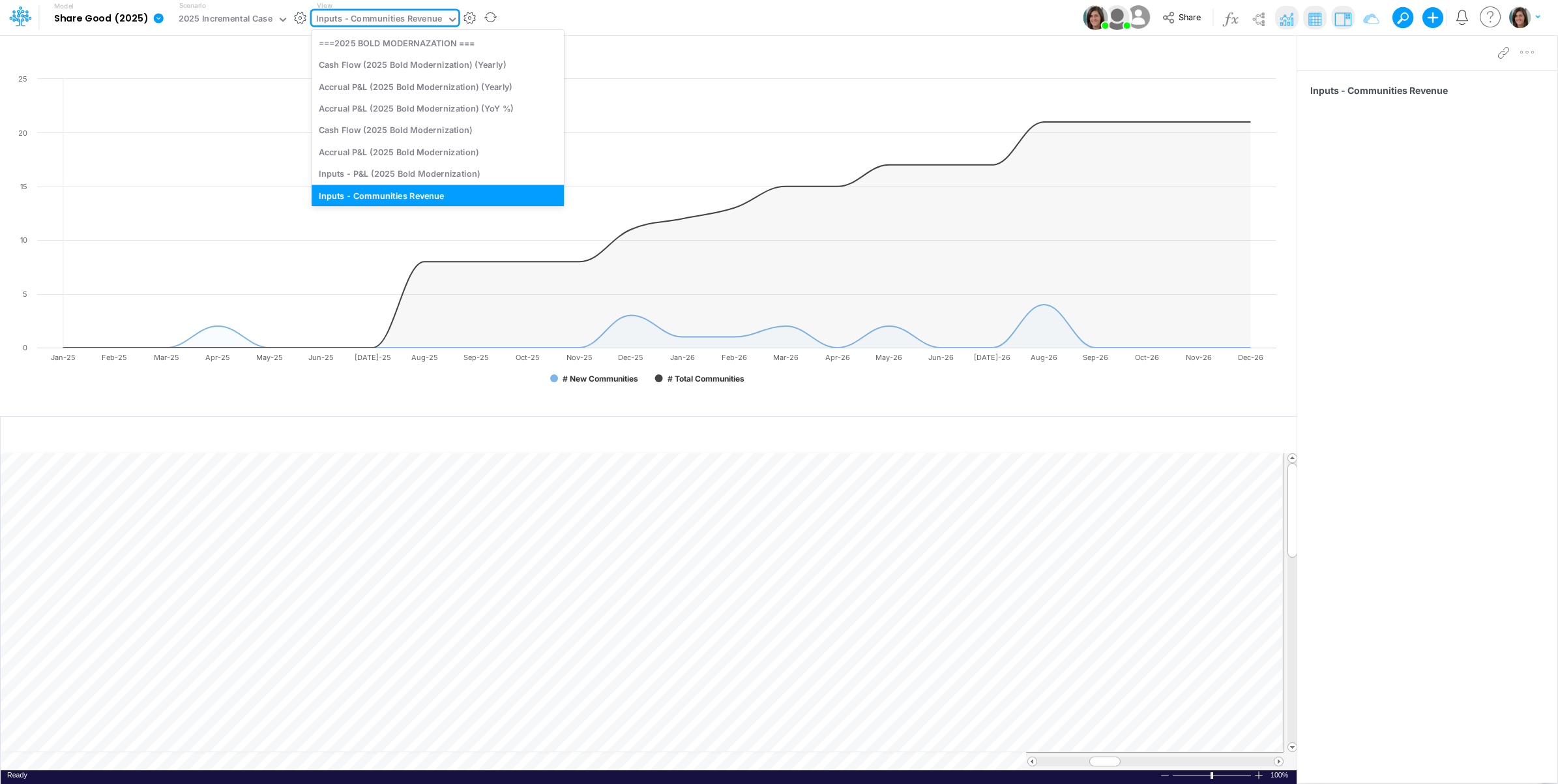
click at [425, 17] on div "Inputs - Communities Revenue" at bounding box center [379, 20] width 126 height 15
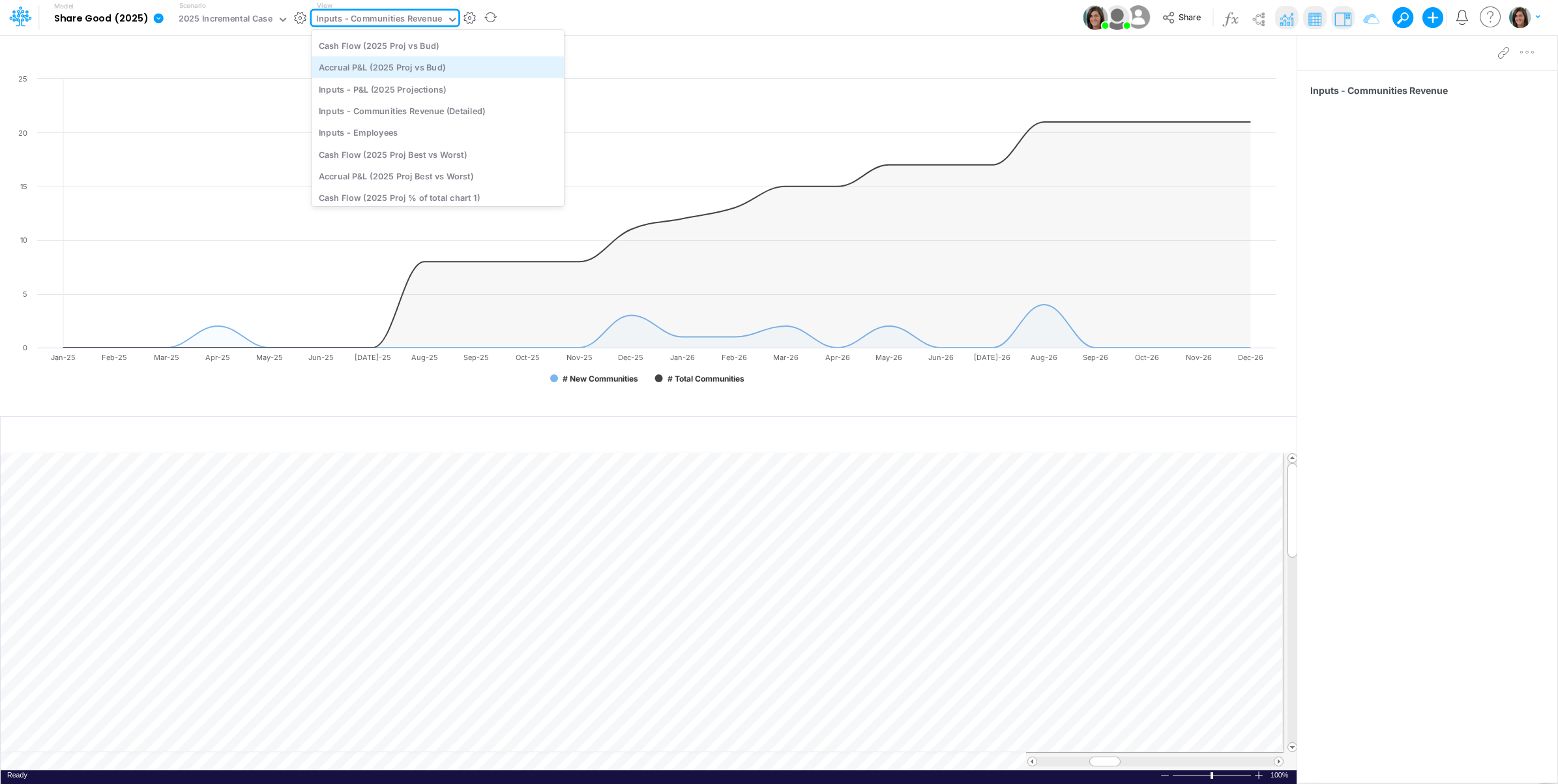
scroll to position [443, 0]
click at [460, 80] on div "Inputs - Communities Revenue (Detailed)" at bounding box center [438, 79] width 253 height 22
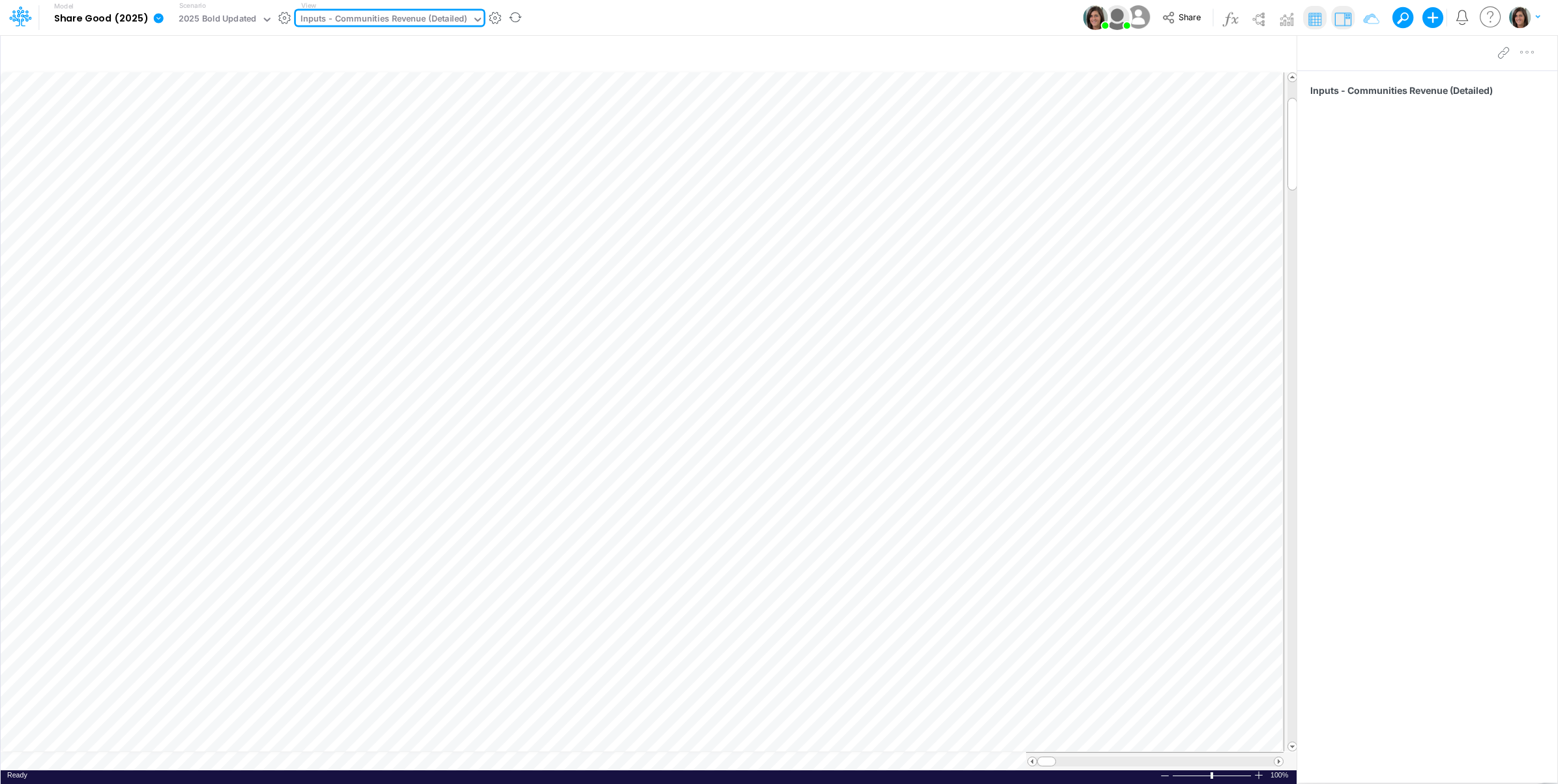
click at [758, 19] on div "Model Share Good (2025) Edit model settings Duplicate Import QuickBooks QuickBo…" at bounding box center [779, 17] width 1402 height 36
click at [1173, 54] on icon "button" at bounding box center [1175, 54] width 19 height 14
click at [904, 187] on div "2025 Bold Updated" at bounding box center [963, 190] width 348 height 22
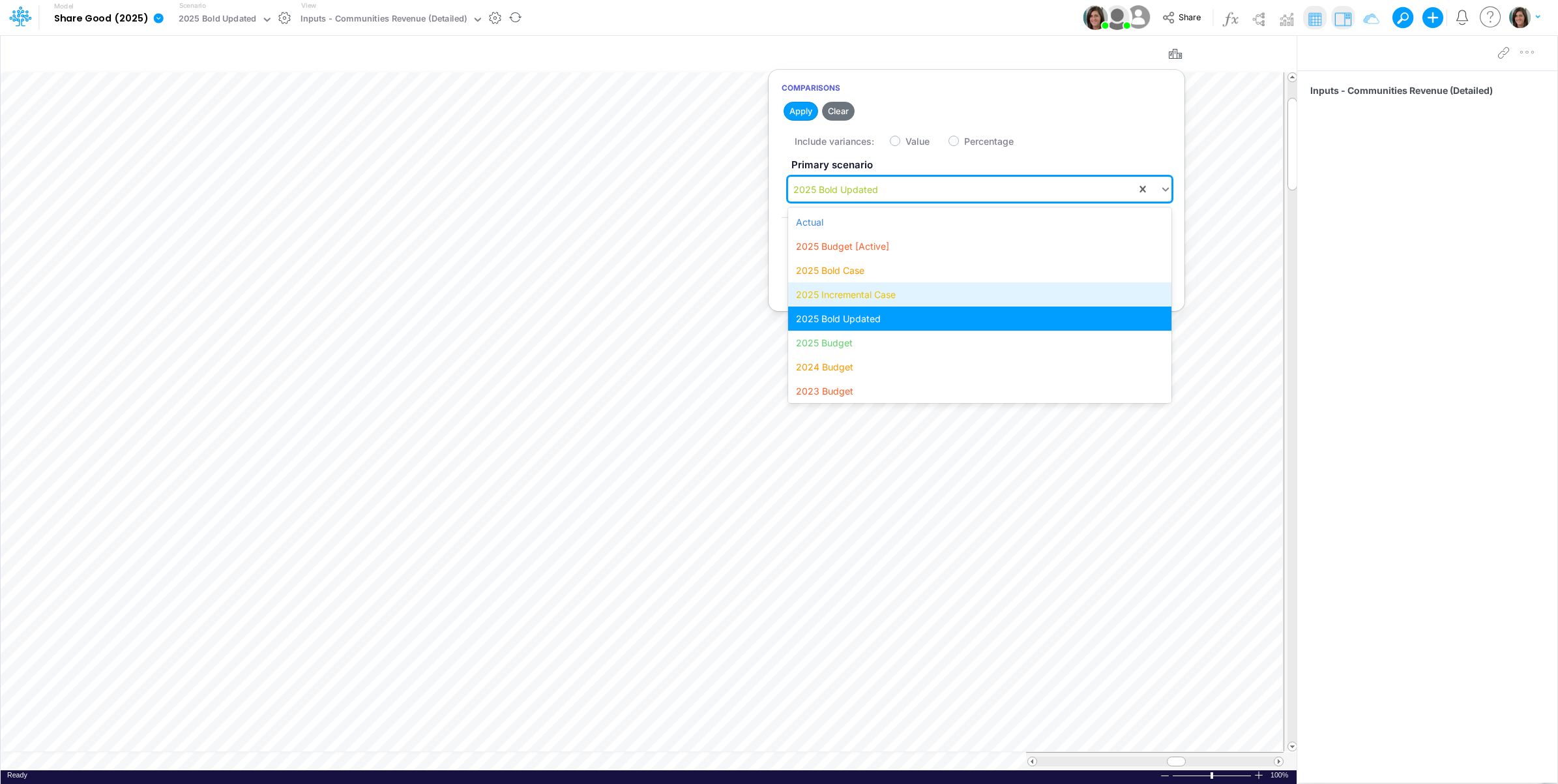
click at [895, 292] on div "2025 Incremental Case" at bounding box center [980, 294] width 383 height 24
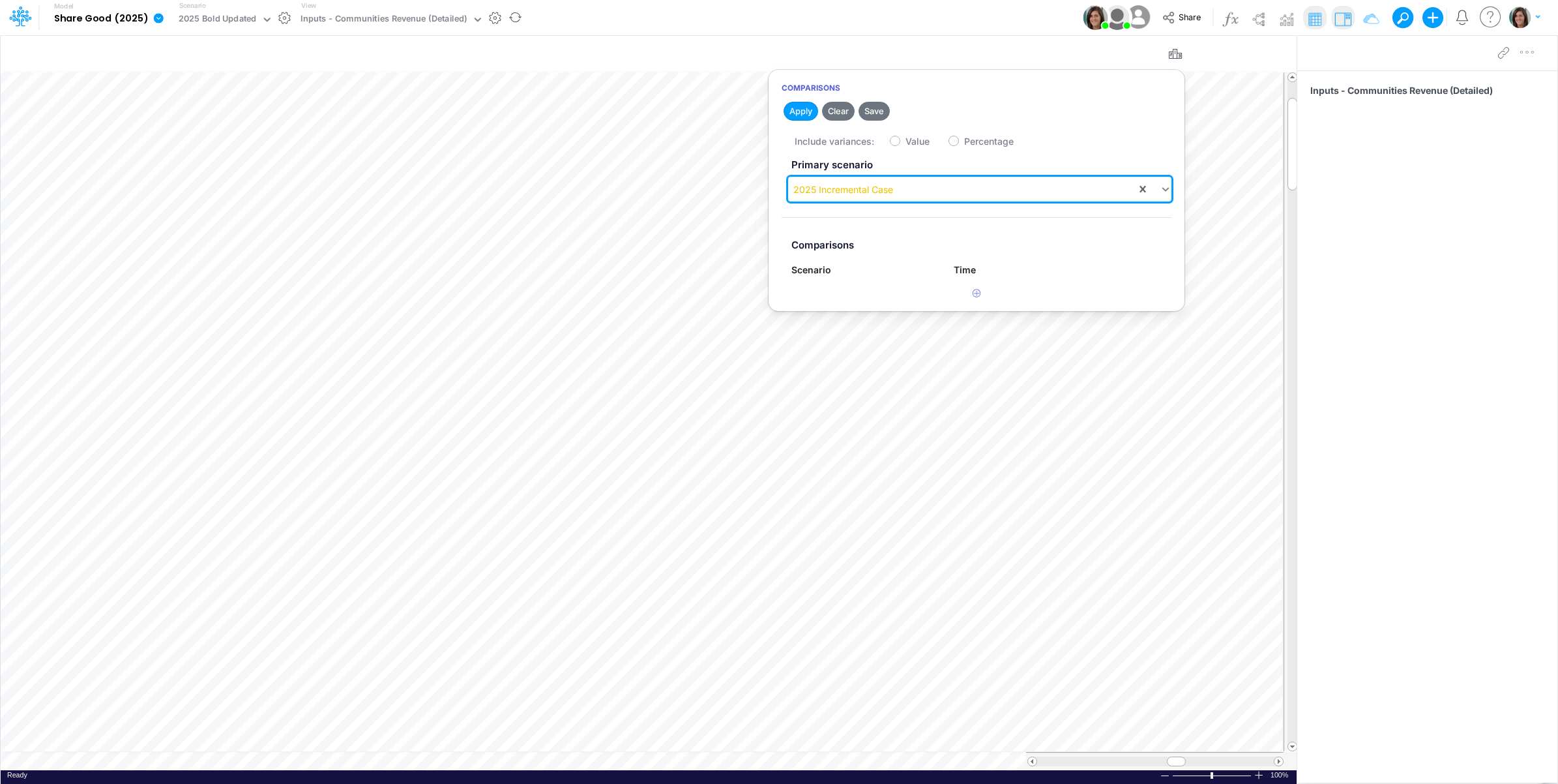
click at [889, 194] on div "2025 Incremental Case" at bounding box center [842, 189] width 99 height 14
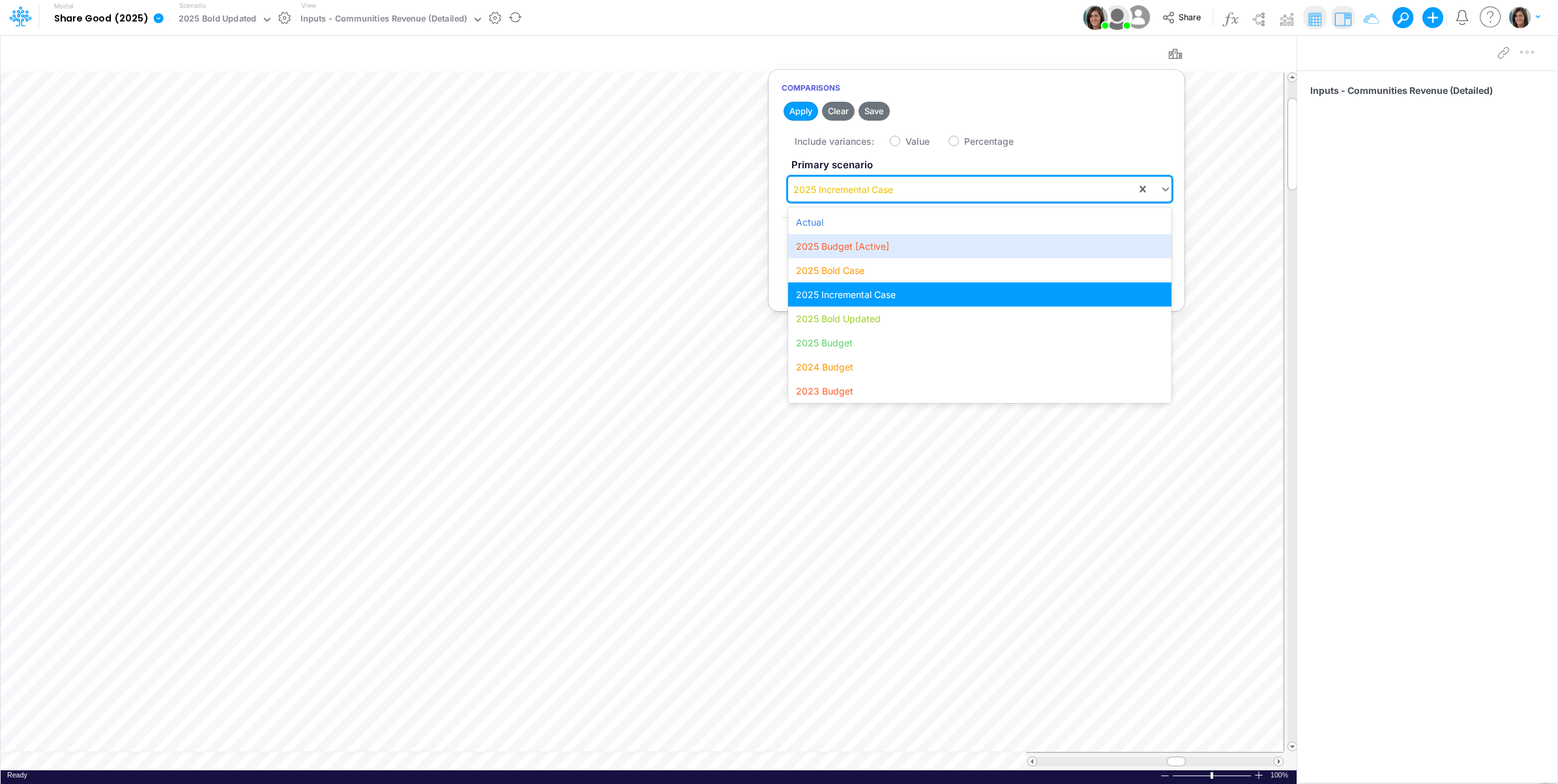
click at [882, 244] on div "2025 Budget [Active]" at bounding box center [980, 246] width 383 height 24
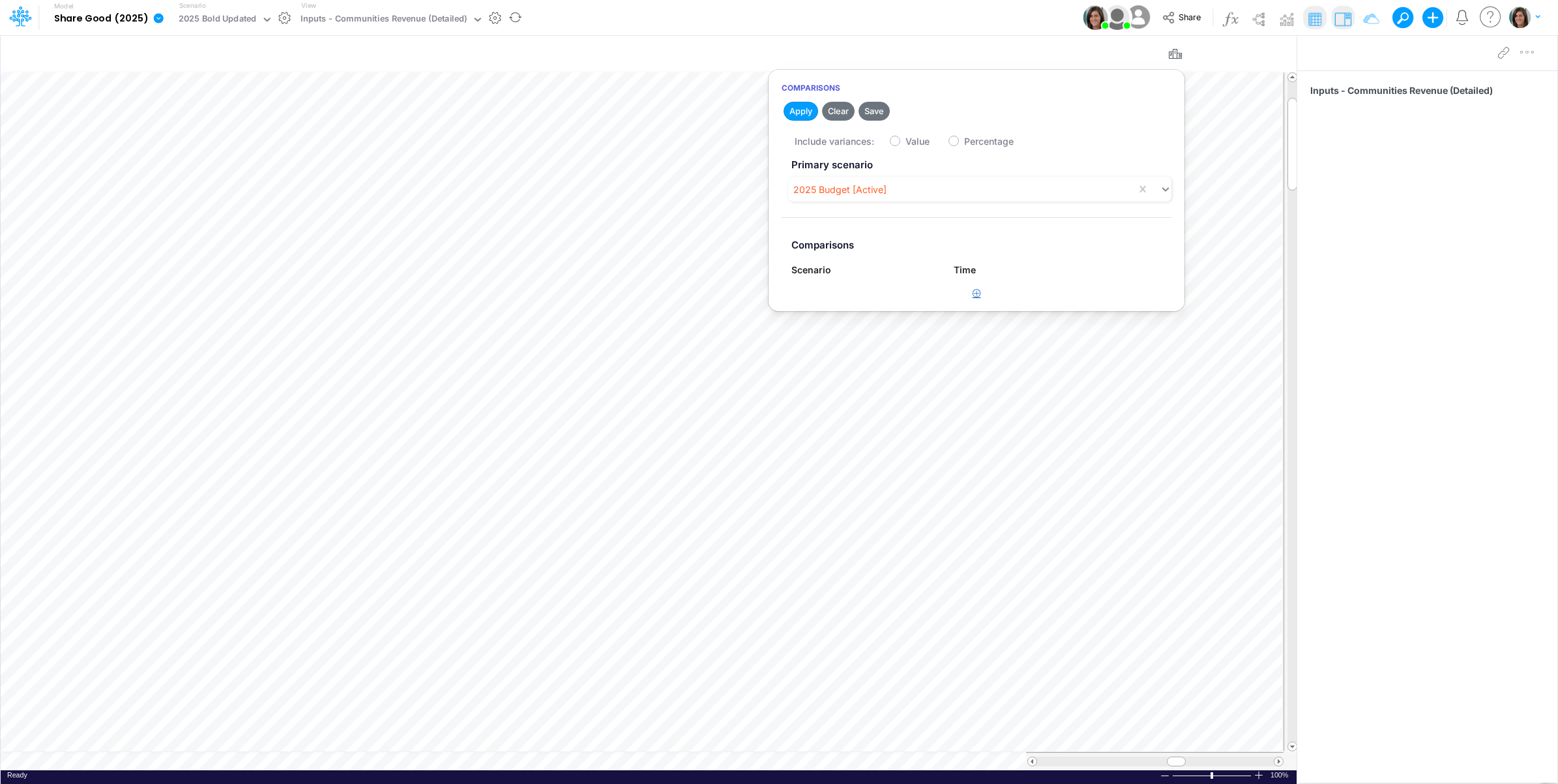
click at [974, 294] on icon "button" at bounding box center [976, 293] width 8 height 8
click at [881, 310] on div "Type to search..." at bounding box center [858, 299] width 133 height 22
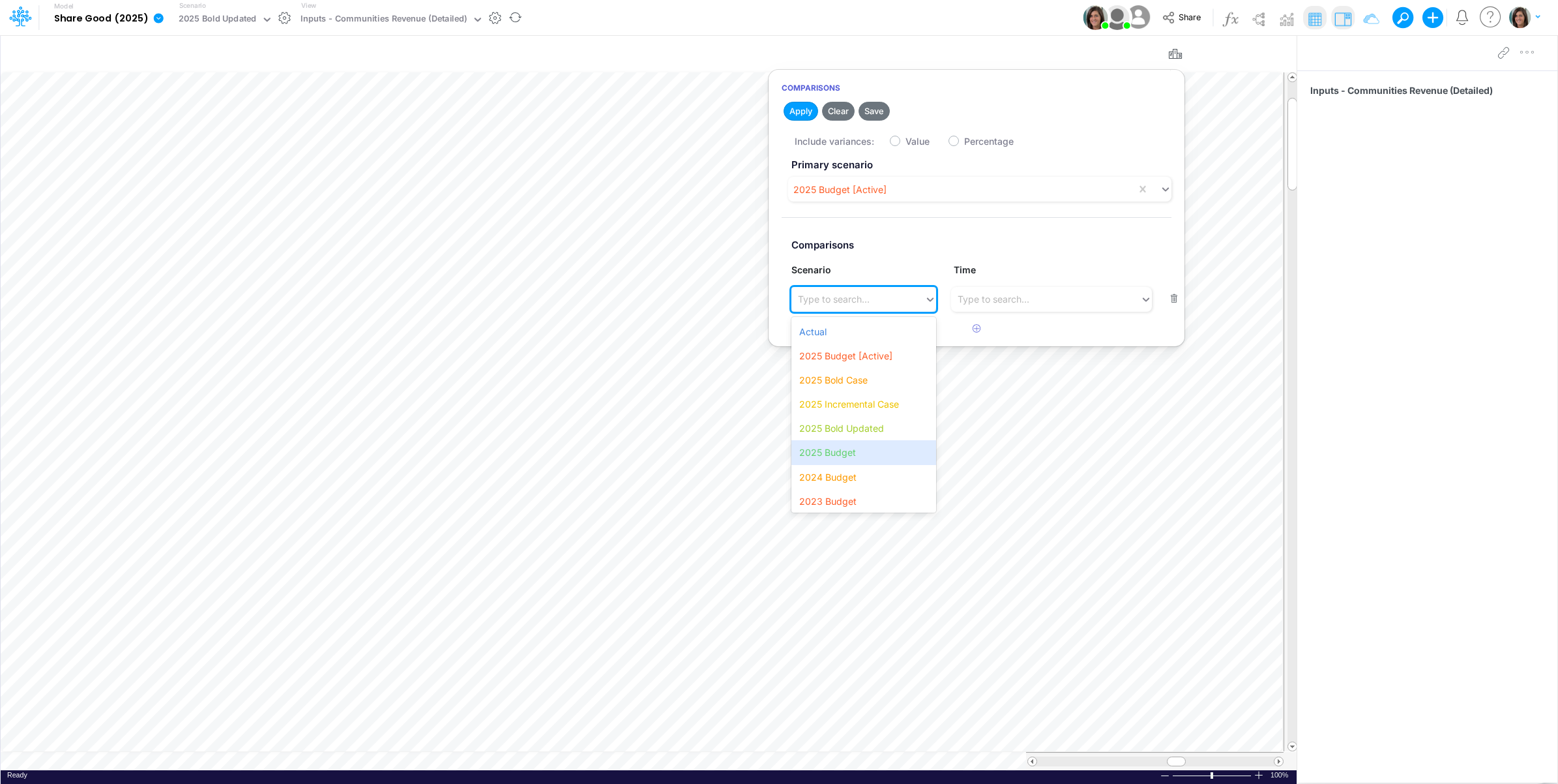
drag, startPoint x: 872, startPoint y: 453, endPoint x: 892, endPoint y: 315, distance: 139.4
click at [872, 450] on div "2025 Budget" at bounding box center [863, 452] width 144 height 24
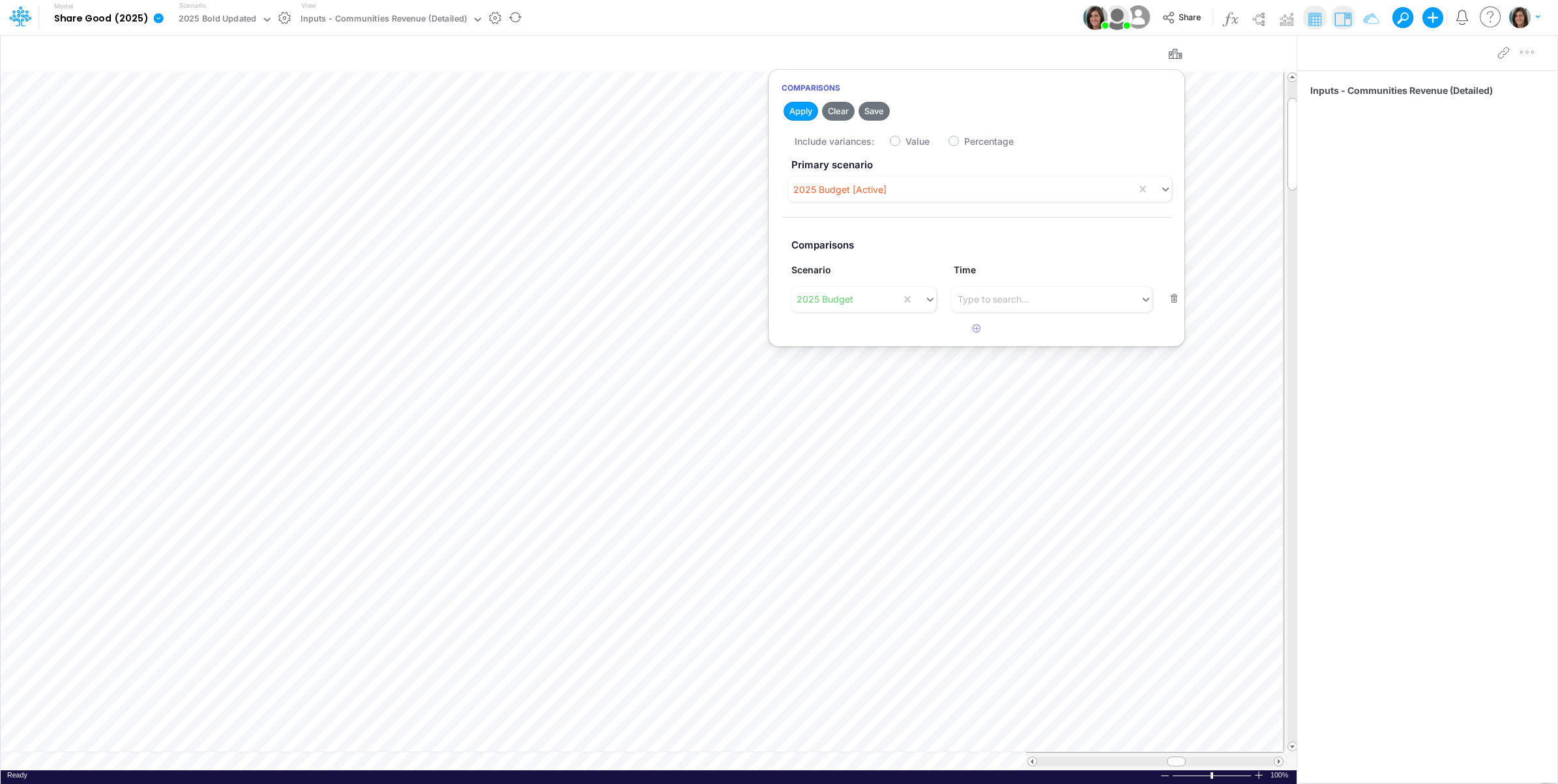
click at [905, 141] on label "Value" at bounding box center [917, 140] width 24 height 14
click at [905, 141] on input "Value" at bounding box center [909, 138] width 8 height 8
checkbox input "true"
click at [800, 111] on button "Apply" at bounding box center [801, 111] width 35 height 19
click at [906, 14] on div "Model Share Good (2025) Edit model settings Duplicate Import QuickBooks QuickBo…" at bounding box center [779, 17] width 1402 height 36
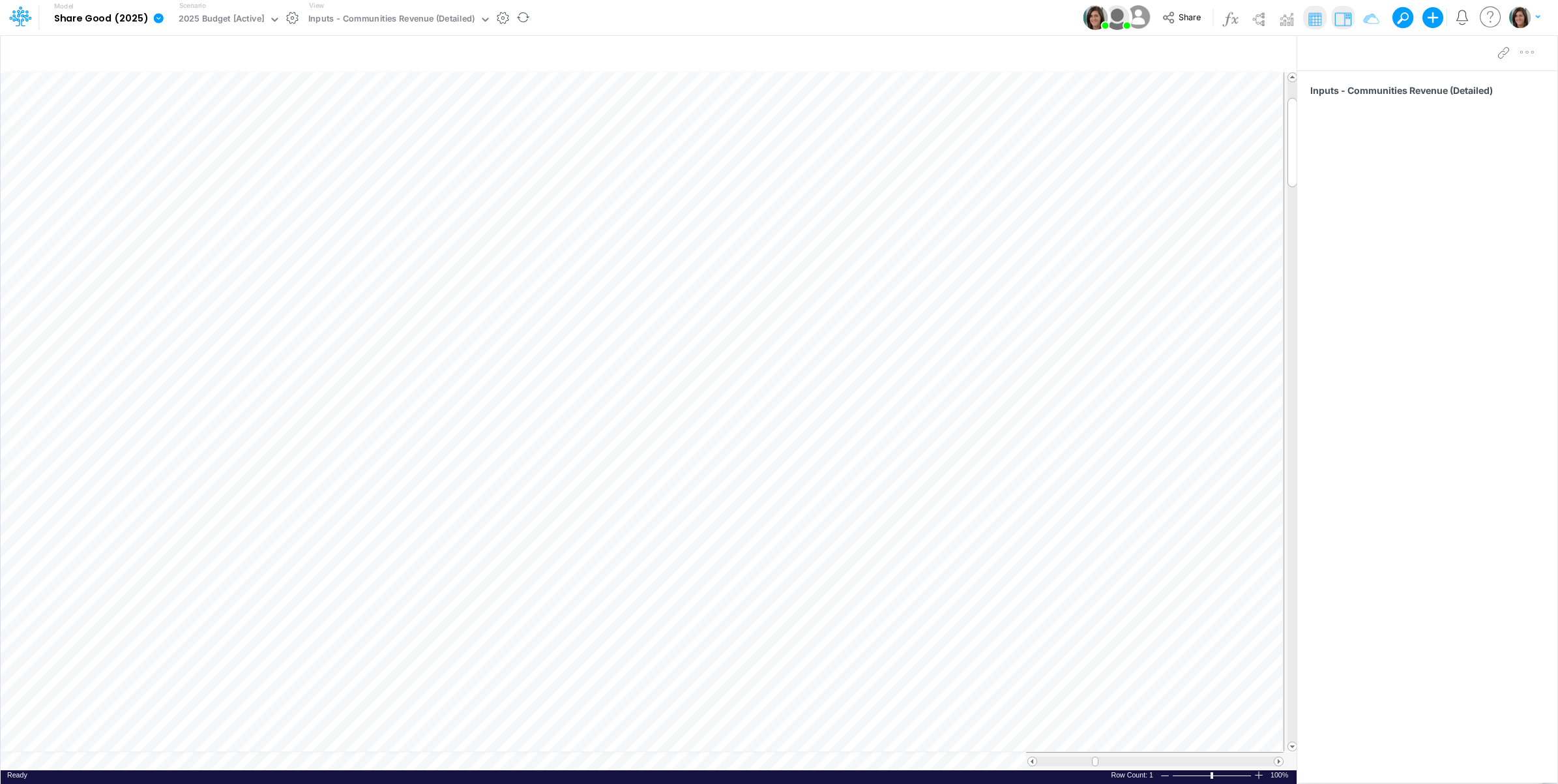
scroll to position [0, 1]
click at [663, 761] on table at bounding box center [649, 421] width 1297 height 698
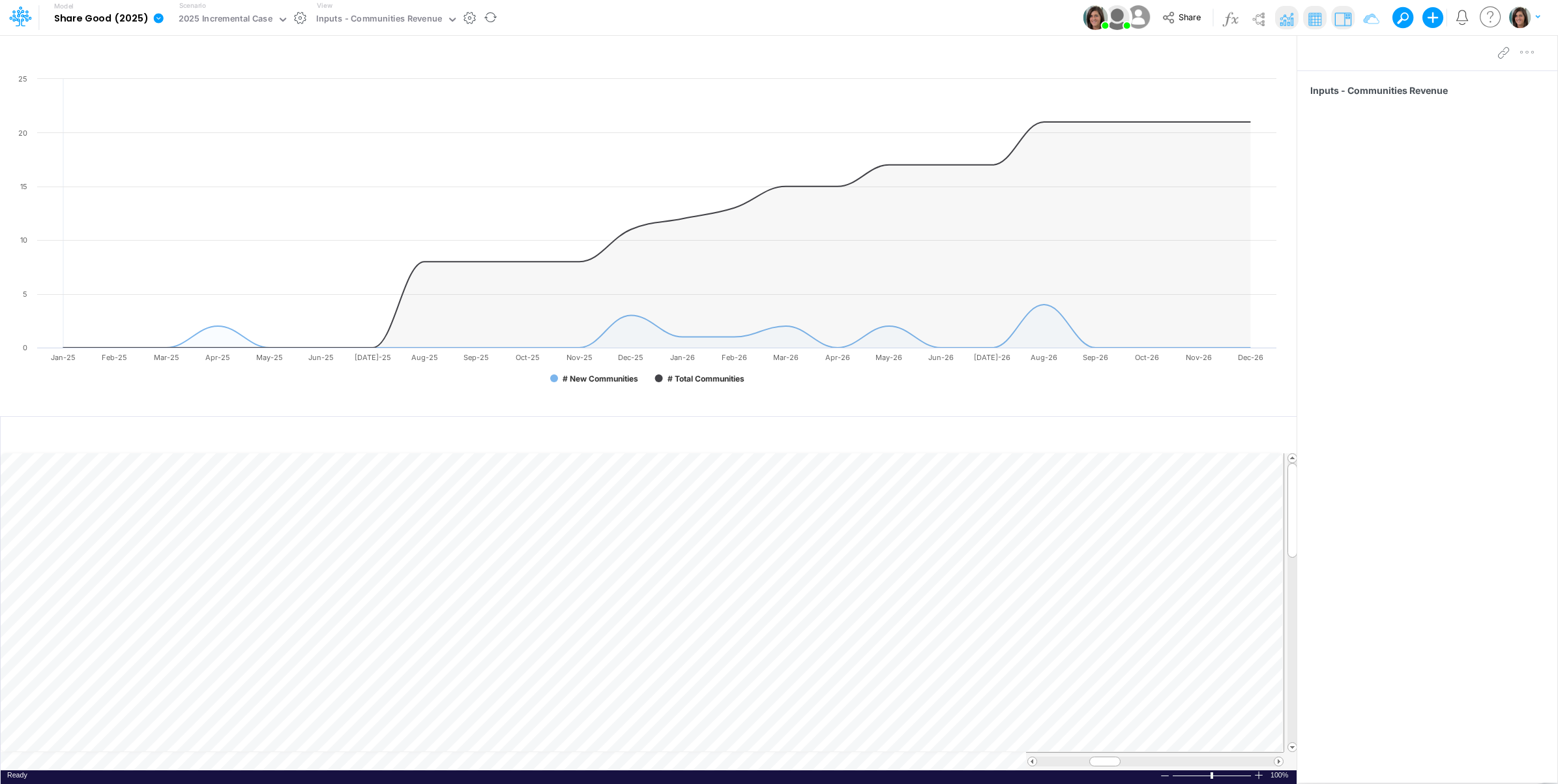
click at [751, 763] on div "Paste Cut Copy AutoFill Ready 100% Sum: null Max: null Min: null Numerical Coun…" at bounding box center [649, 612] width 1296 height 317
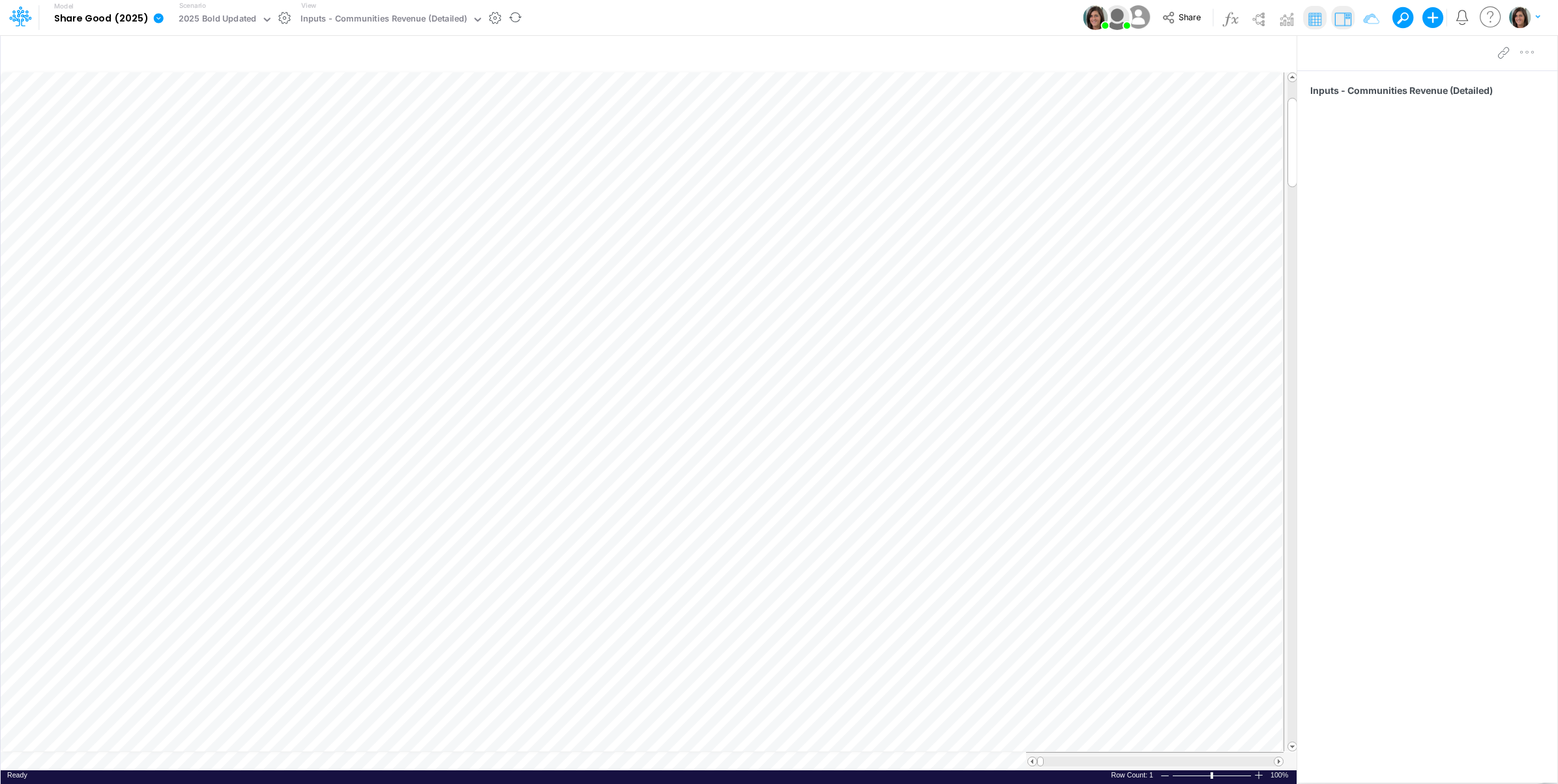
scroll to position [0, 1]
click at [1229, 51] on icon "button" at bounding box center [1223, 54] width 19 height 14
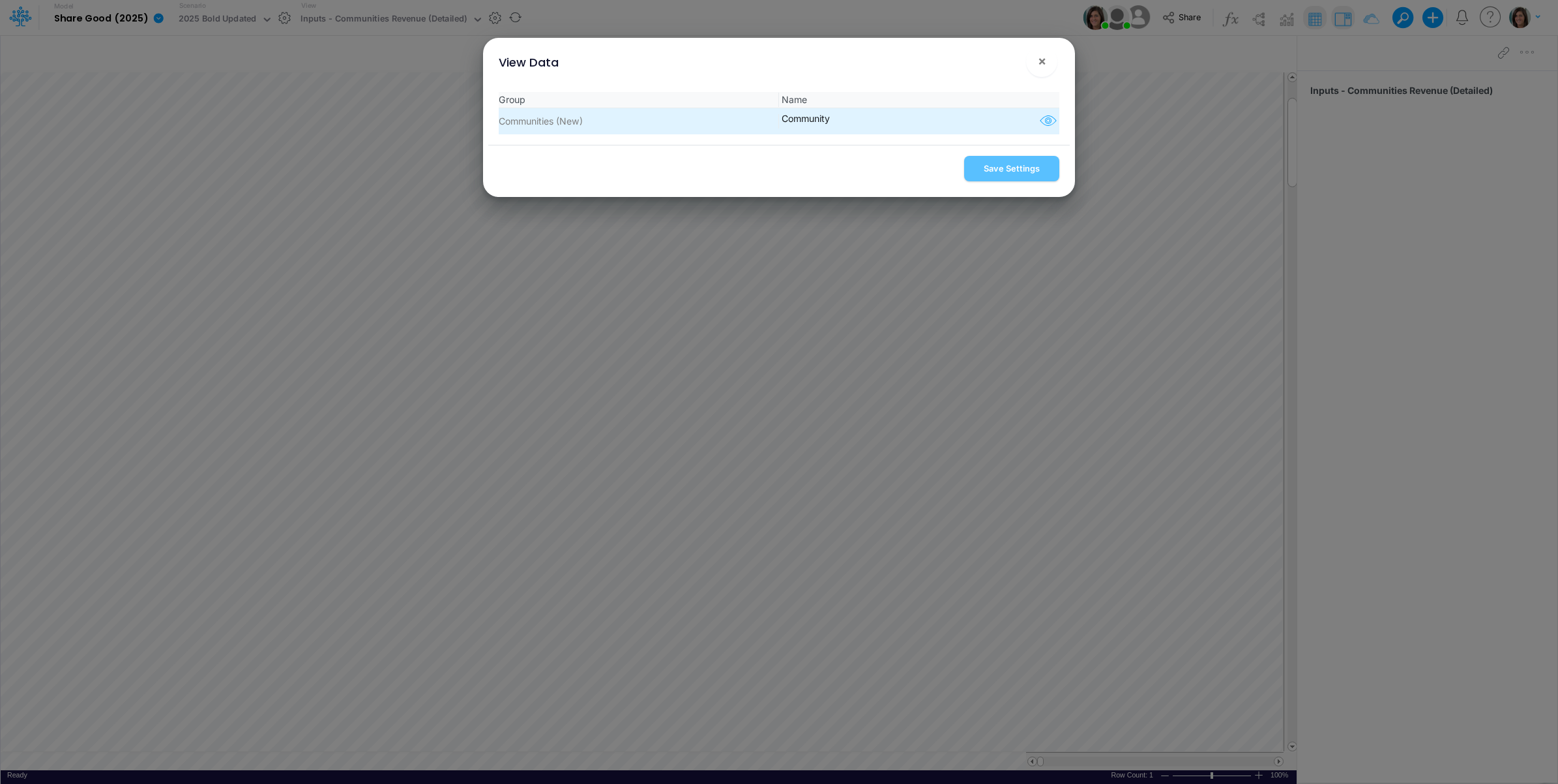
click at [1040, 125] on icon "button" at bounding box center [1047, 121] width 19 height 17
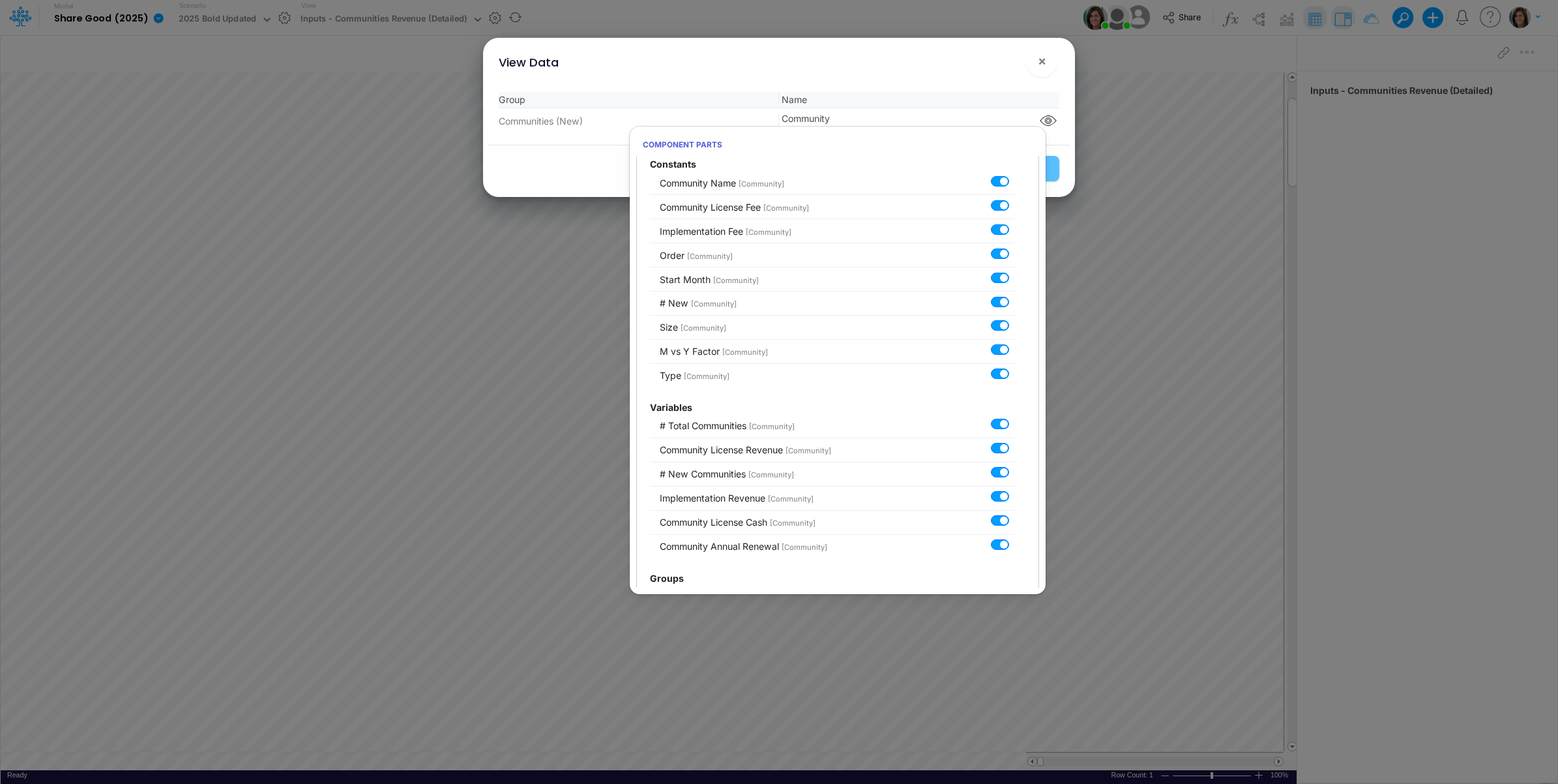
scroll to position [82, 0]
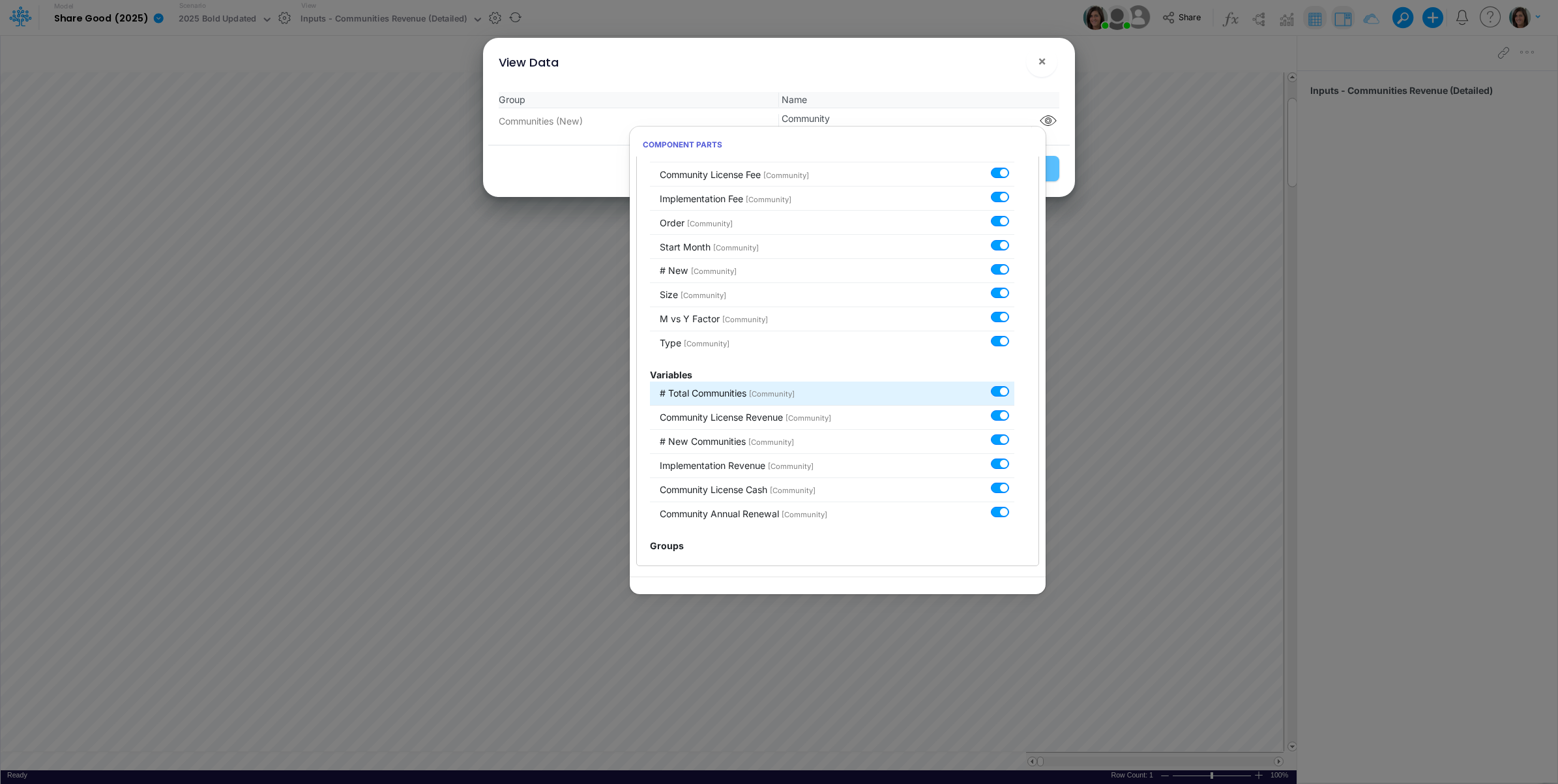
click at [1015, 385] on label at bounding box center [1015, 385] width 0 height 0
click at [1015, 390] on input "checkbox" at bounding box center [1018, 388] width 8 height 8
checkbox input "false"
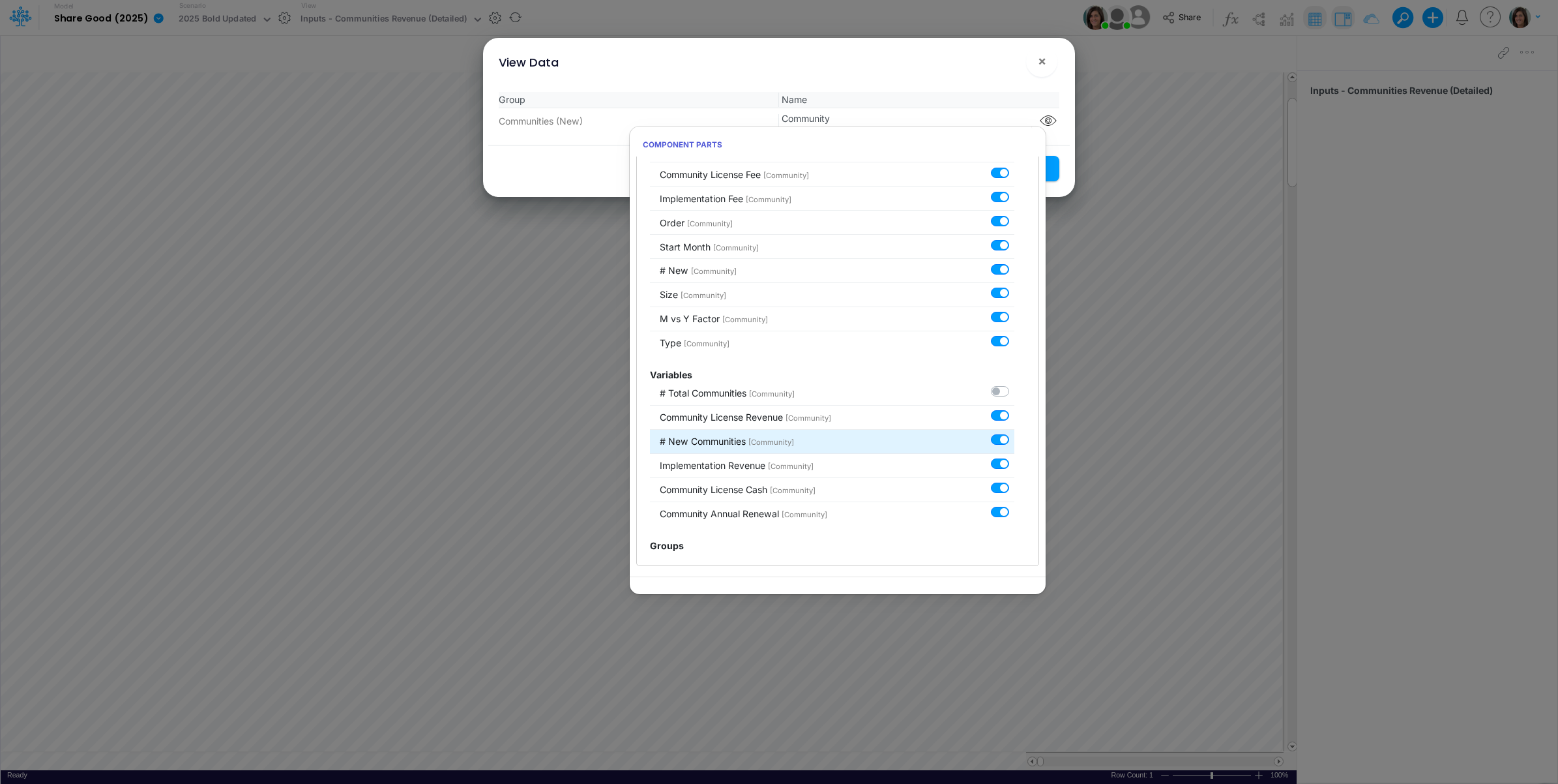
click at [1015, 433] on label at bounding box center [1015, 433] width 0 height 0
click at [1015, 438] on input "checkbox" at bounding box center [1018, 437] width 8 height 8
checkbox input "false"
click at [1015, 457] on label at bounding box center [1015, 457] width 0 height 0
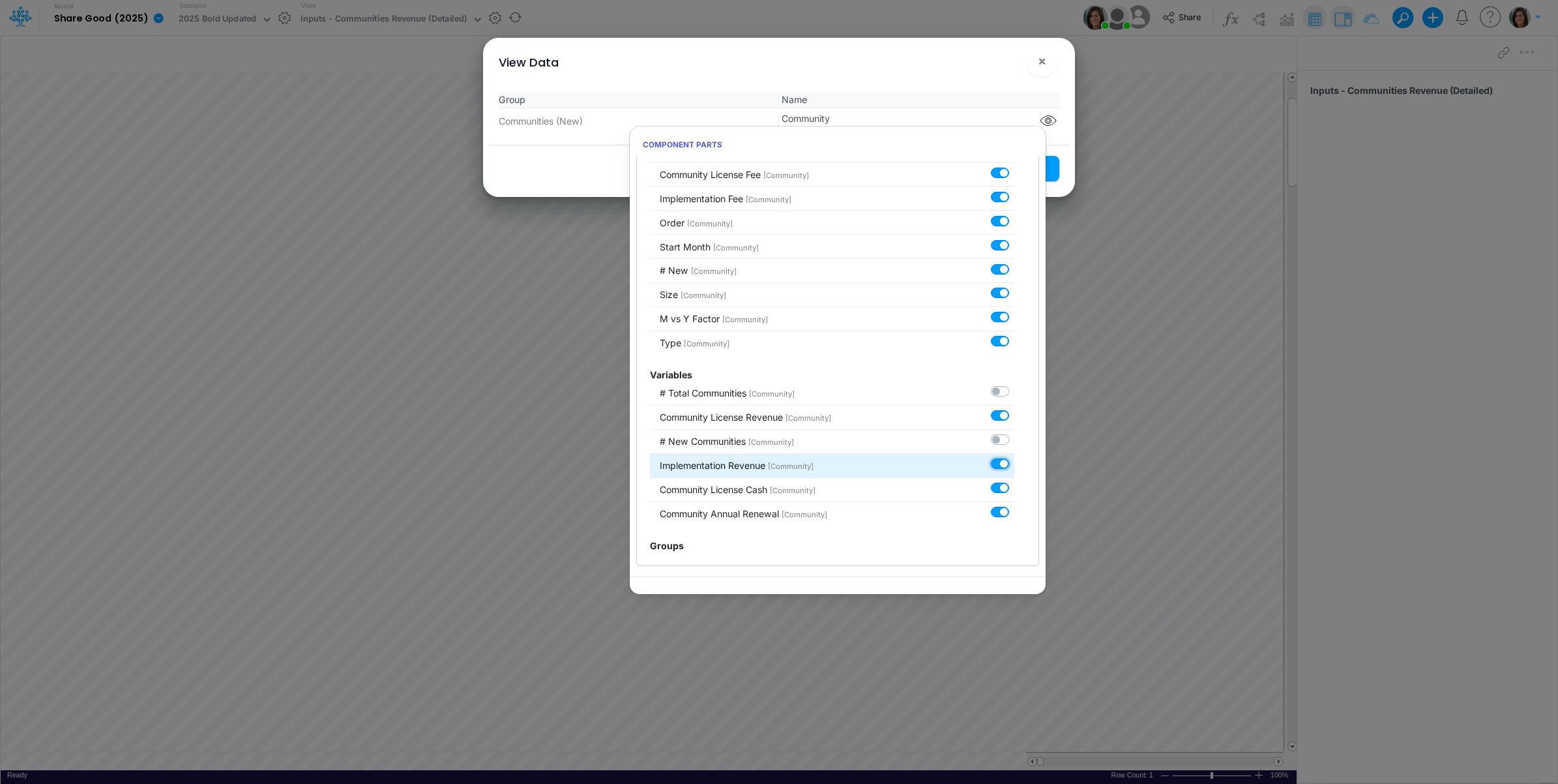
click at [1015, 466] on input "checkbox" at bounding box center [1018, 460] width 8 height 8
checkbox input "false"
click at [1015, 481] on label at bounding box center [1015, 481] width 0 height 0
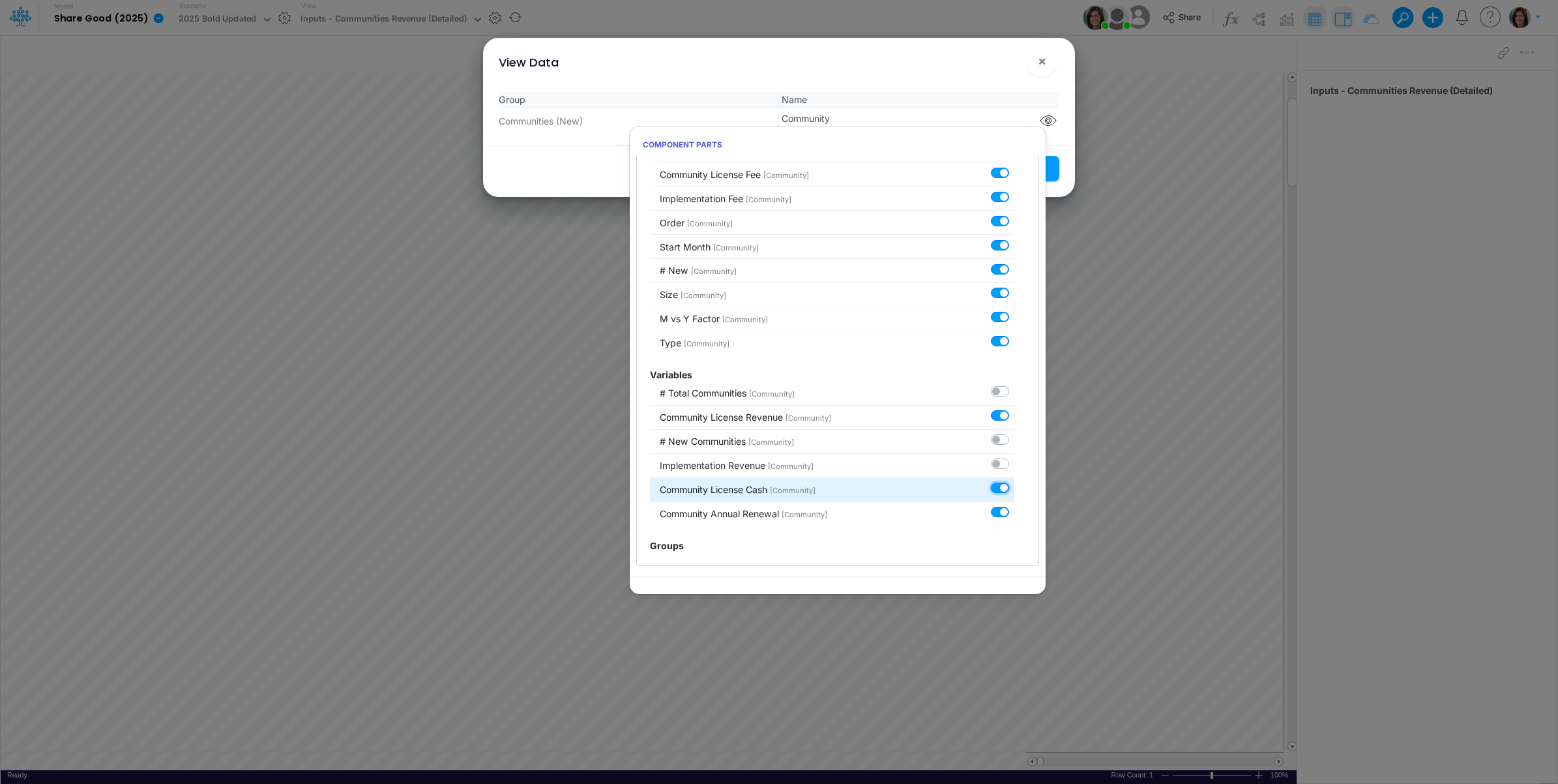
click at [1015, 488] on input "checkbox" at bounding box center [1018, 485] width 8 height 8
checkbox input "false"
click at [1015, 505] on label at bounding box center [1015, 505] width 0 height 0
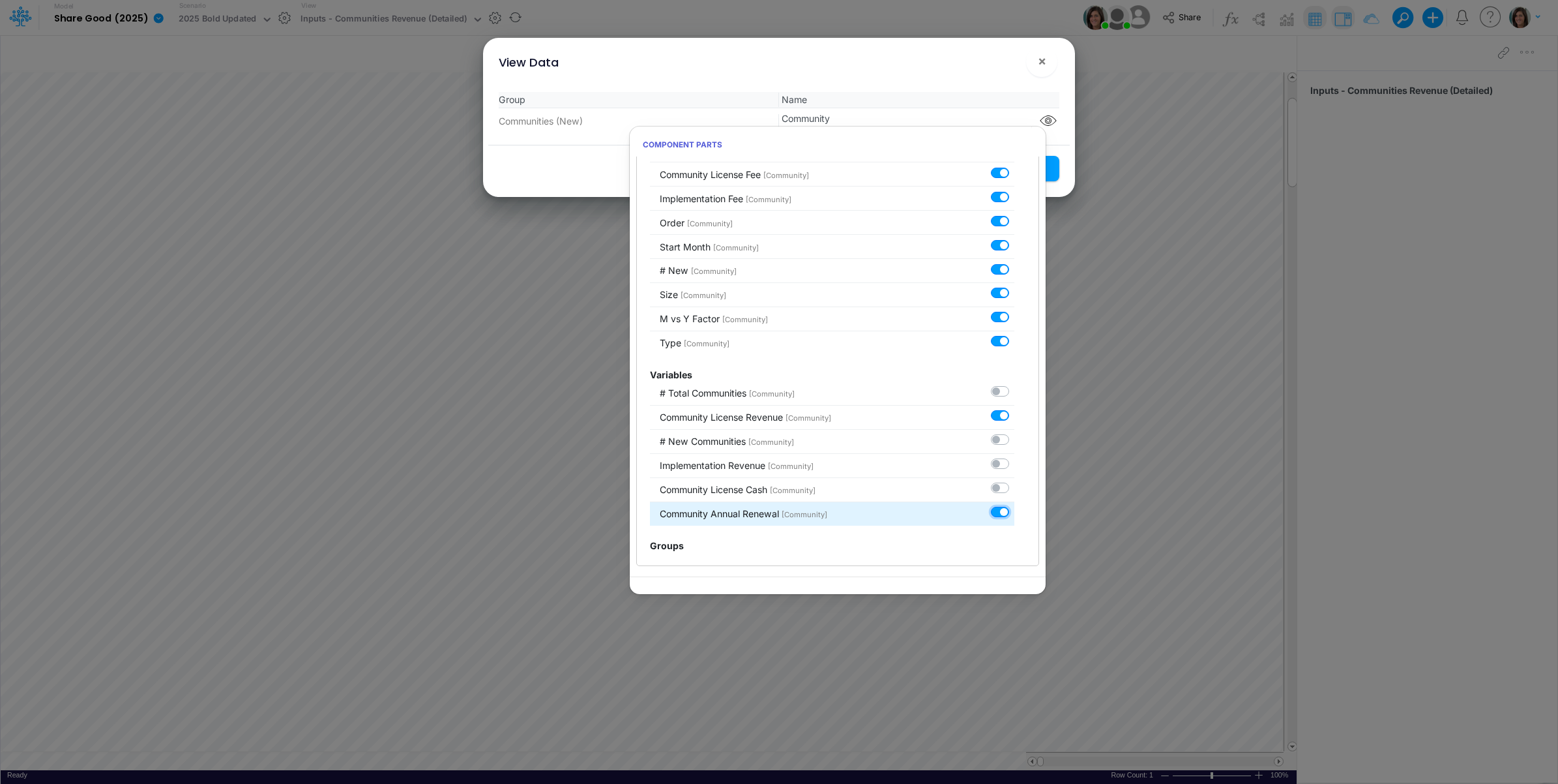
click at [1015, 512] on input "checkbox" at bounding box center [1018, 509] width 8 height 8
checkbox input "false"
click at [946, 77] on div "View Data ×" at bounding box center [779, 59] width 582 height 44
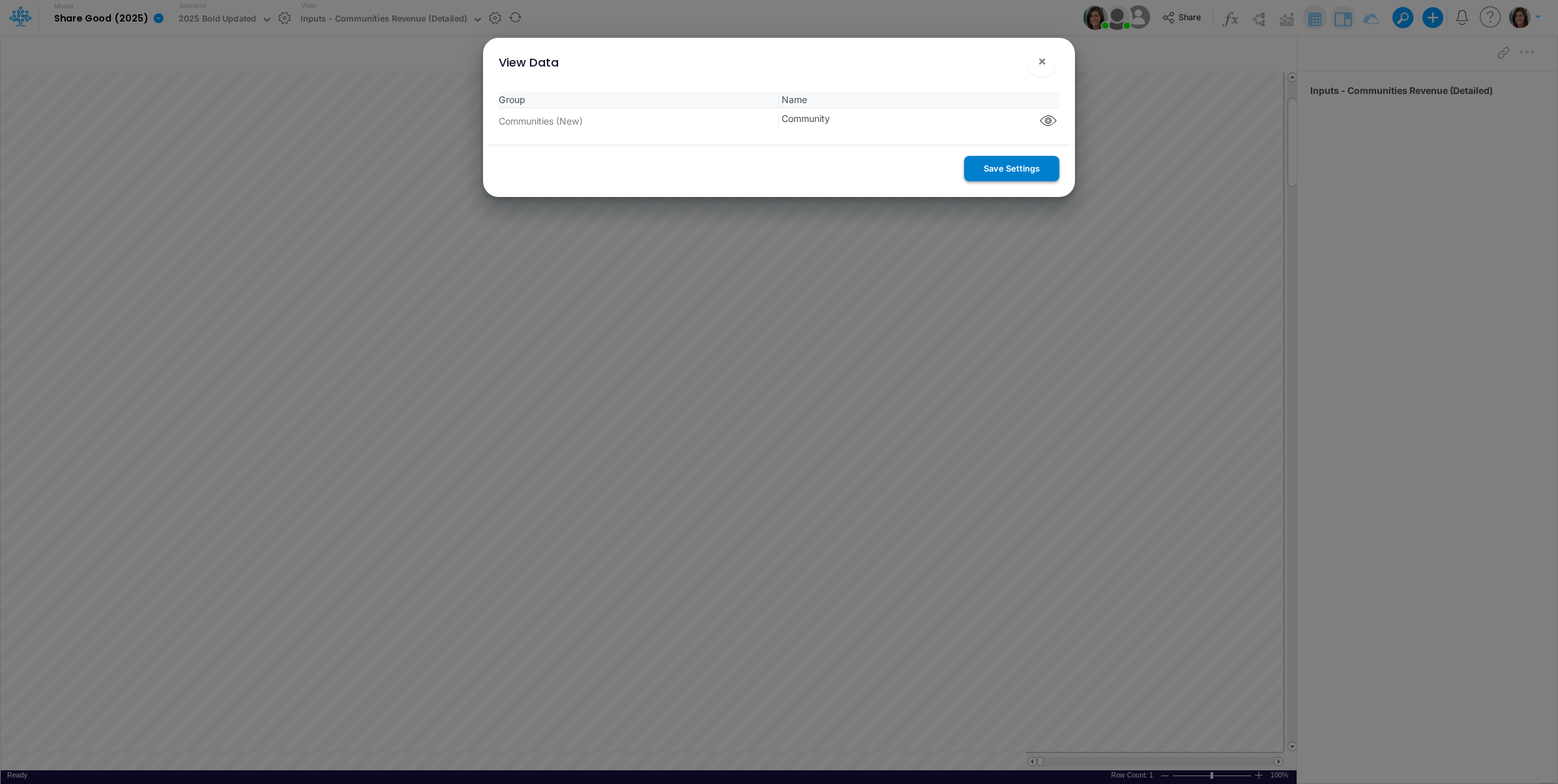
click at [1001, 165] on button "Save Settings" at bounding box center [1012, 169] width 95 height 26
click at [1043, 62] on span "×" at bounding box center [1041, 60] width 8 height 15
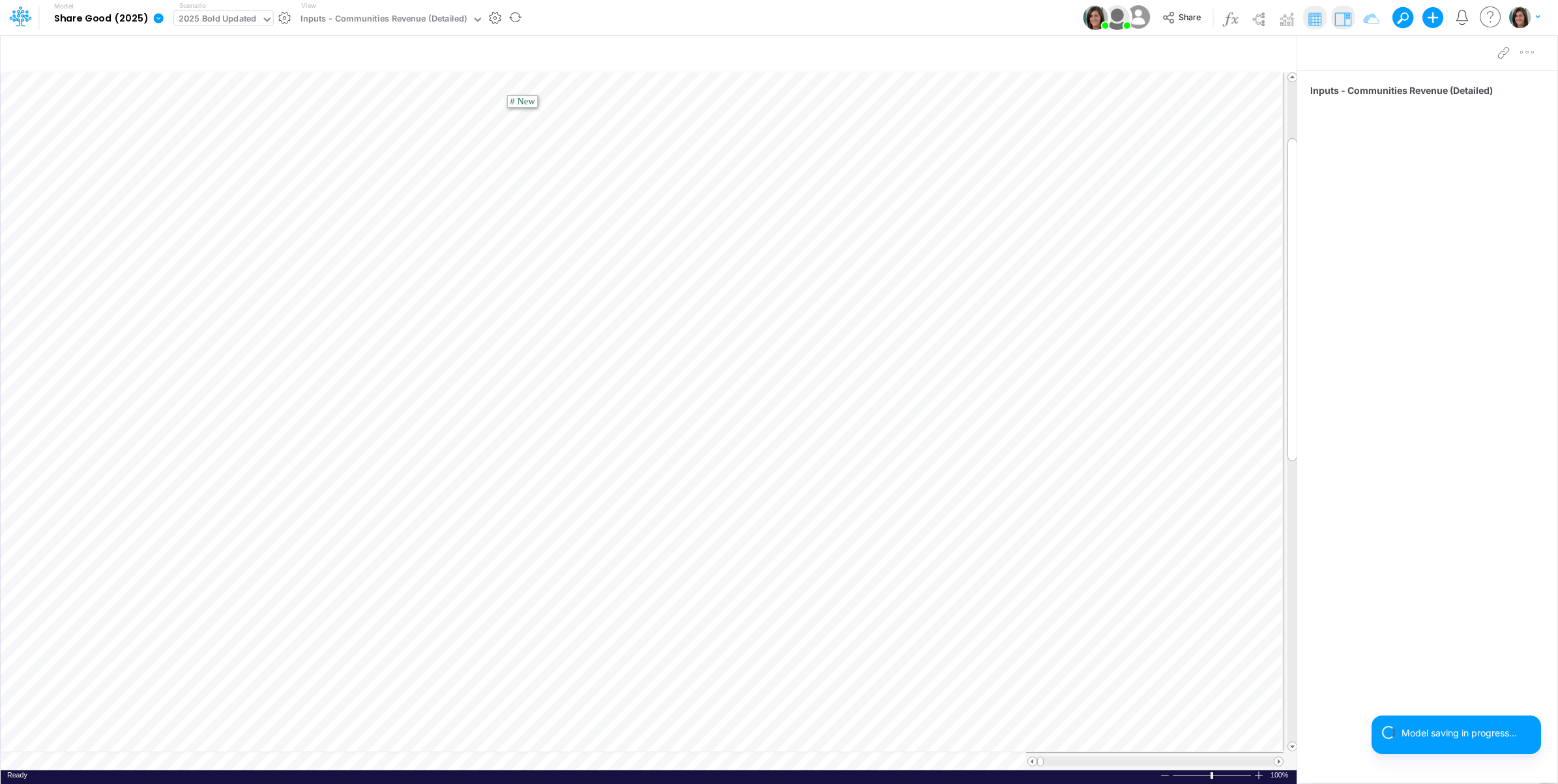
click at [242, 24] on div "2025 Bold Updated" at bounding box center [218, 20] width 78 height 15
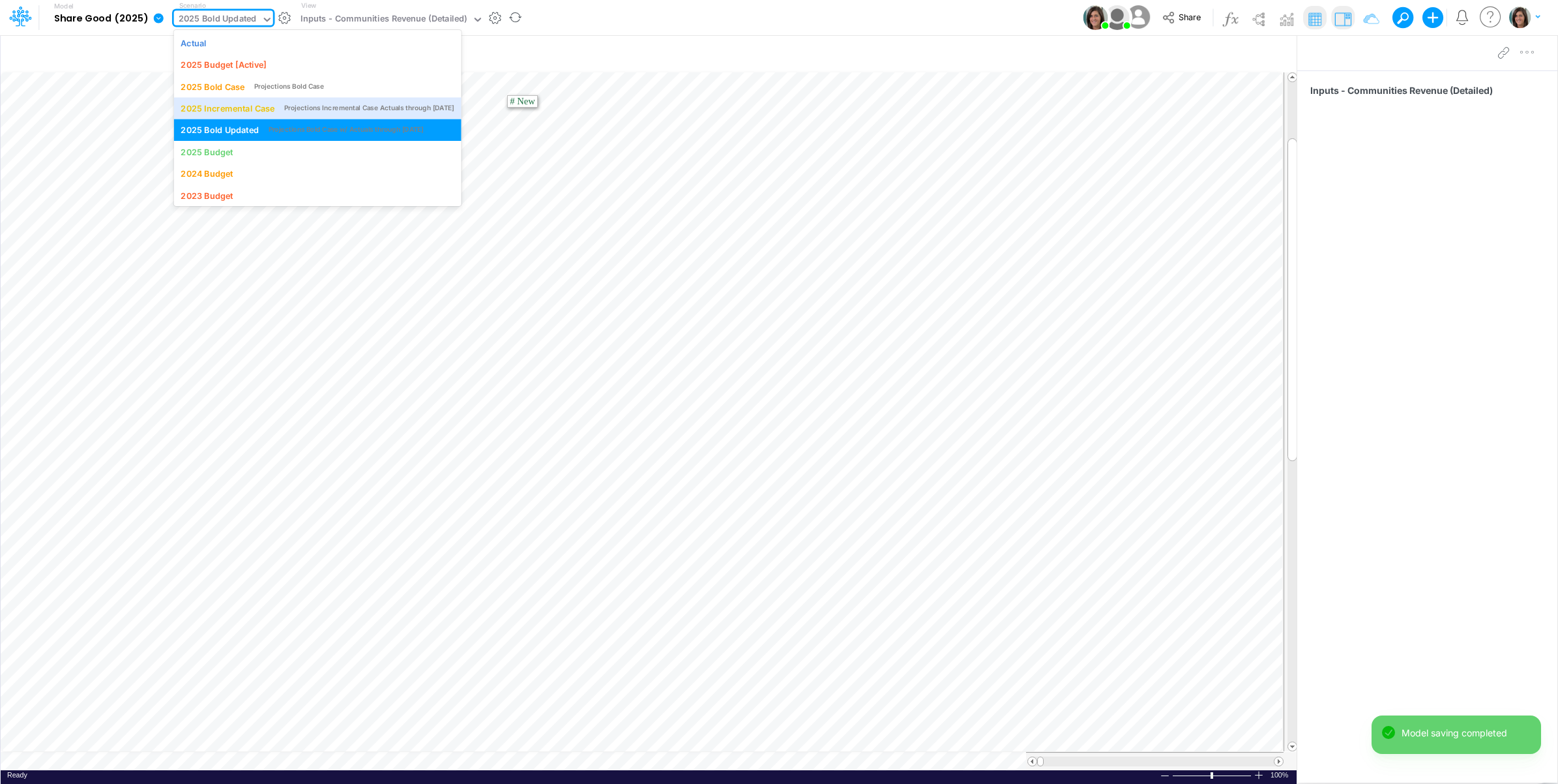
click at [239, 105] on div "2025 Incremental Case" at bounding box center [227, 108] width 94 height 13
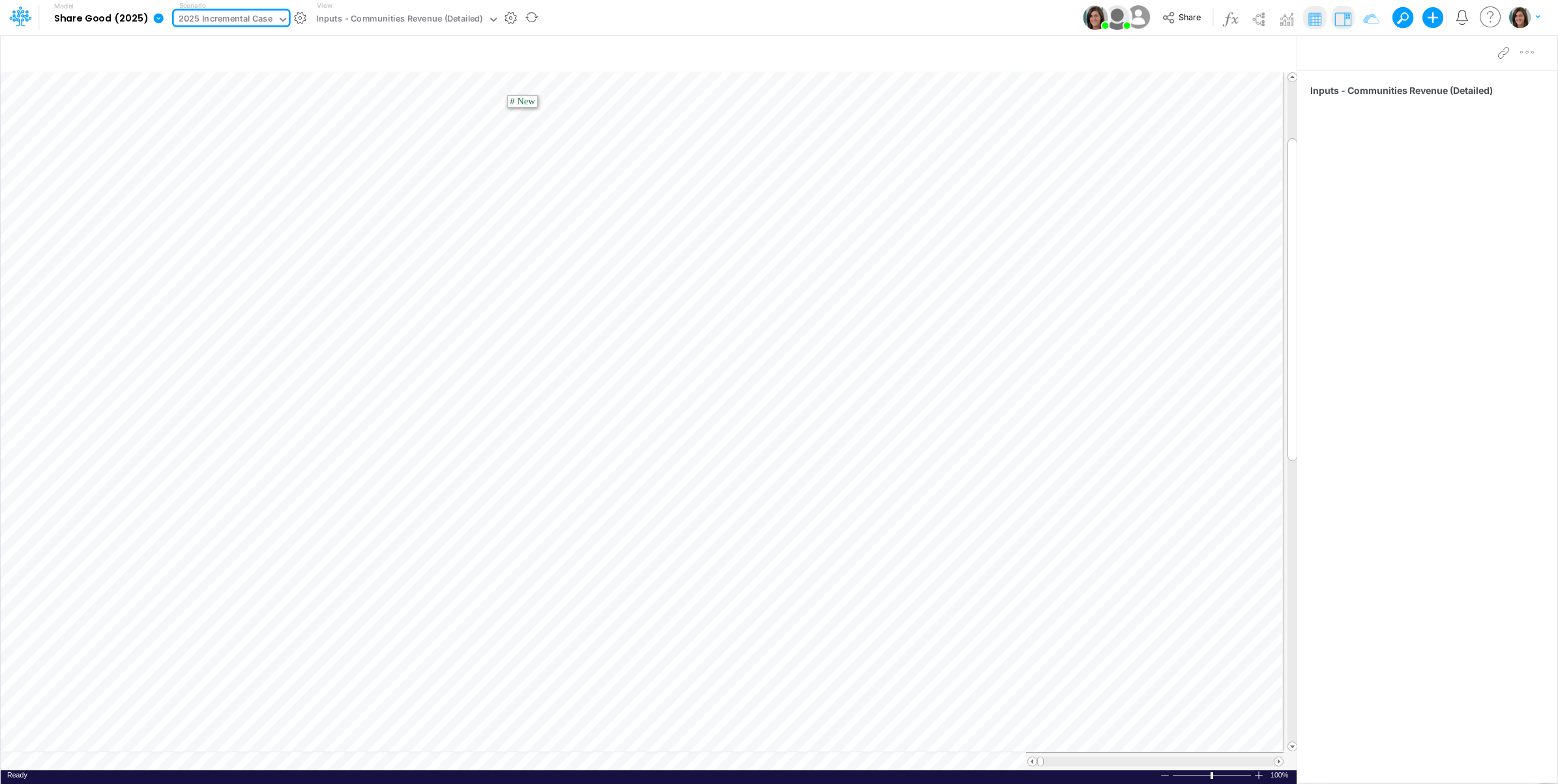
click at [253, 17] on div "2025 Incremental Case" at bounding box center [225, 20] width 94 height 15
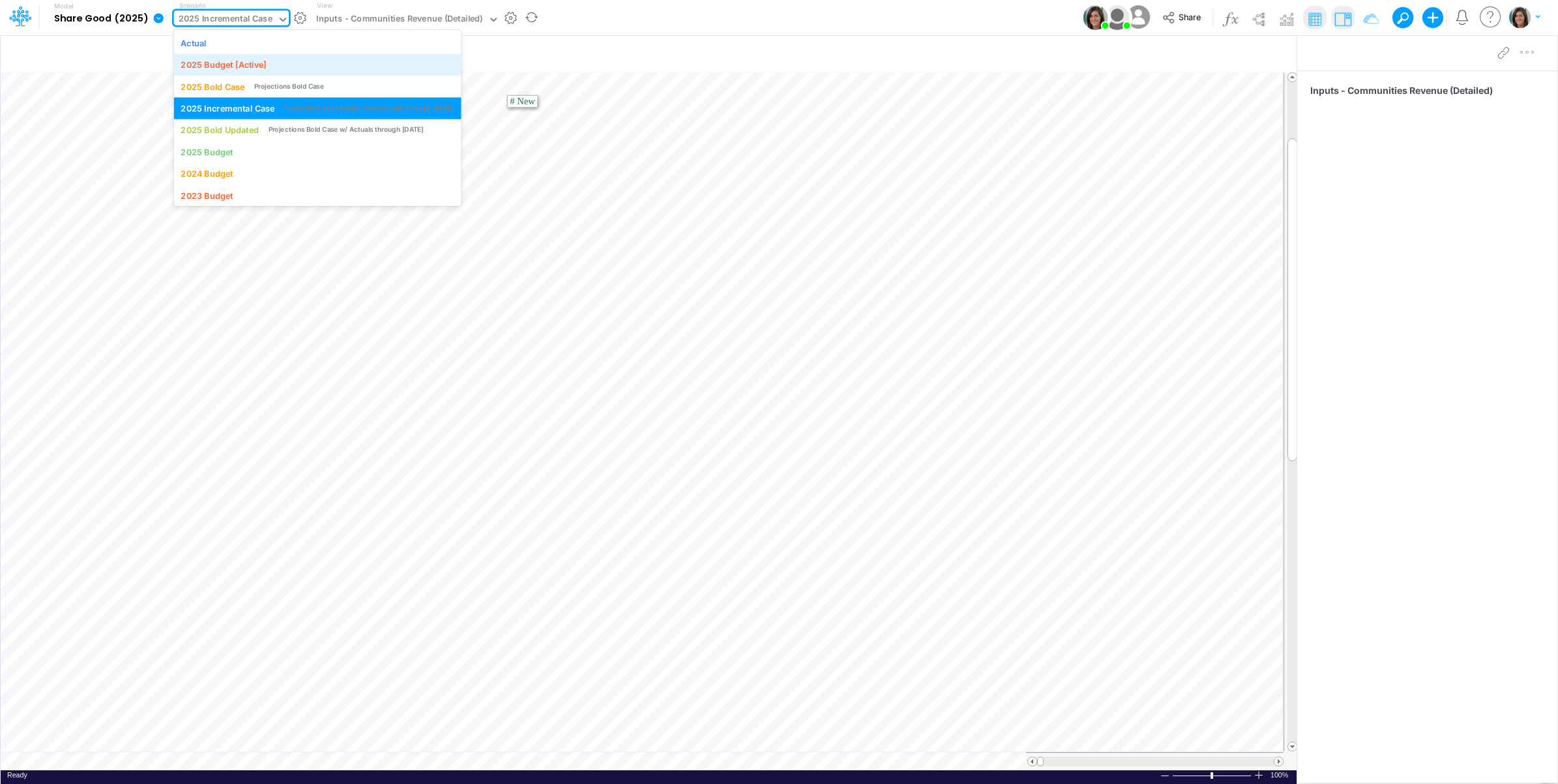
click at [240, 63] on div "2025 Budget [Active]" at bounding box center [223, 65] width 86 height 13
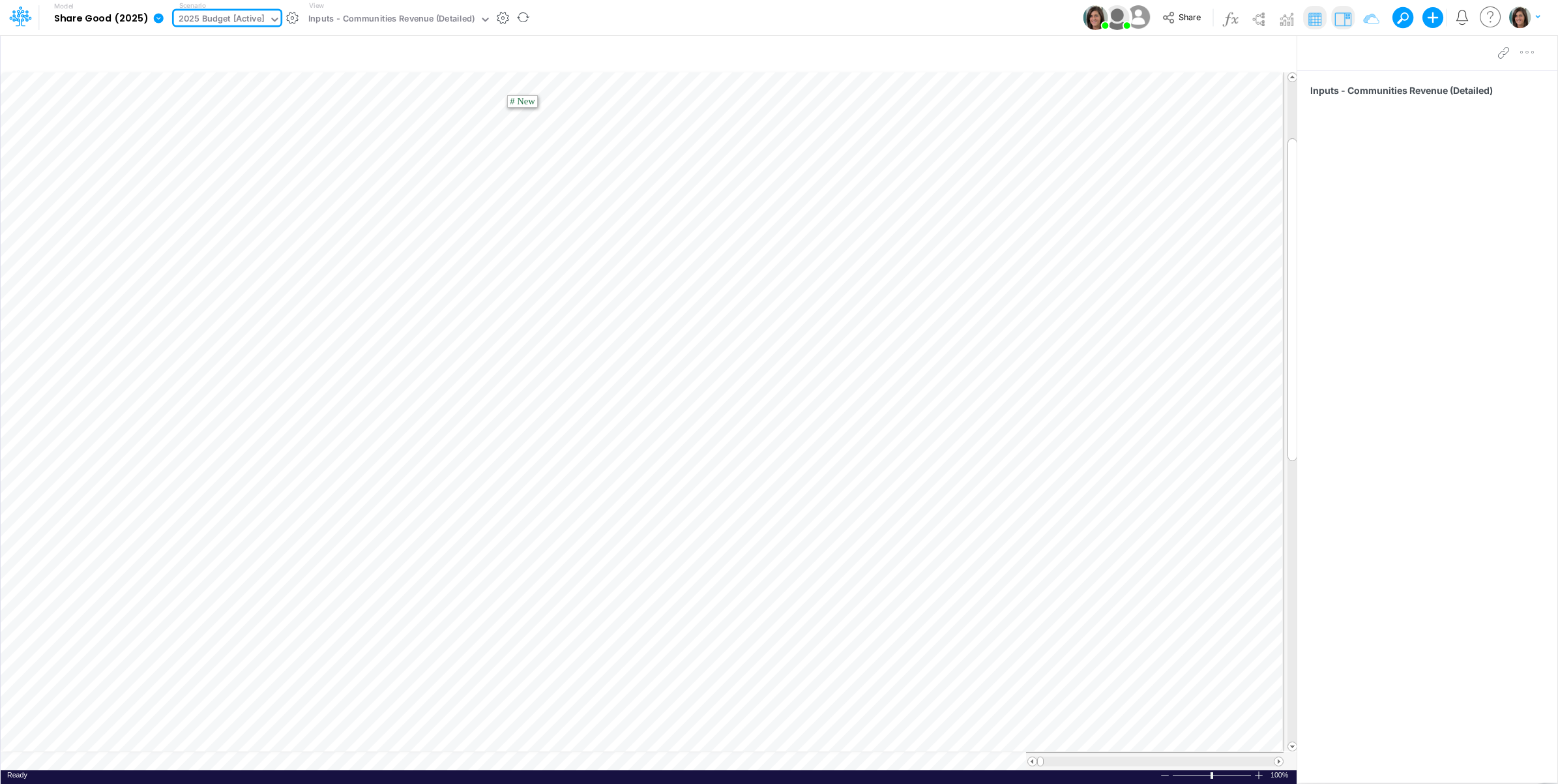
click at [974, 25] on div "Model Share Good (2025) Edit model settings Duplicate Import QuickBooks QuickBo…" at bounding box center [779, 17] width 1402 height 36
click at [619, 759] on table at bounding box center [649, 421] width 1297 height 698
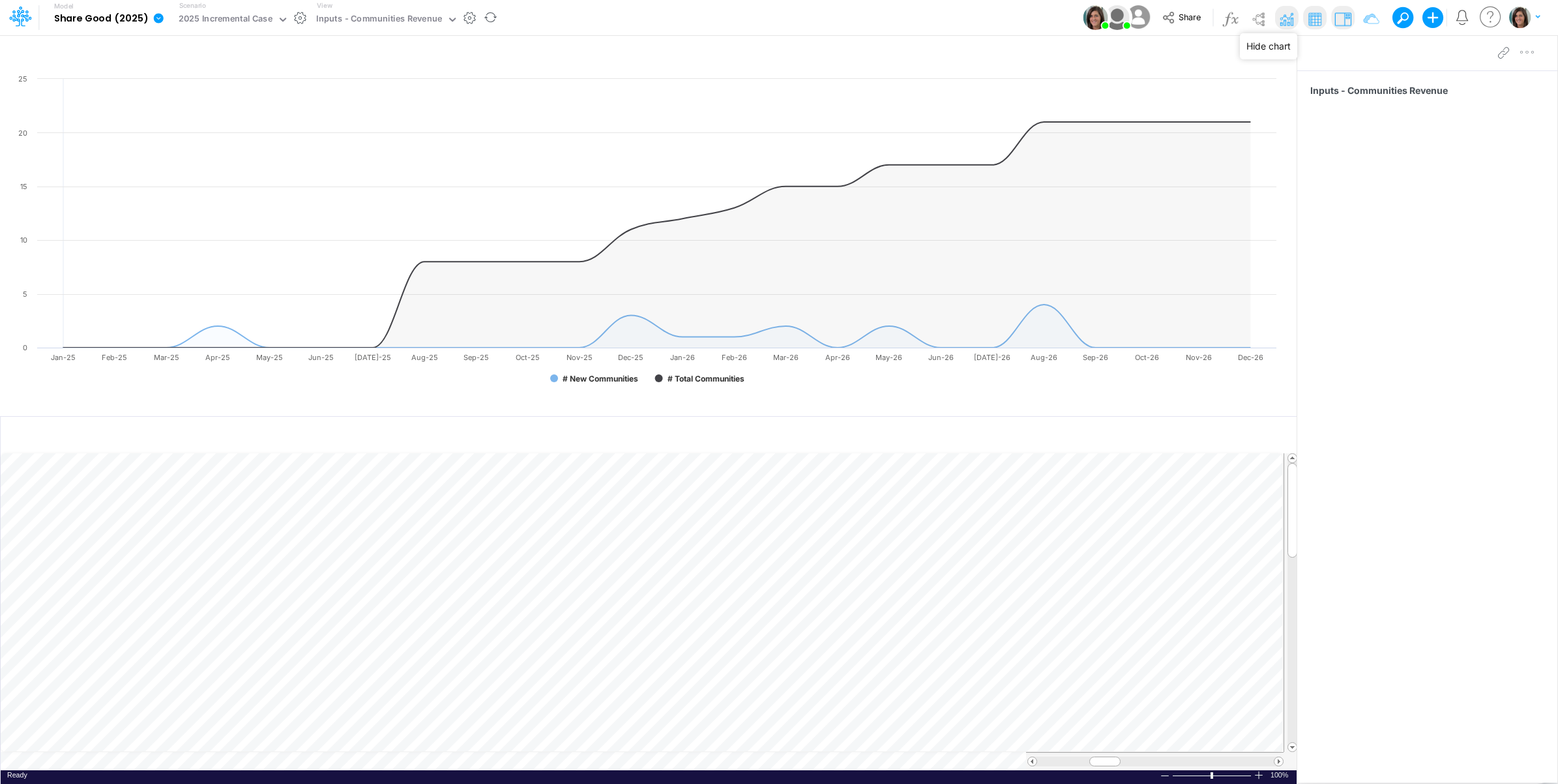
click at [1289, 15] on img at bounding box center [1285, 18] width 21 height 21
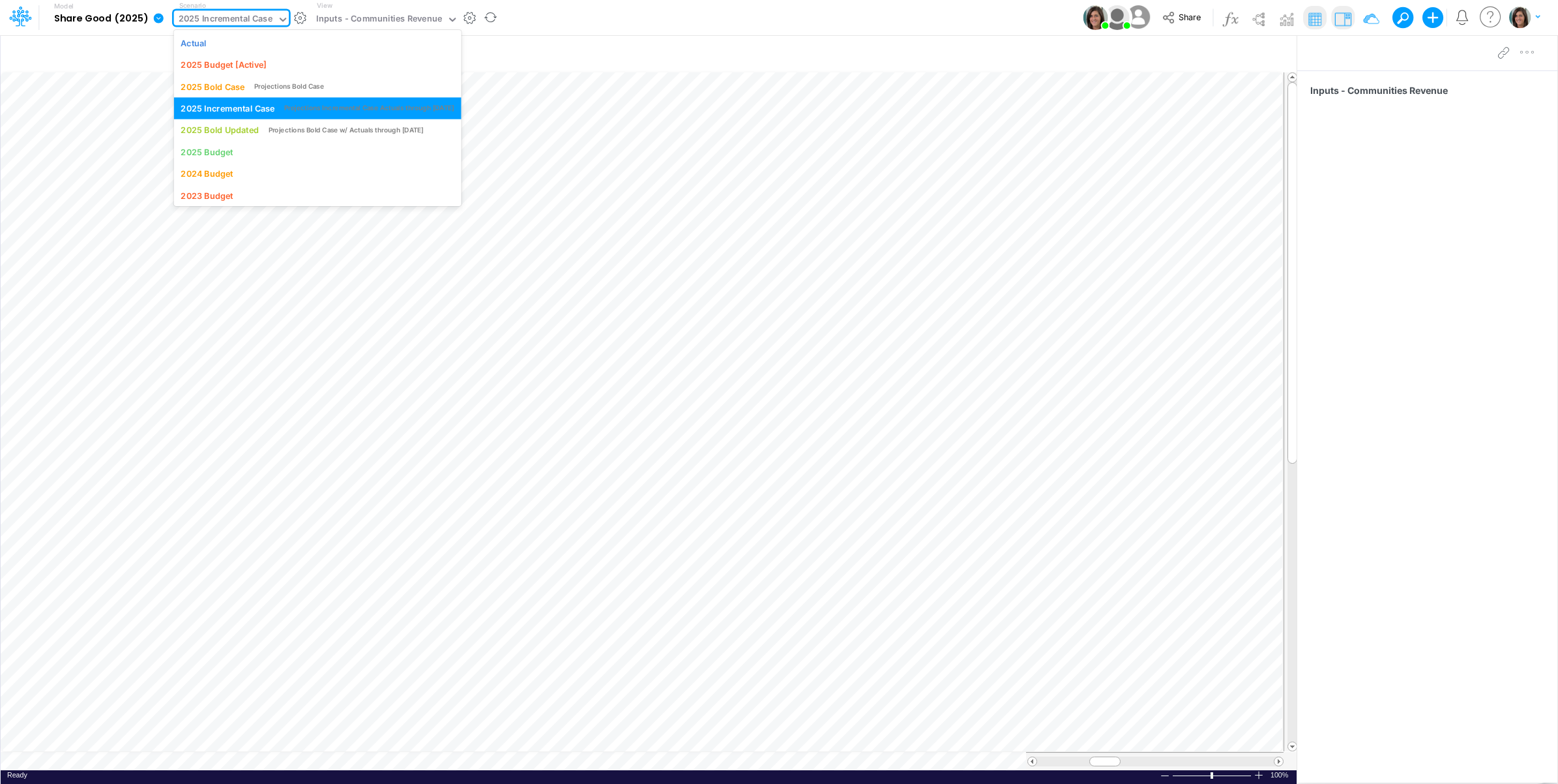
click at [211, 17] on div "2025 Incremental Case" at bounding box center [225, 20] width 94 height 15
click at [215, 150] on div "2025 Budget" at bounding box center [206, 151] width 52 height 13
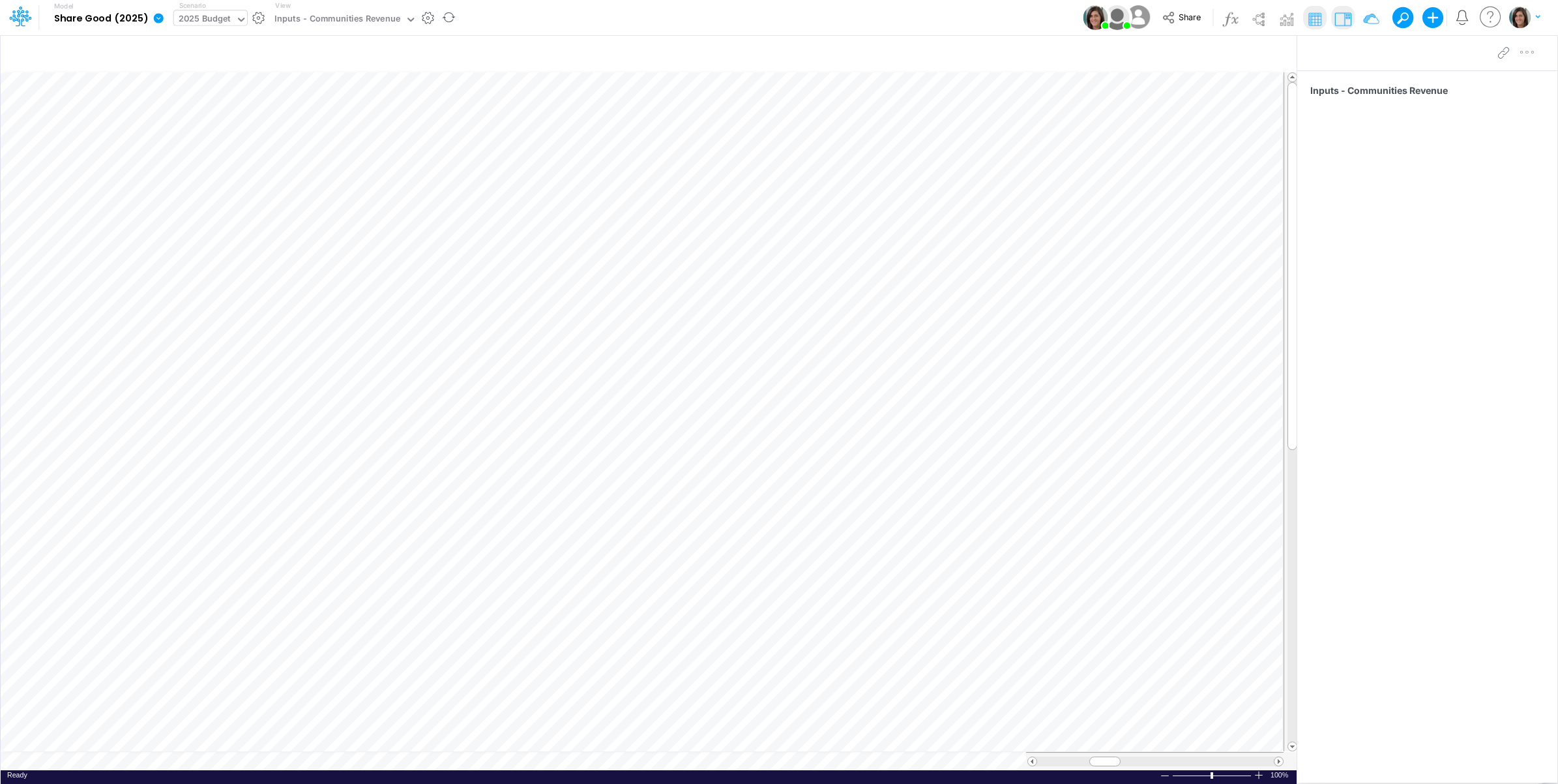
click at [207, 10] on div "2025 Budget" at bounding box center [205, 19] width 62 height 19
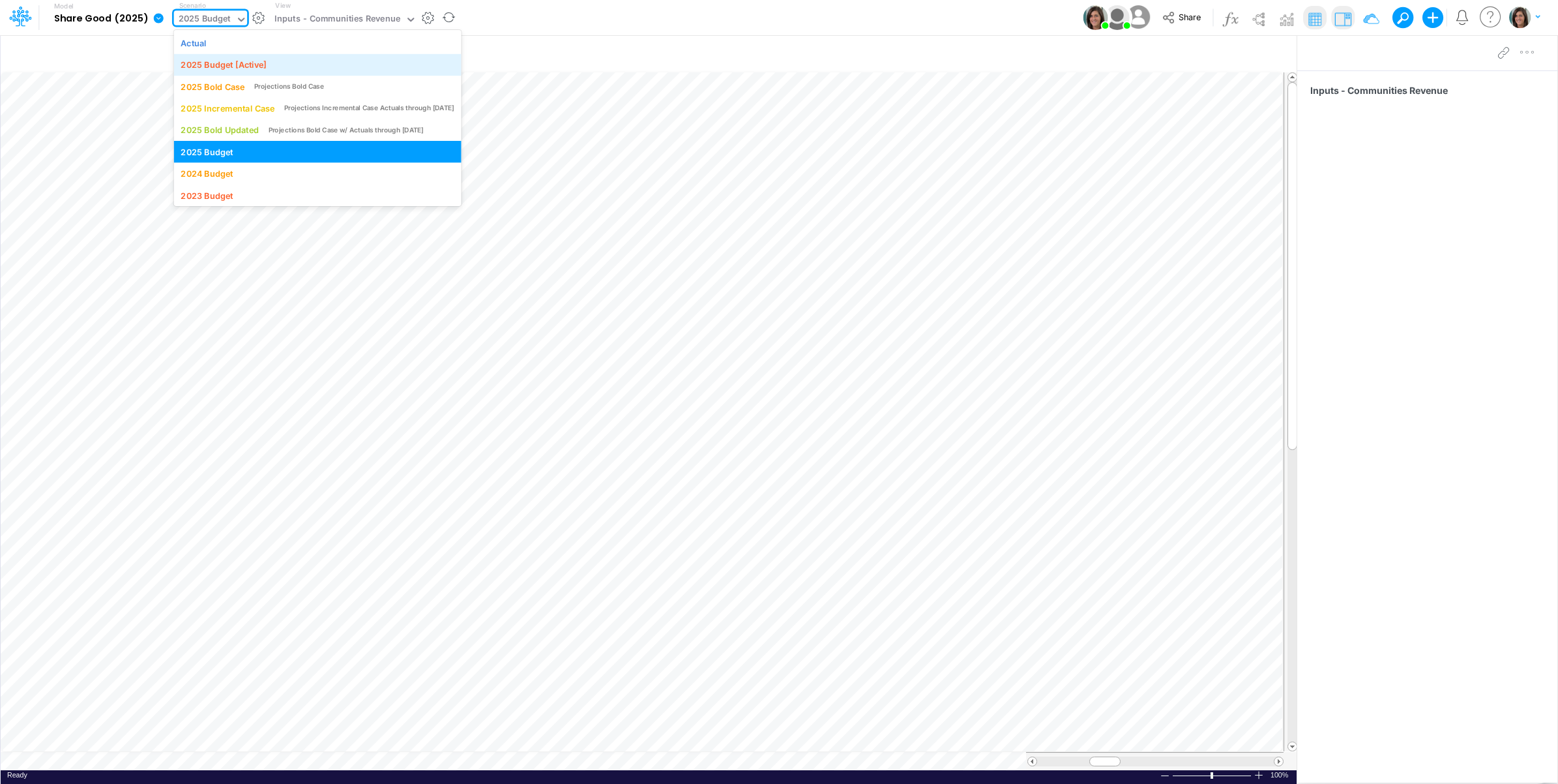
click at [219, 61] on div "2025 Budget [Active]" at bounding box center [223, 65] width 86 height 13
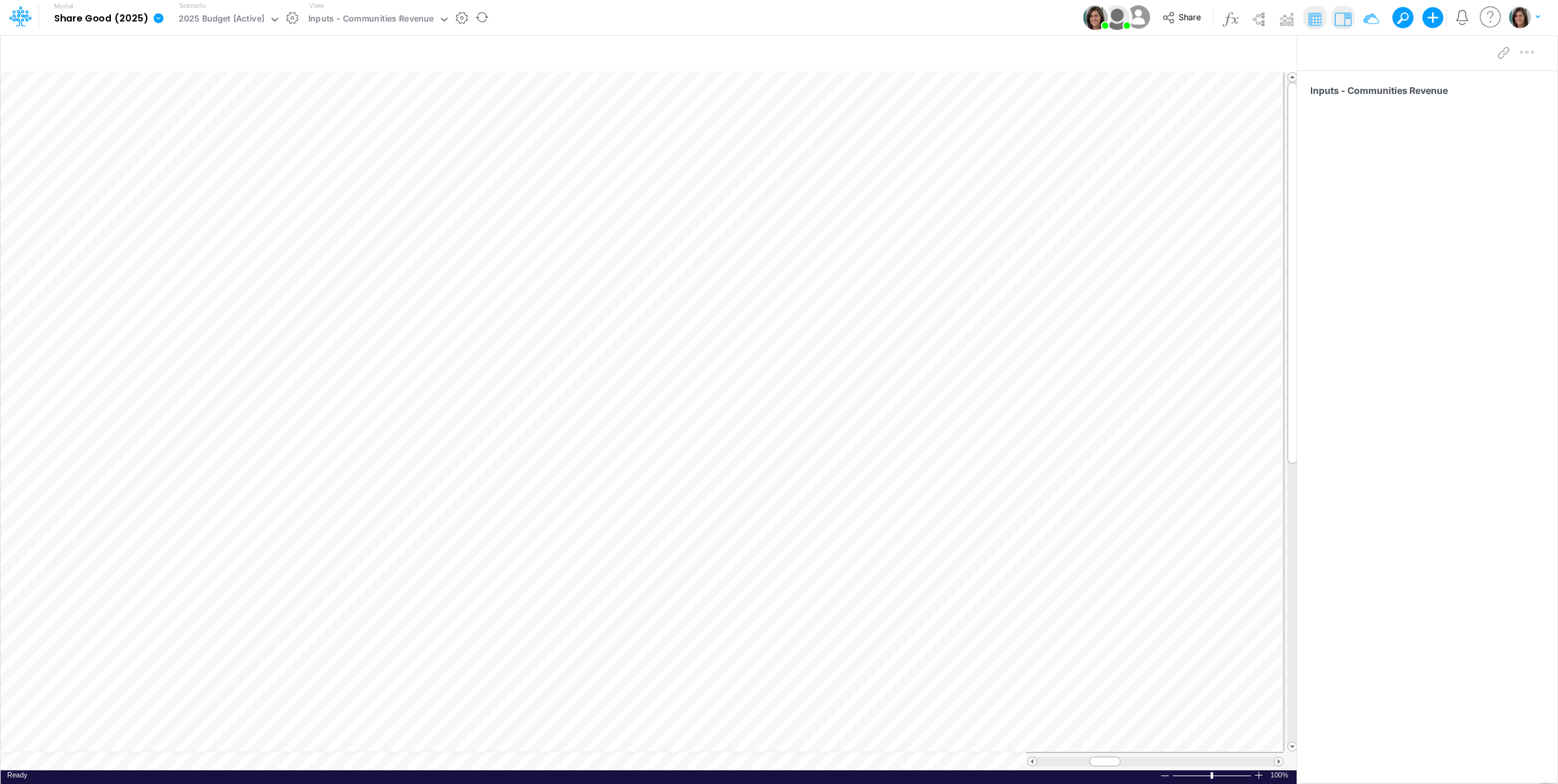
scroll to position [0, 1]
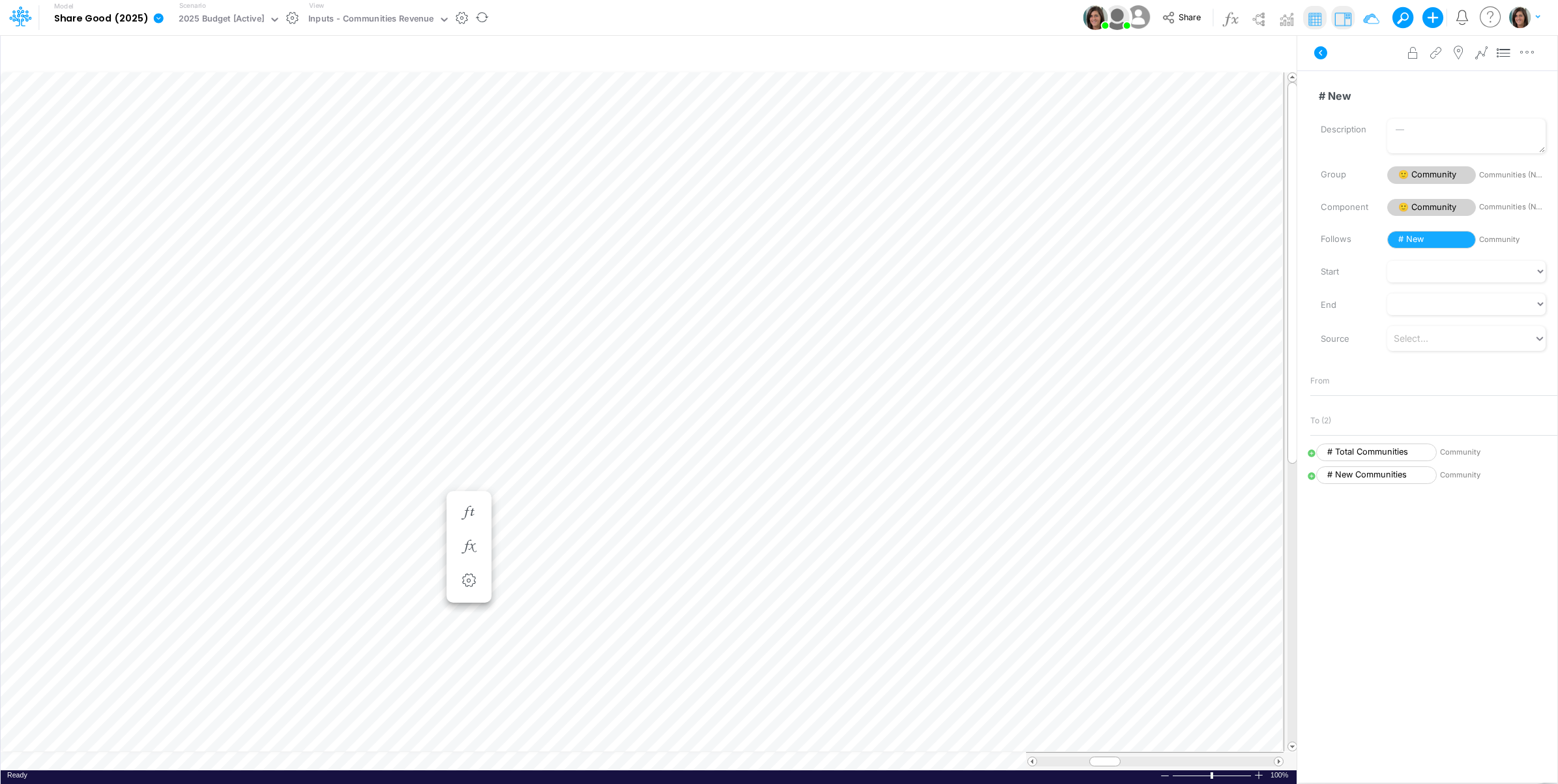
scroll to position [0, 1]
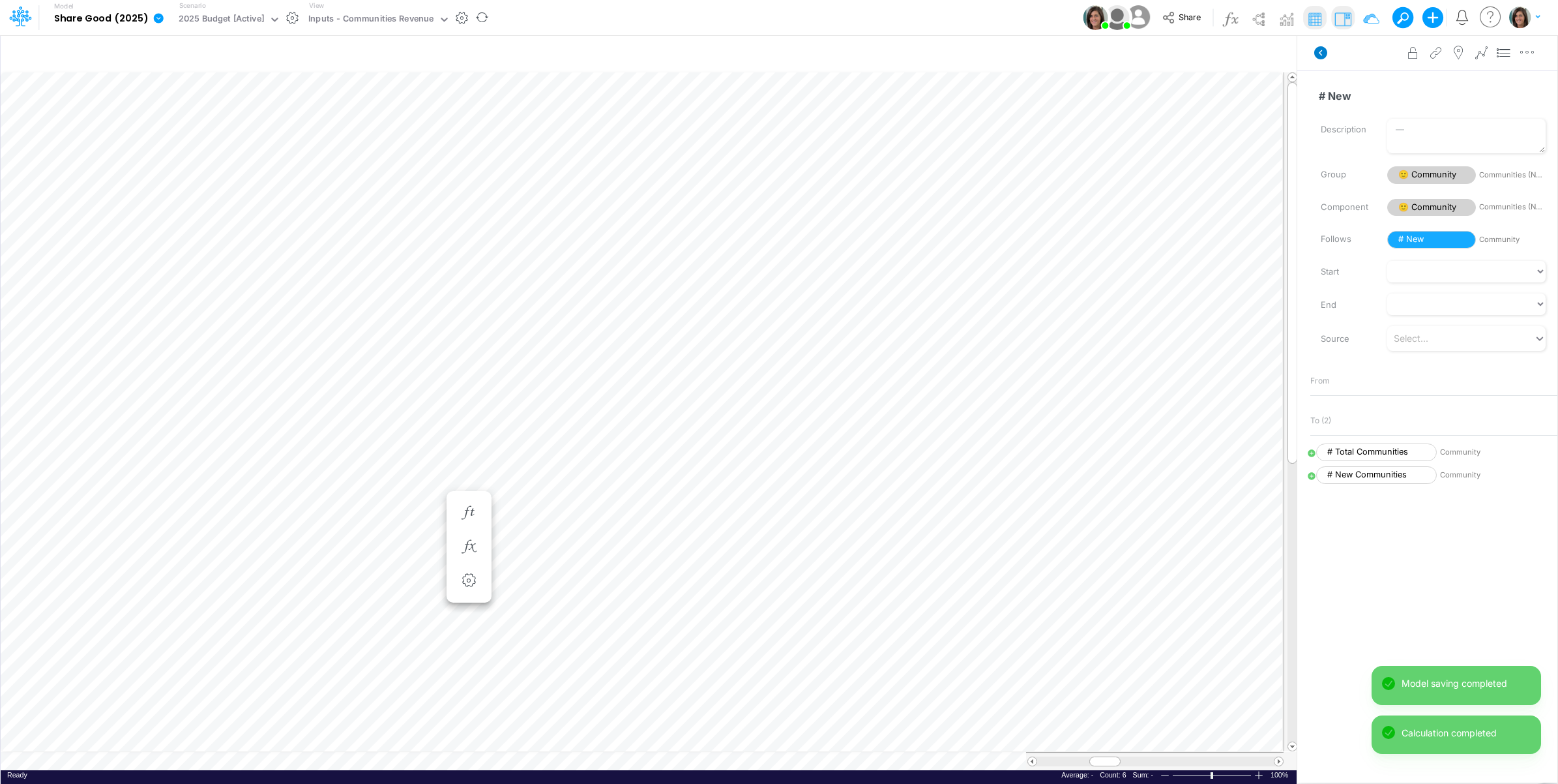
click at [1317, 52] on icon at bounding box center [1321, 53] width 13 height 13
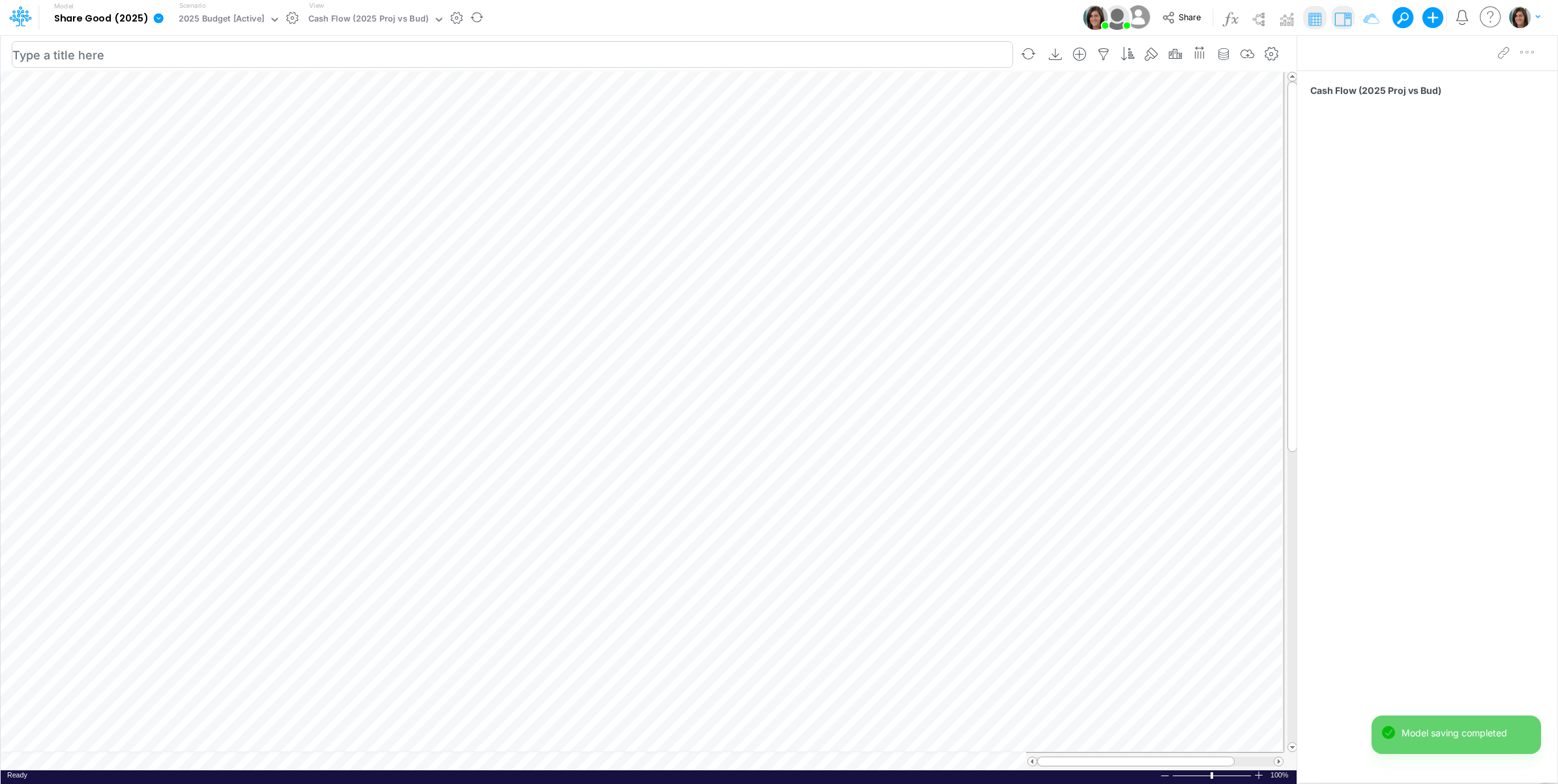
scroll to position [0, 1]
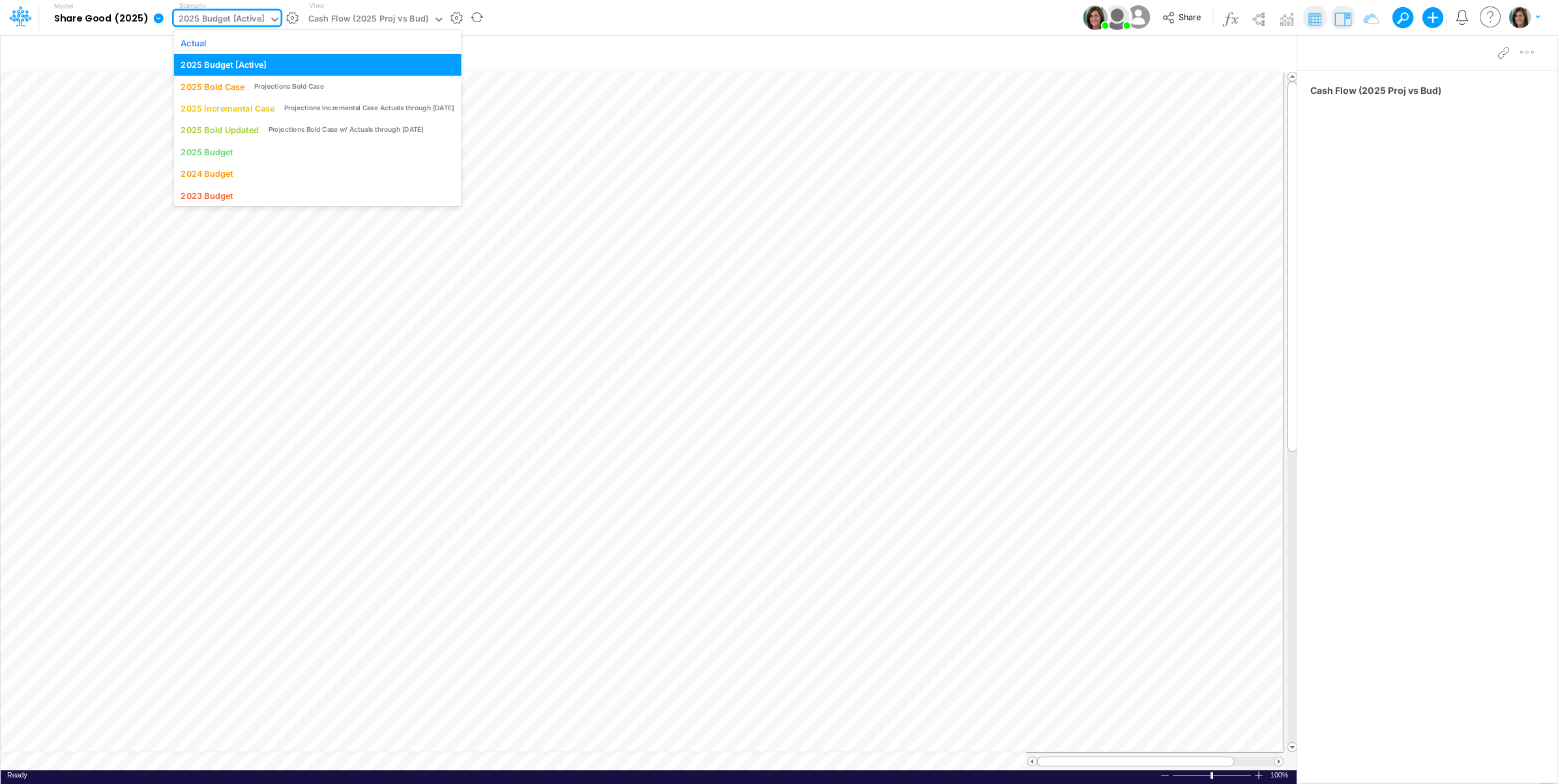
click at [233, 17] on div "2025 Budget [Active]" at bounding box center [222, 20] width 86 height 15
click at [592, 19] on div "Model Share Good (2025) Edit model settings Duplicate Import QuickBooks QuickBo…" at bounding box center [779, 17] width 1402 height 36
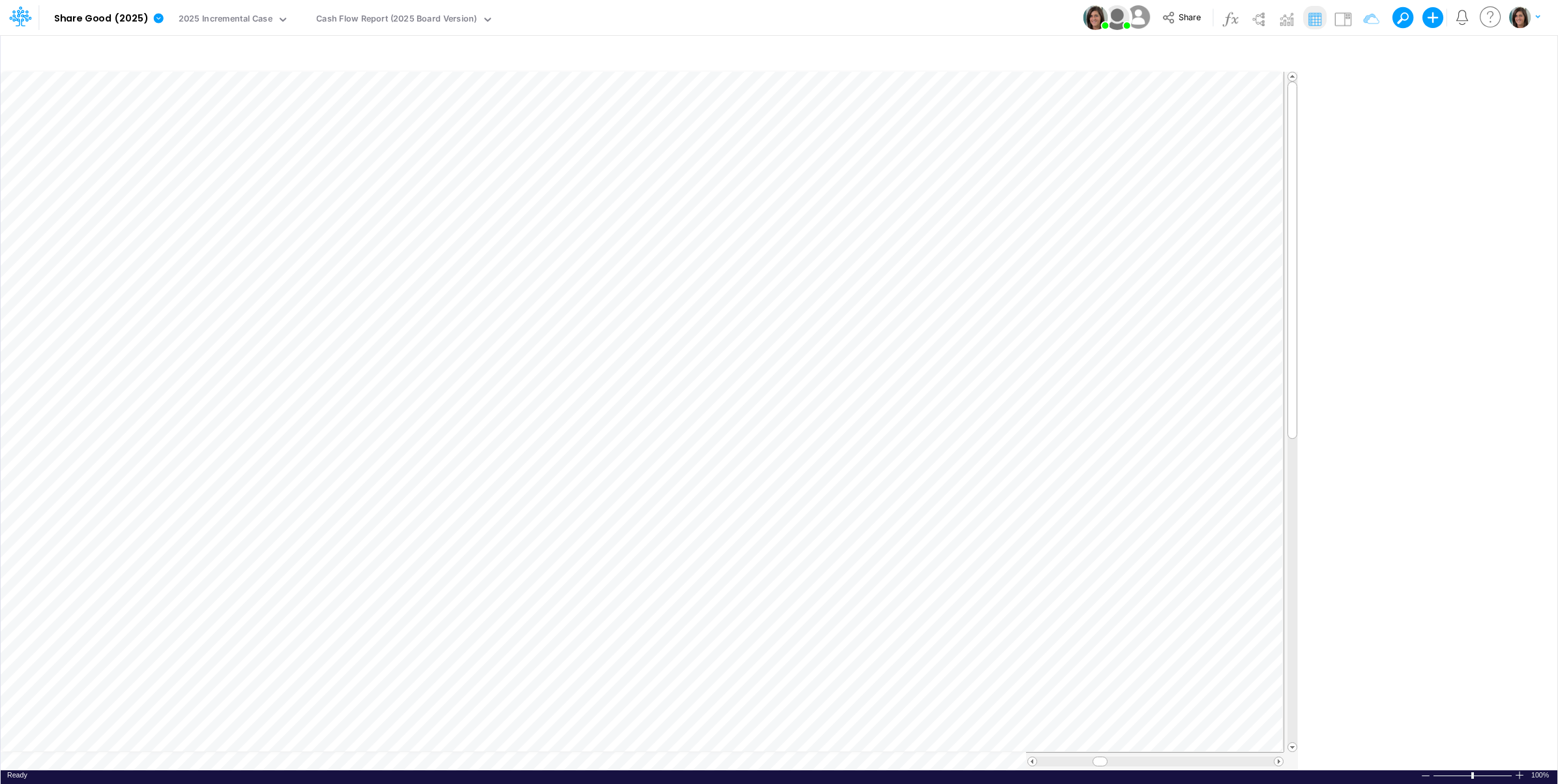
type input "Cash Flow Projections | Actuals through [DATE]-25 vs 2025 Budget"
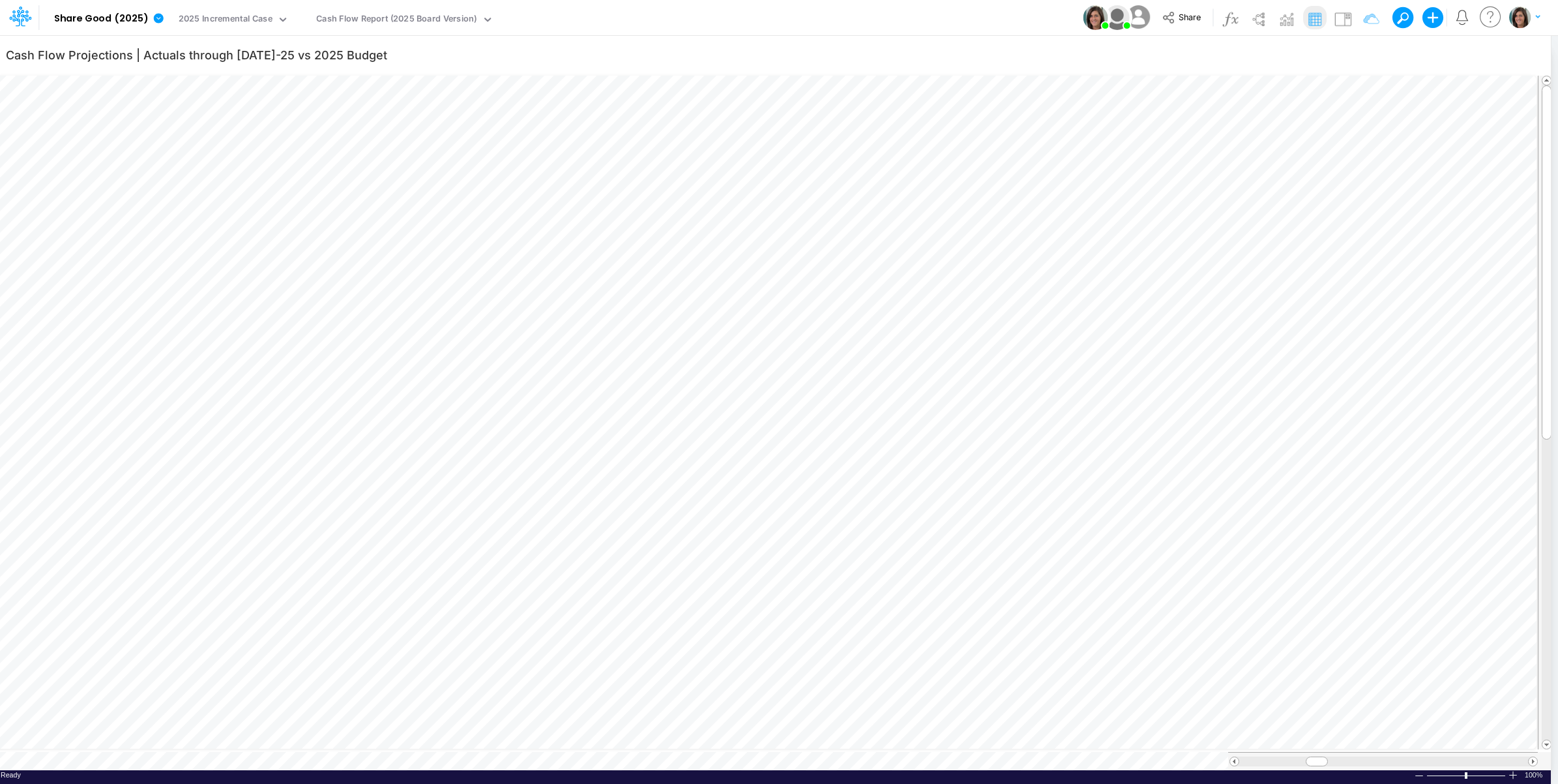
scroll to position [0, 1]
click at [1342, 18] on img at bounding box center [1343, 18] width 21 height 21
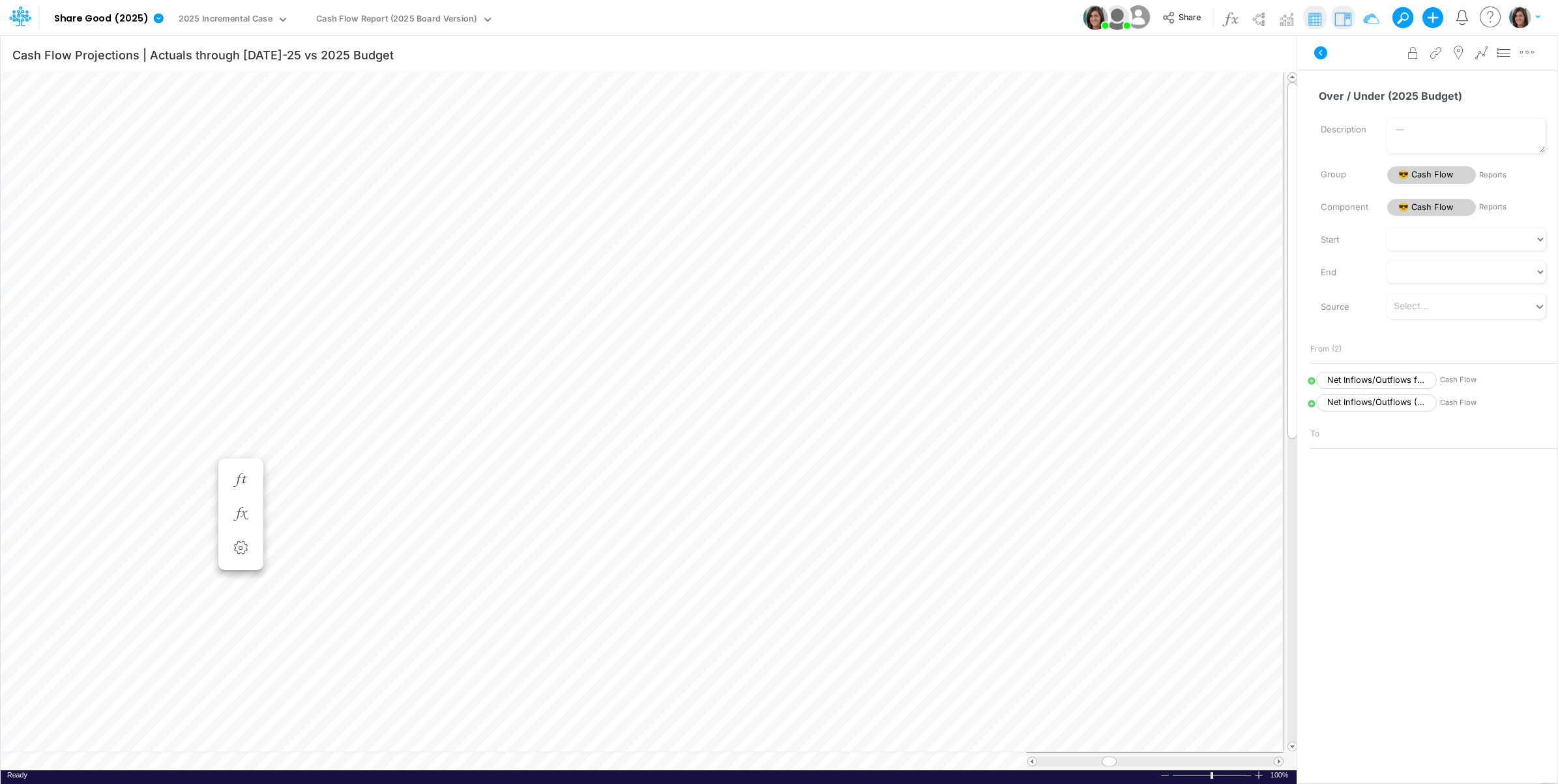
scroll to position [0, 1]
click at [1311, 380] on icon at bounding box center [1312, 381] width 7 height 7
select select "1"
select select "Multiply"
select select "Add"
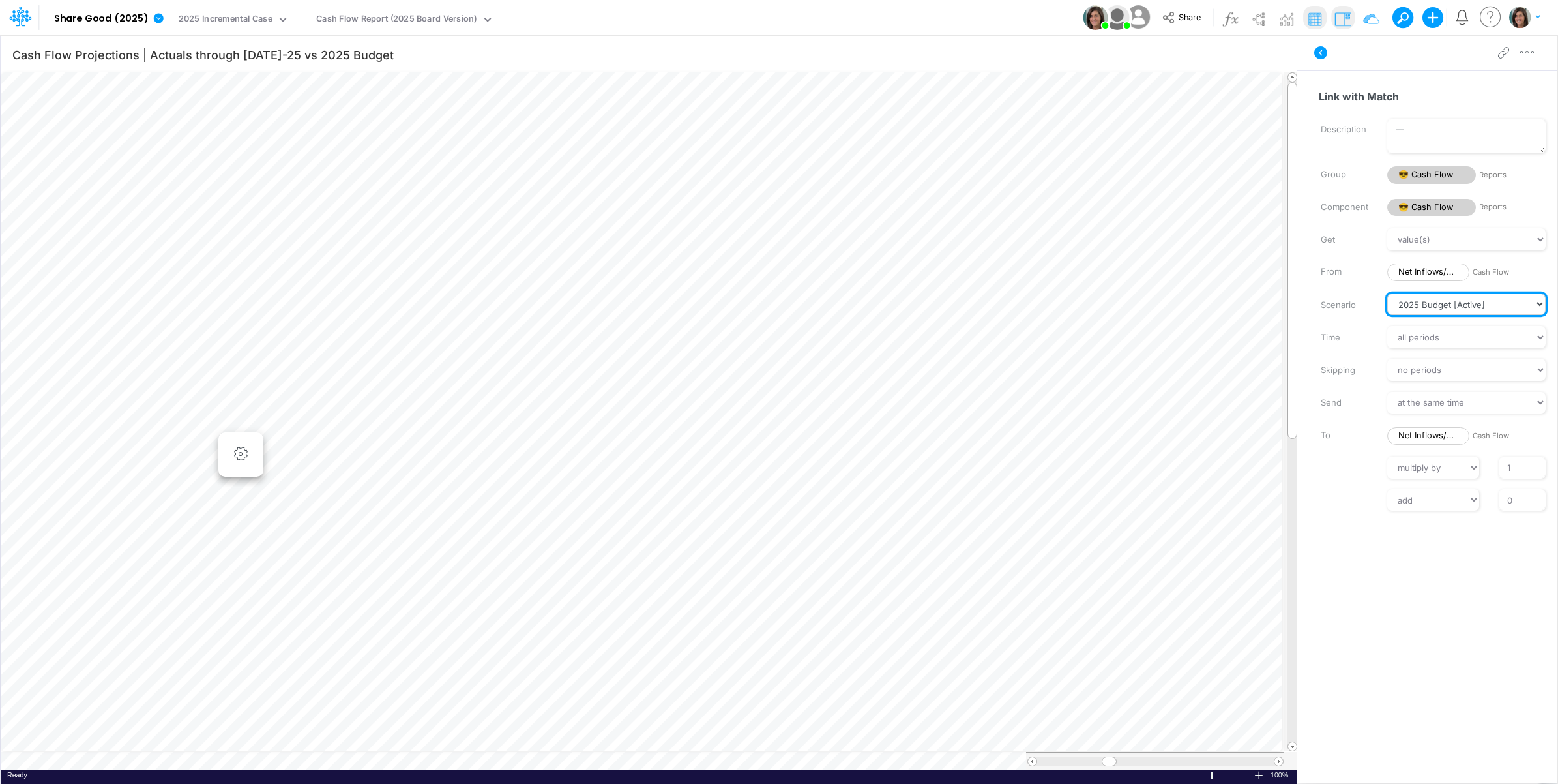
click at [1463, 304] on select "in the same scenario Actual 2025 Budget [Active] 2025 Bold Case 2025 Incrementa…" at bounding box center [1467, 304] width 159 height 22
click at [1388, 294] on select "in the same scenario Actual 2025 Budget [Active] 2025 Bold Case 2025 Incrementa…" at bounding box center [1467, 304] width 159 height 22
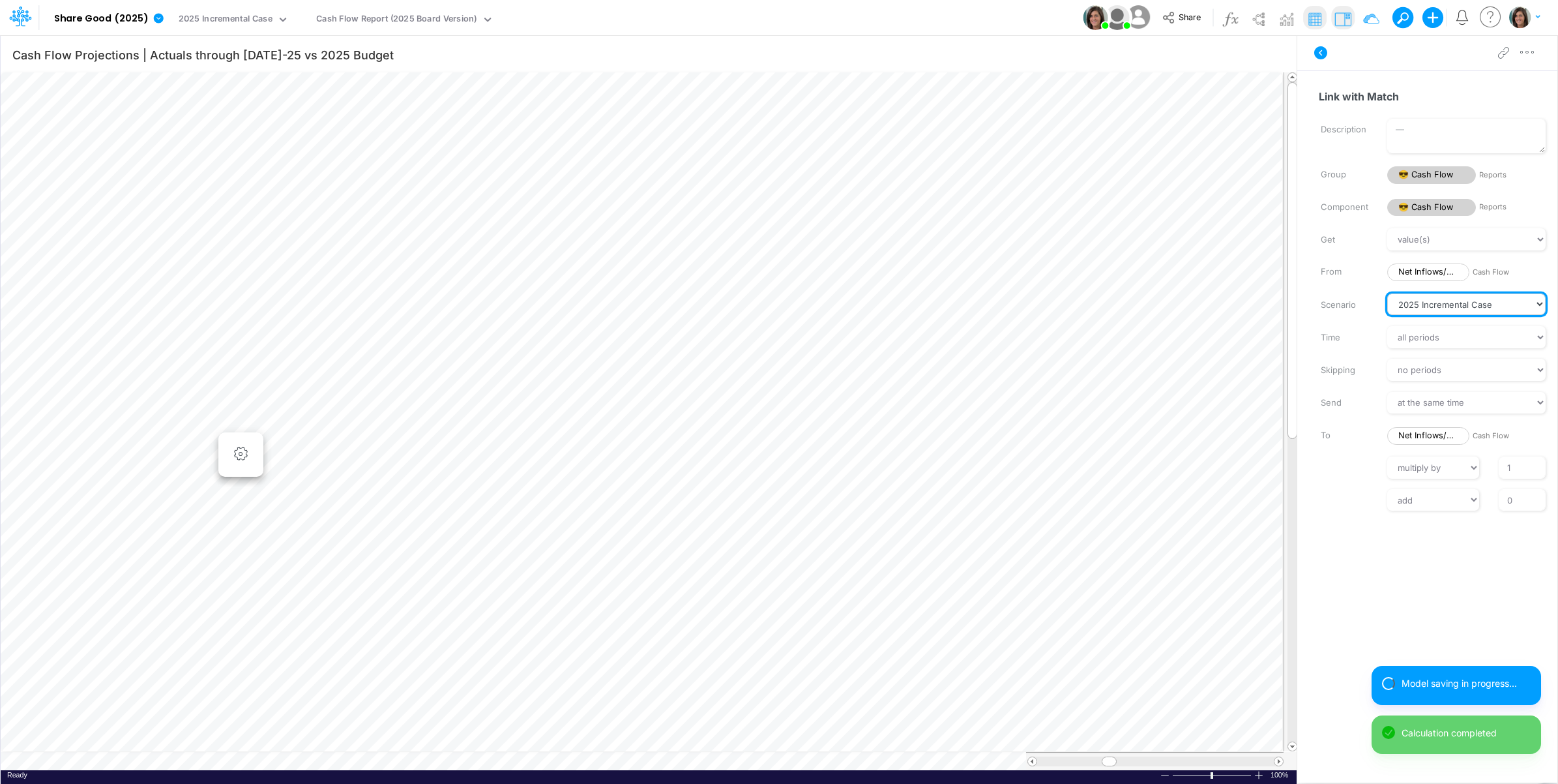
click at [1475, 304] on select "in the same scenario Actual 2025 Budget [Active] 2025 Bold Case 2025 Incrementa…" at bounding box center [1467, 304] width 159 height 22
select select "1"
click at [1388, 294] on select "in the same scenario Actual 2025 Budget [Active] 2025 Bold Case 2025 Incrementa…" at bounding box center [1467, 304] width 159 height 22
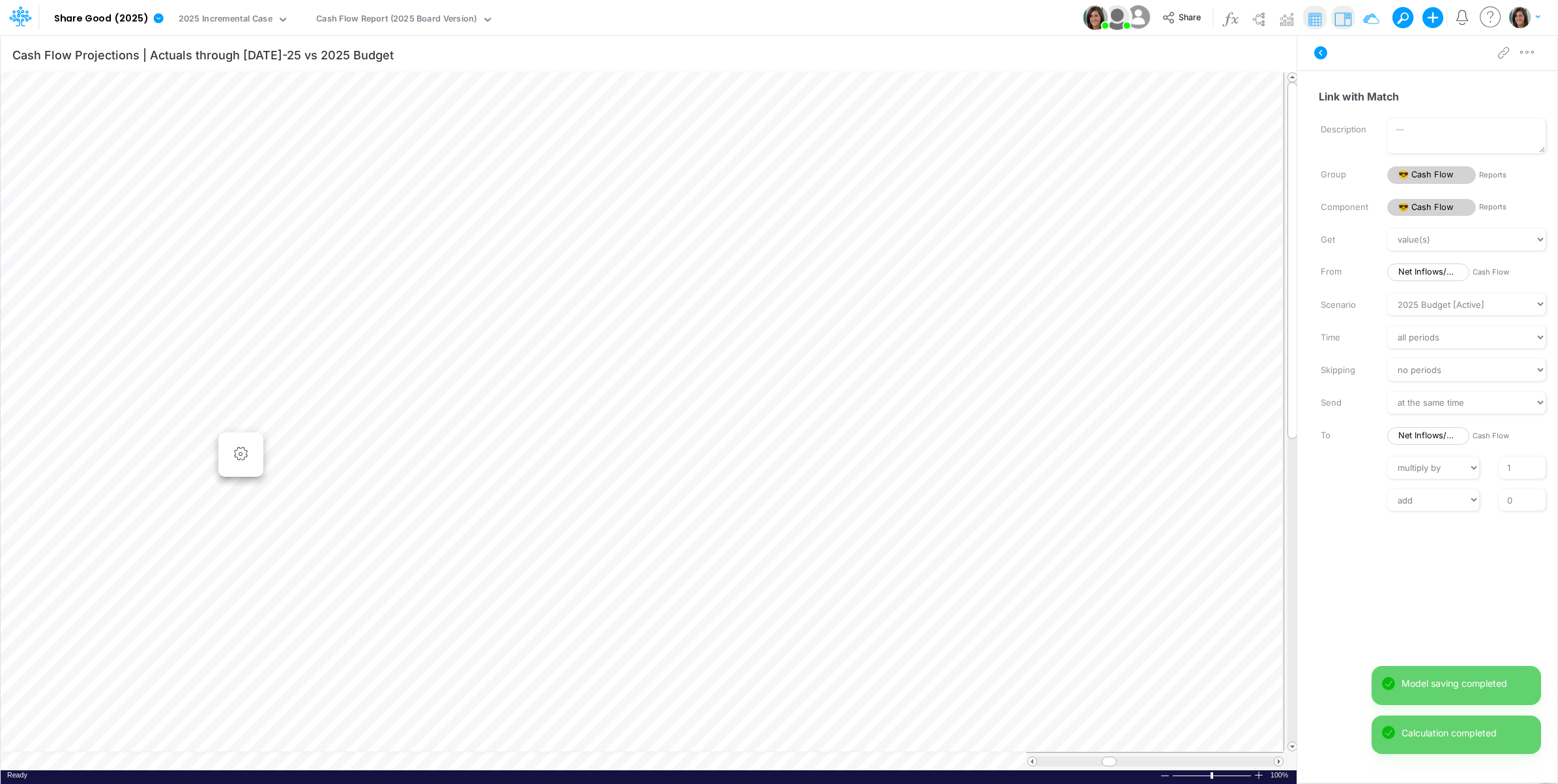
click at [1383, 61] on div "Advanced settings Delete" at bounding box center [1427, 53] width 260 height 36
click at [1320, 54] on icon at bounding box center [1321, 53] width 13 height 13
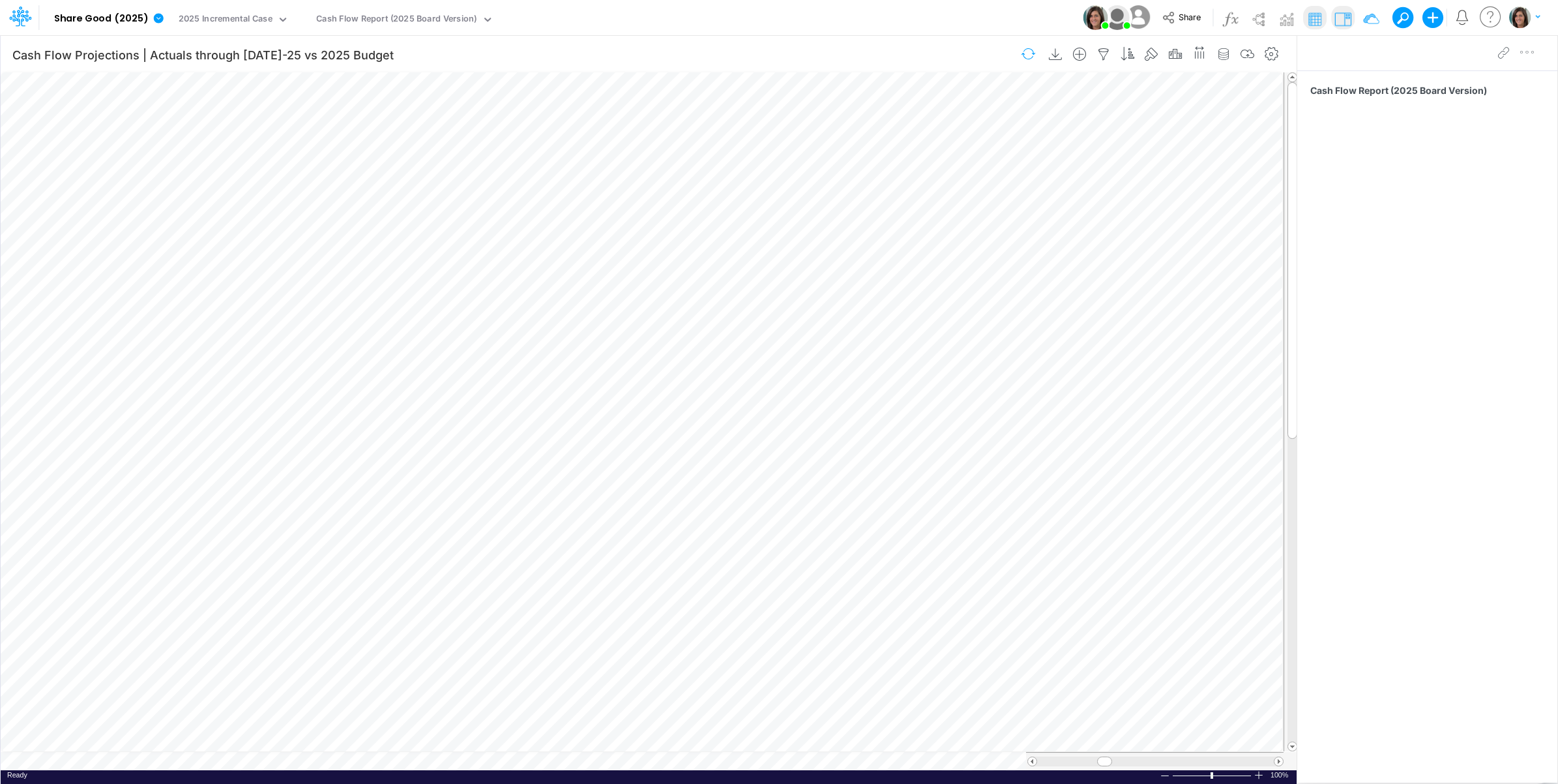
scroll to position [0, 1]
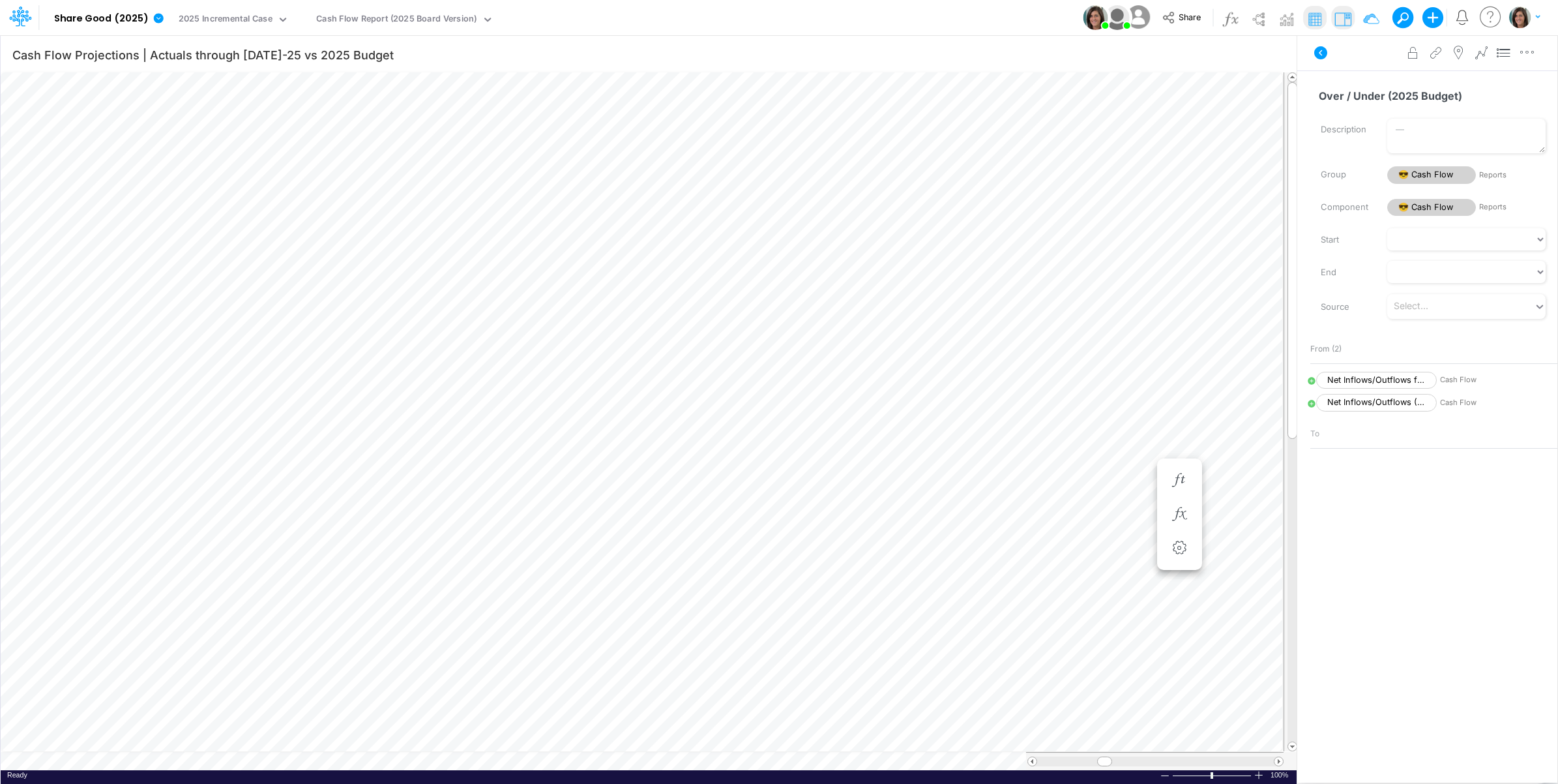
click at [1310, 403] on icon at bounding box center [1312, 404] width 9 height 9
select select "Multiply"
select select "Add"
click at [1311, 380] on icon at bounding box center [1312, 381] width 7 height 7
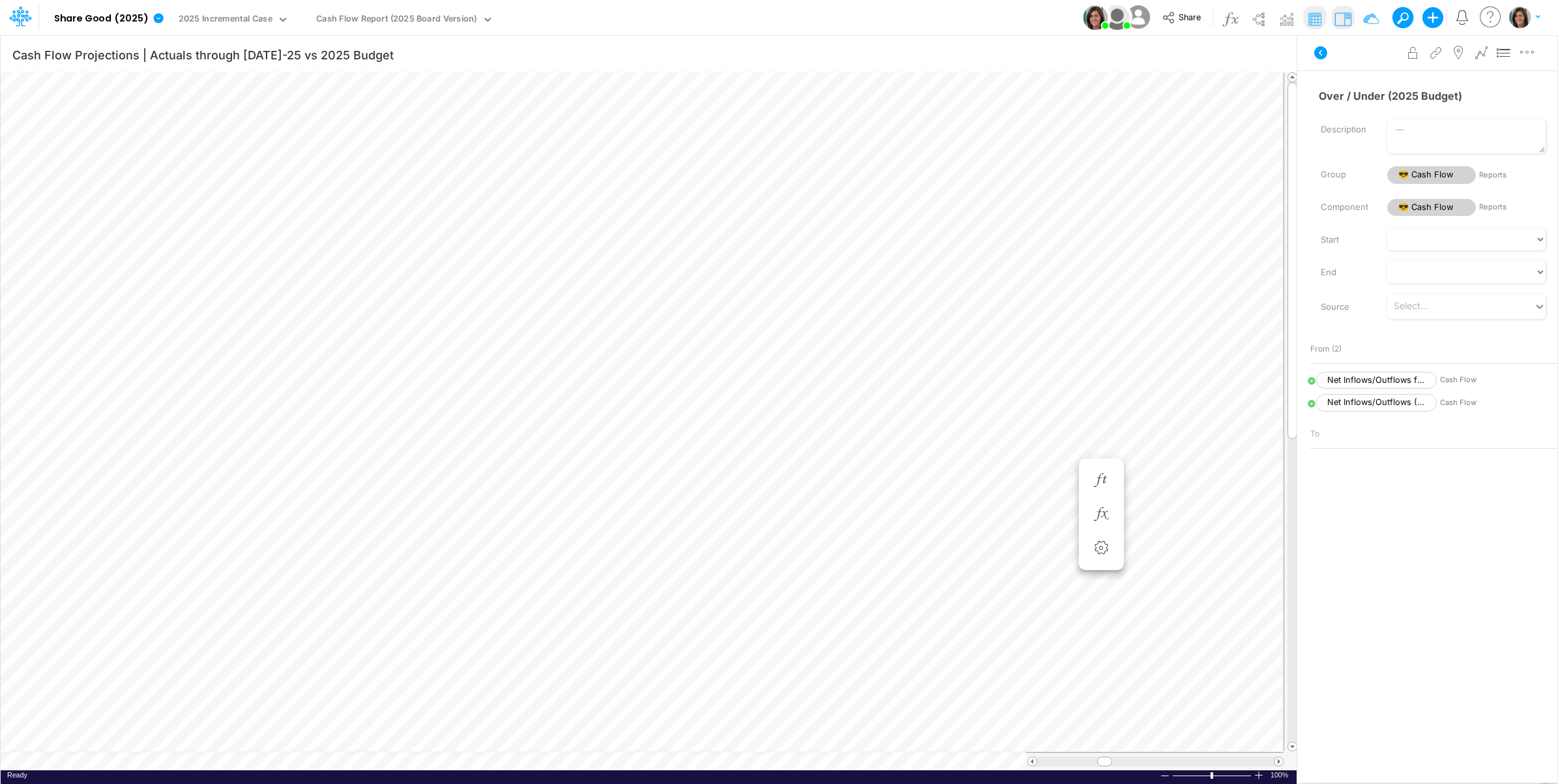
select select "1"
select select "Multiply"
select select "Add"
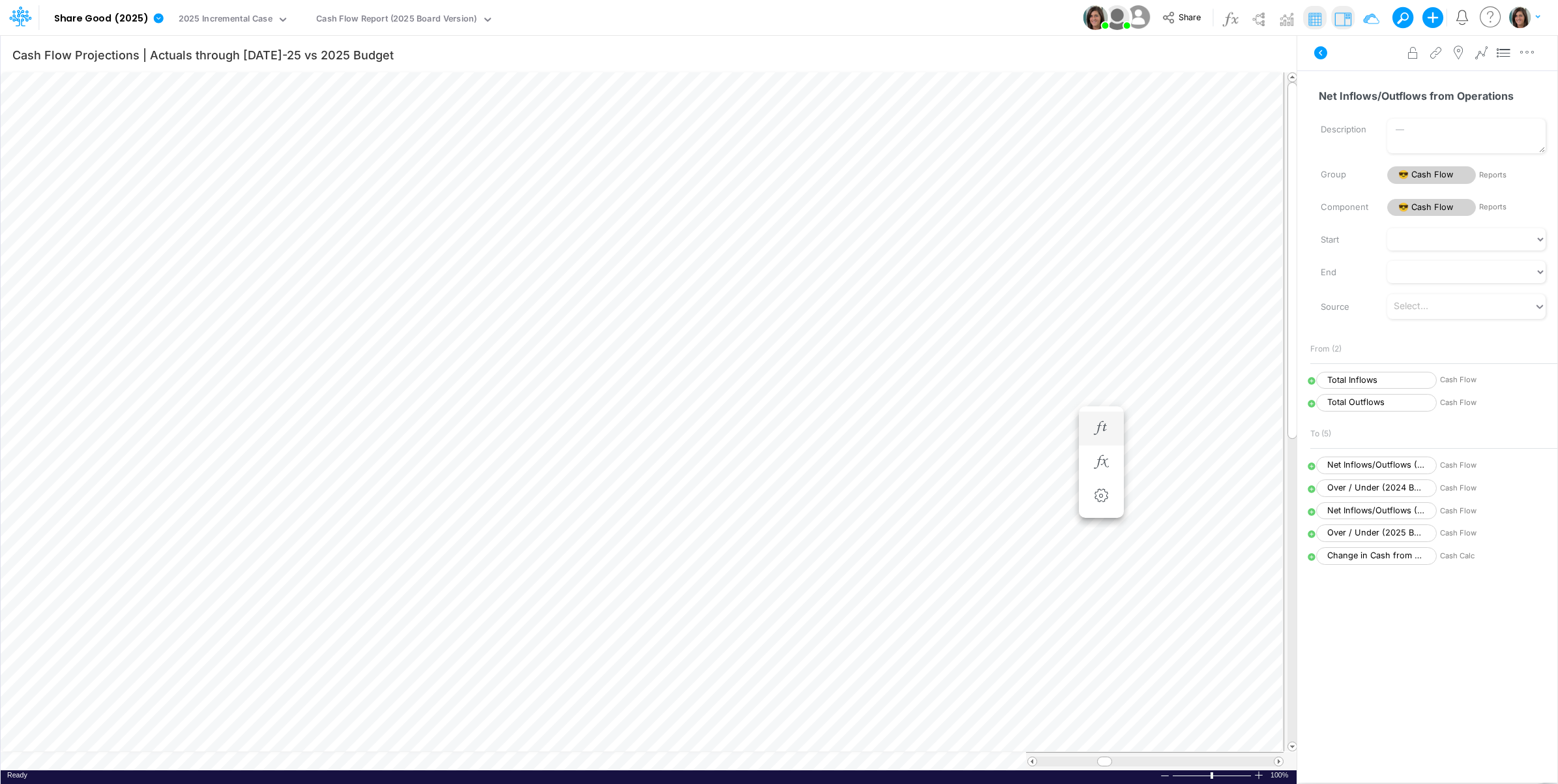
scroll to position [0, 1]
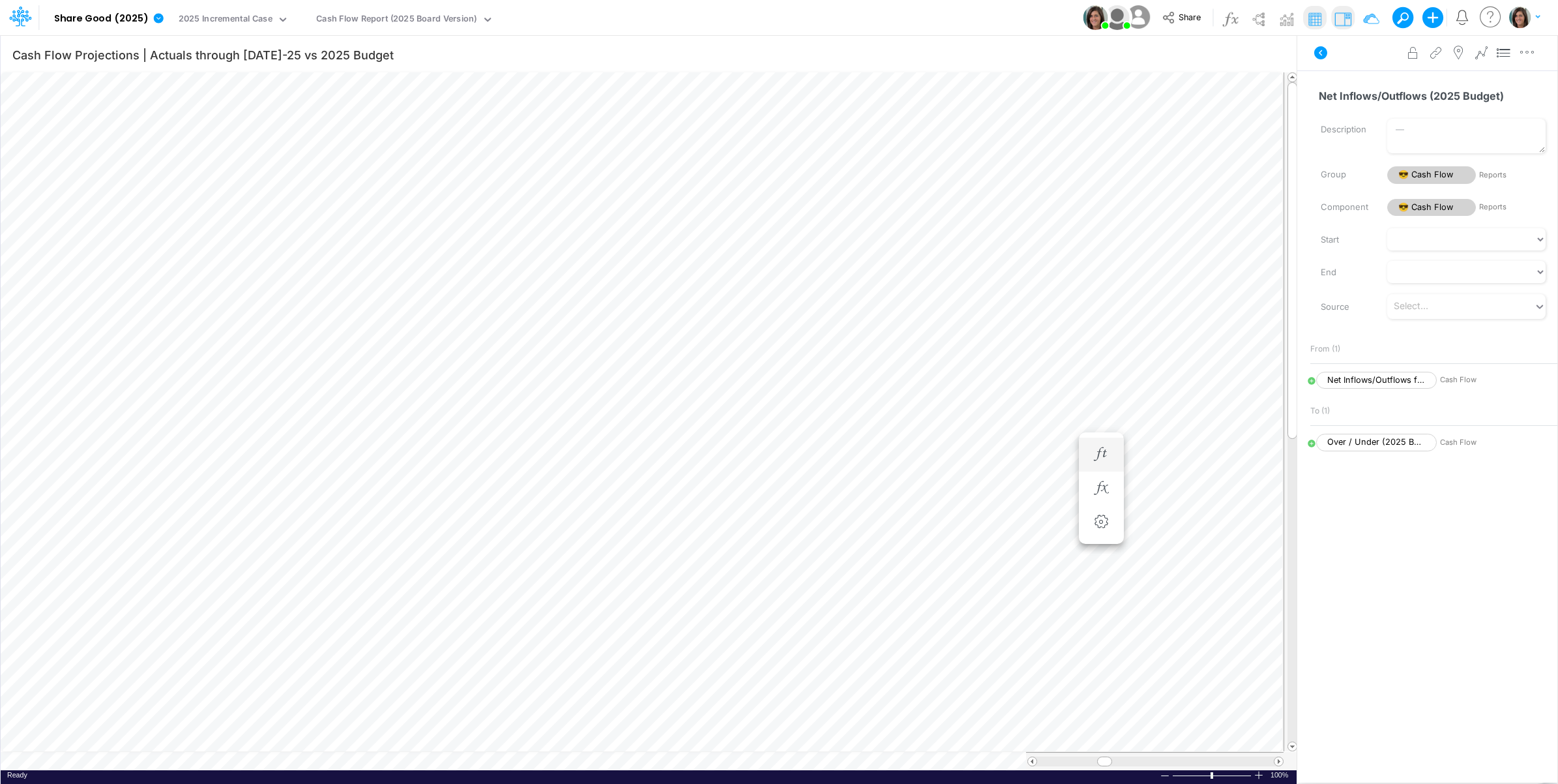
scroll to position [0, 1]
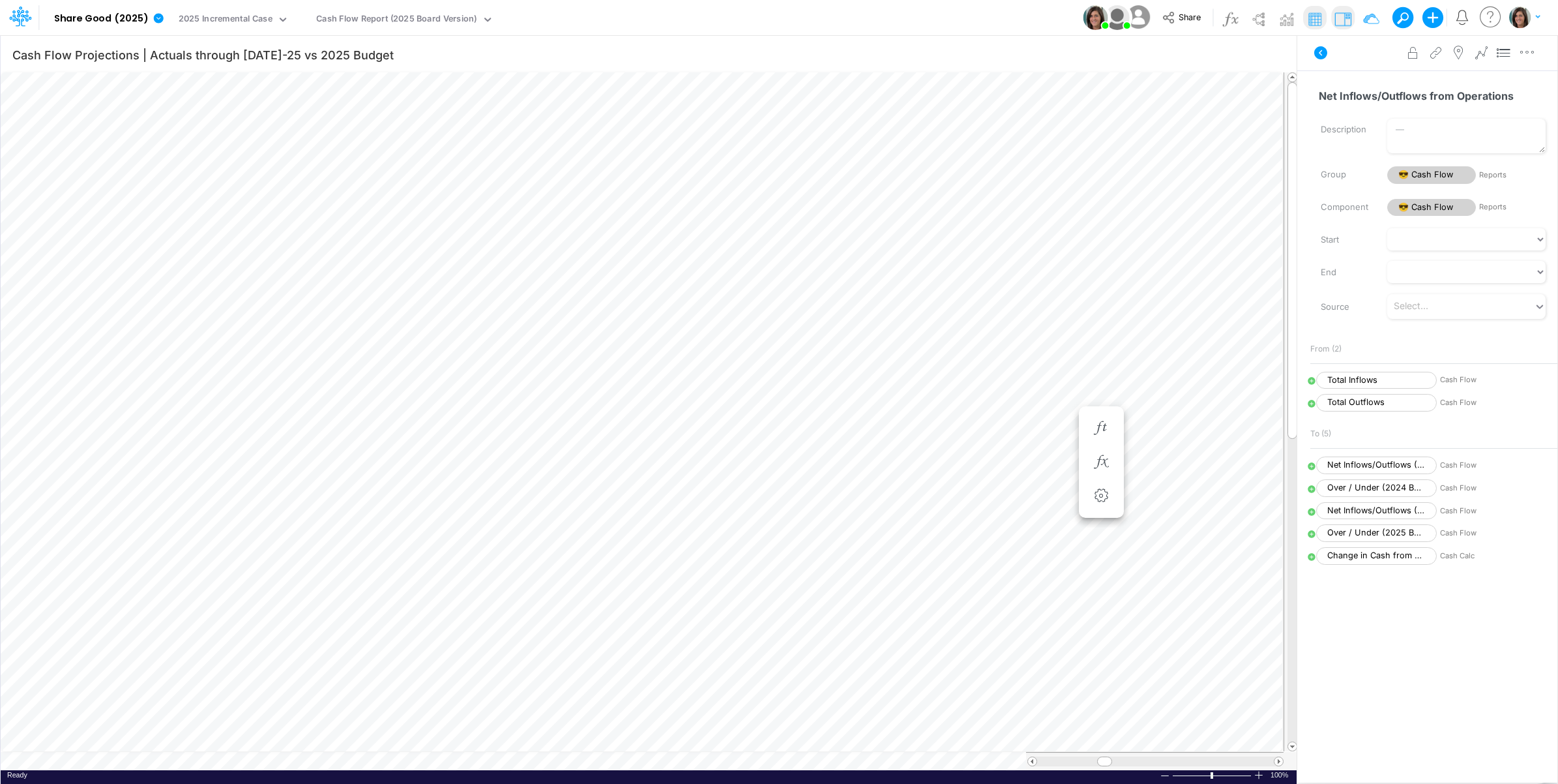
click at [1320, 53] on icon at bounding box center [1320, 52] width 15 height 15
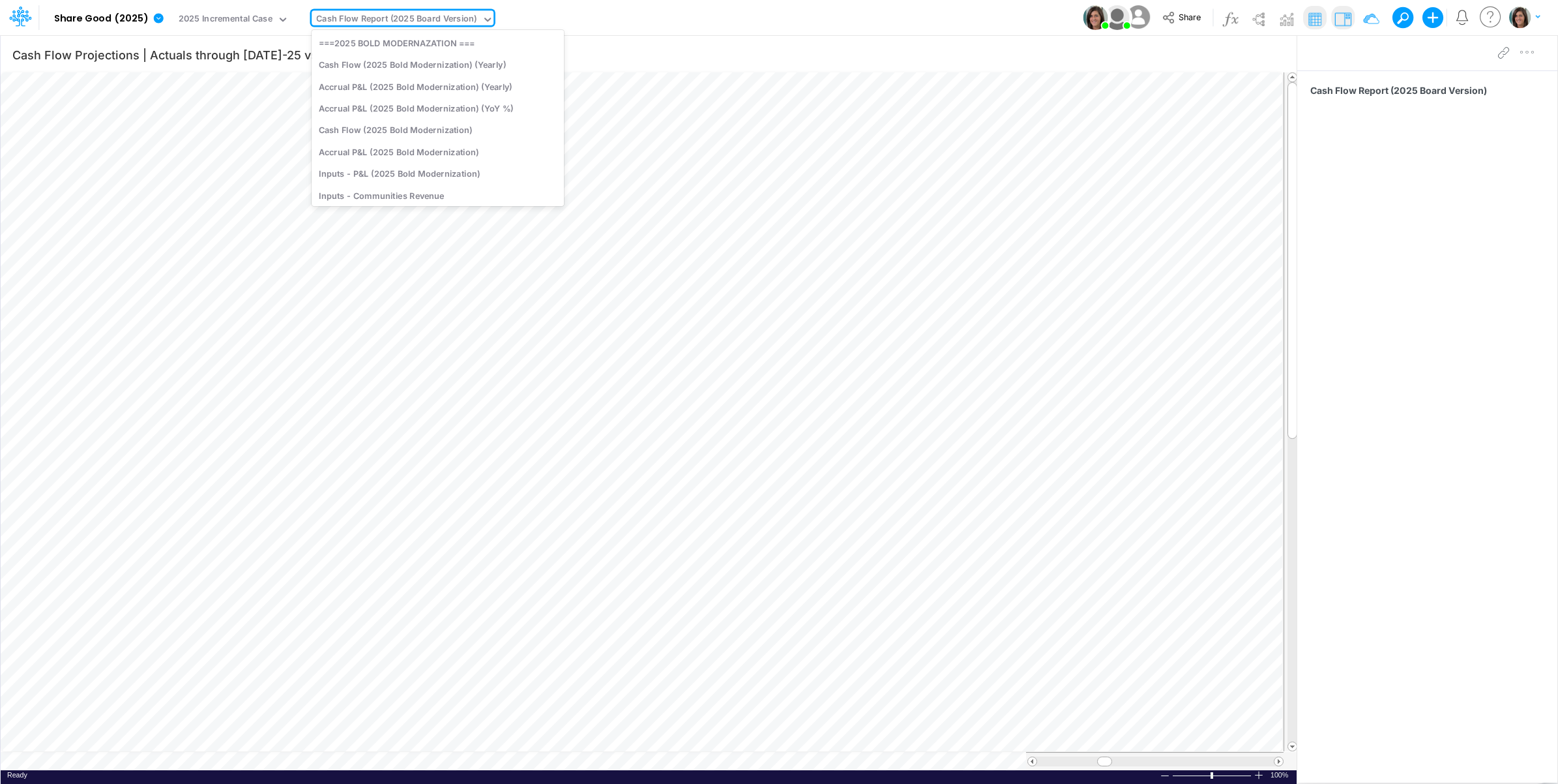
click at [443, 25] on div "Cash Flow Report (2025 Board Version)" at bounding box center [397, 20] width 161 height 15
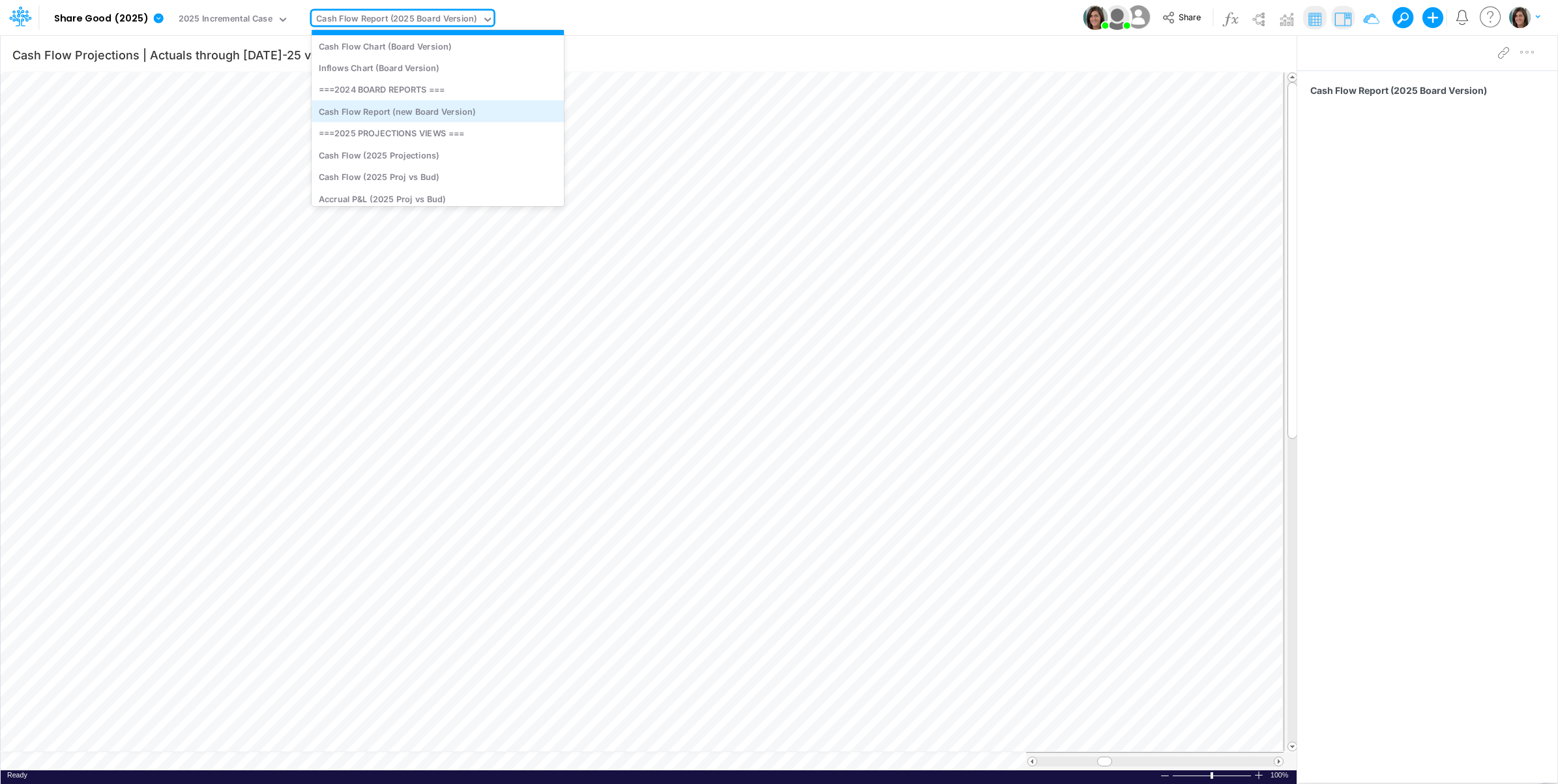
scroll to position [298, 0]
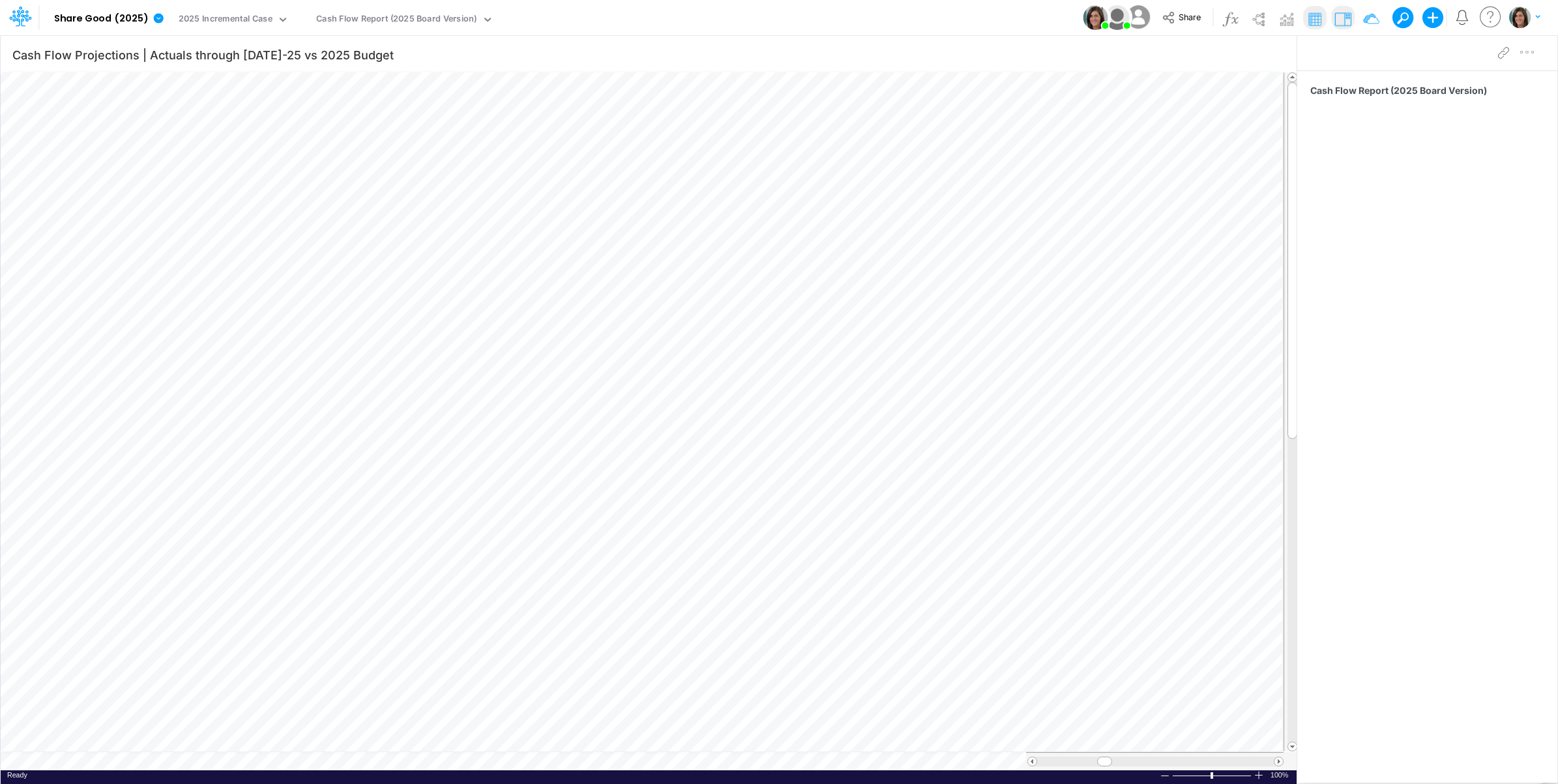
click at [610, 17] on div "Model Share Good (2025) Edit model settings Duplicate Import QuickBooks QuickBo…" at bounding box center [779, 17] width 1402 height 36
click at [157, 19] on icon at bounding box center [159, 17] width 10 height 10
click at [193, 131] on button "View model info" at bounding box center [223, 135] width 139 height 20
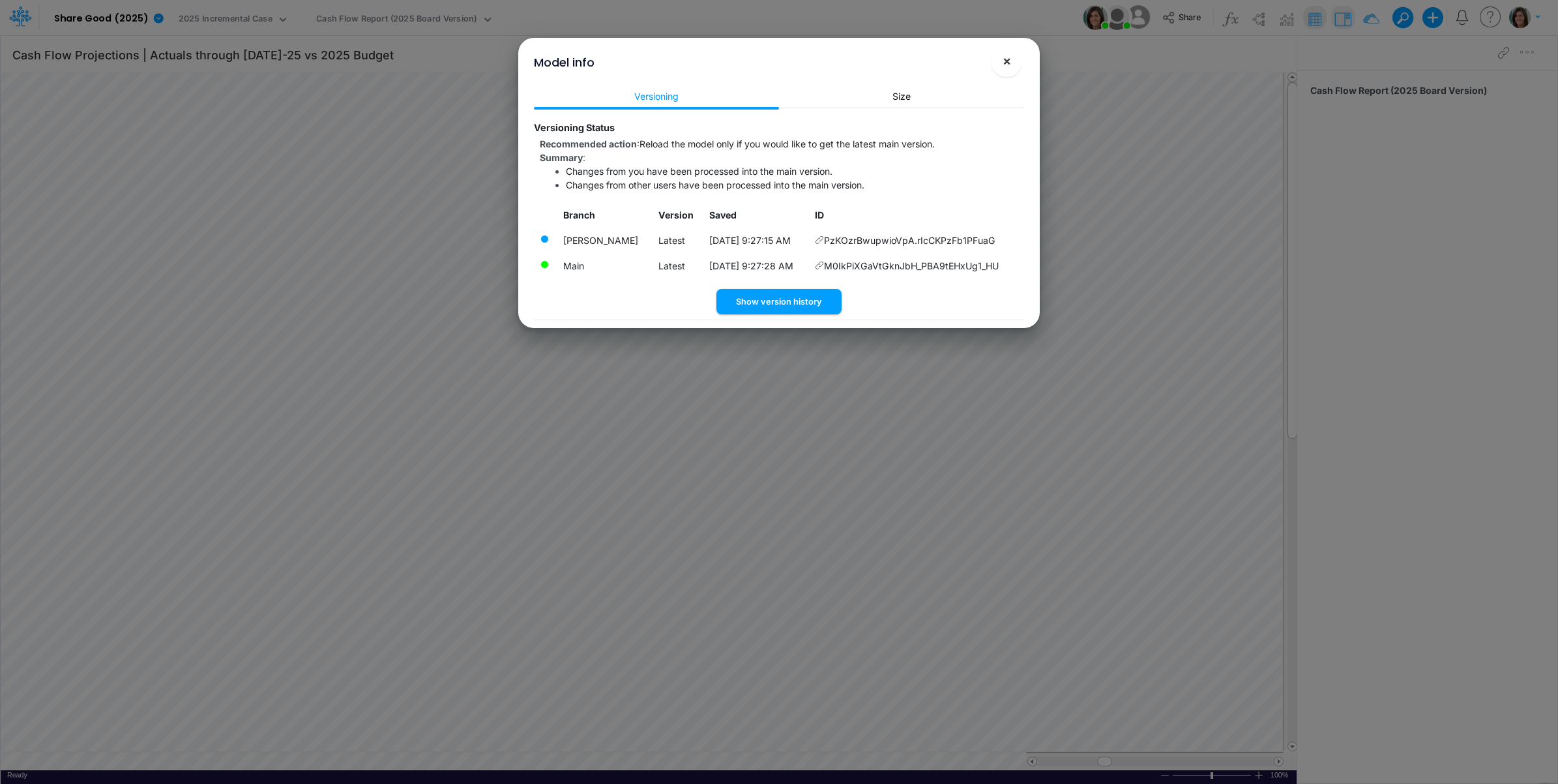
click at [1010, 57] on span "×" at bounding box center [1006, 60] width 8 height 15
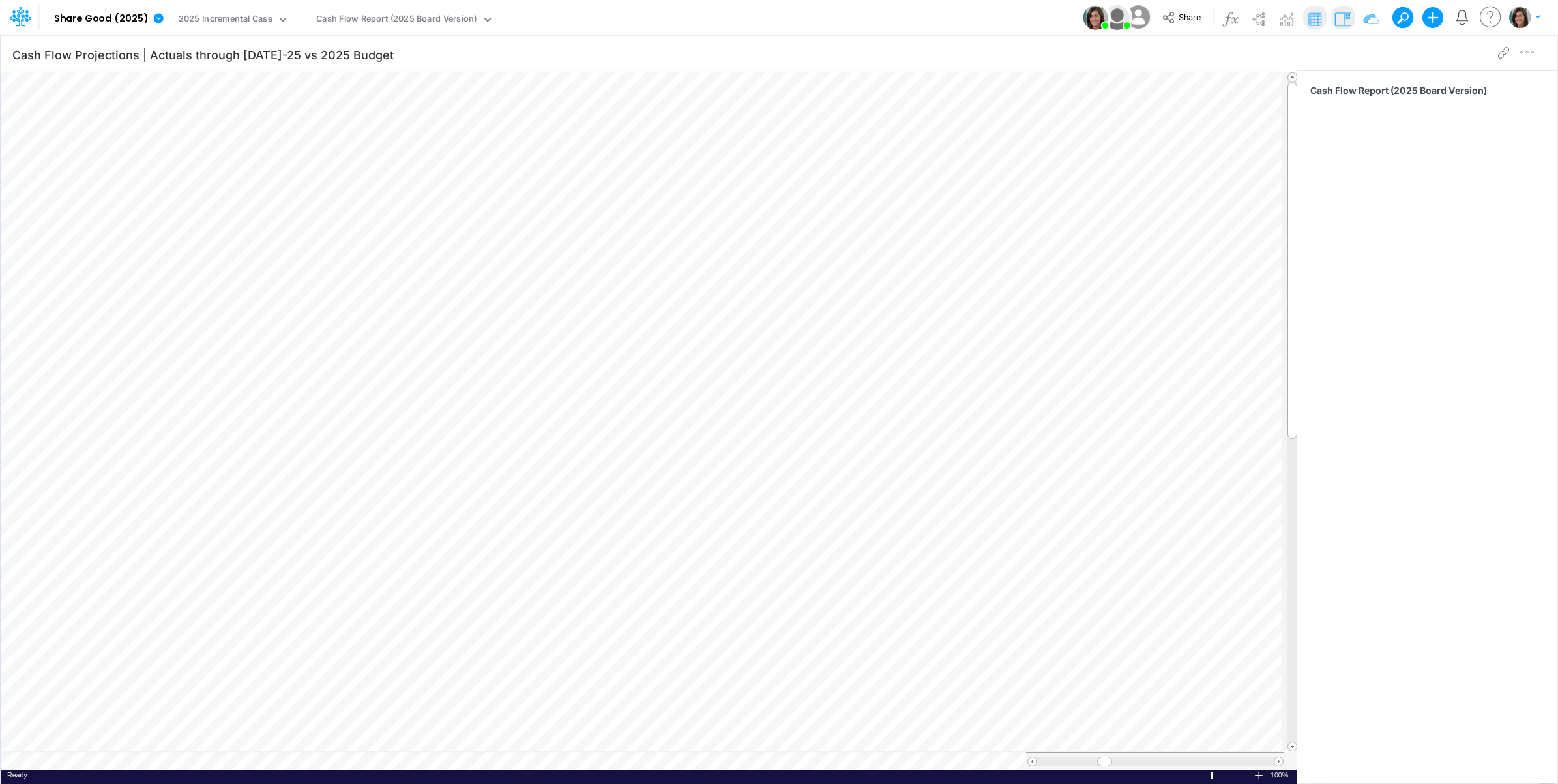
click at [21, 17] on icon at bounding box center [20, 16] width 22 height 22
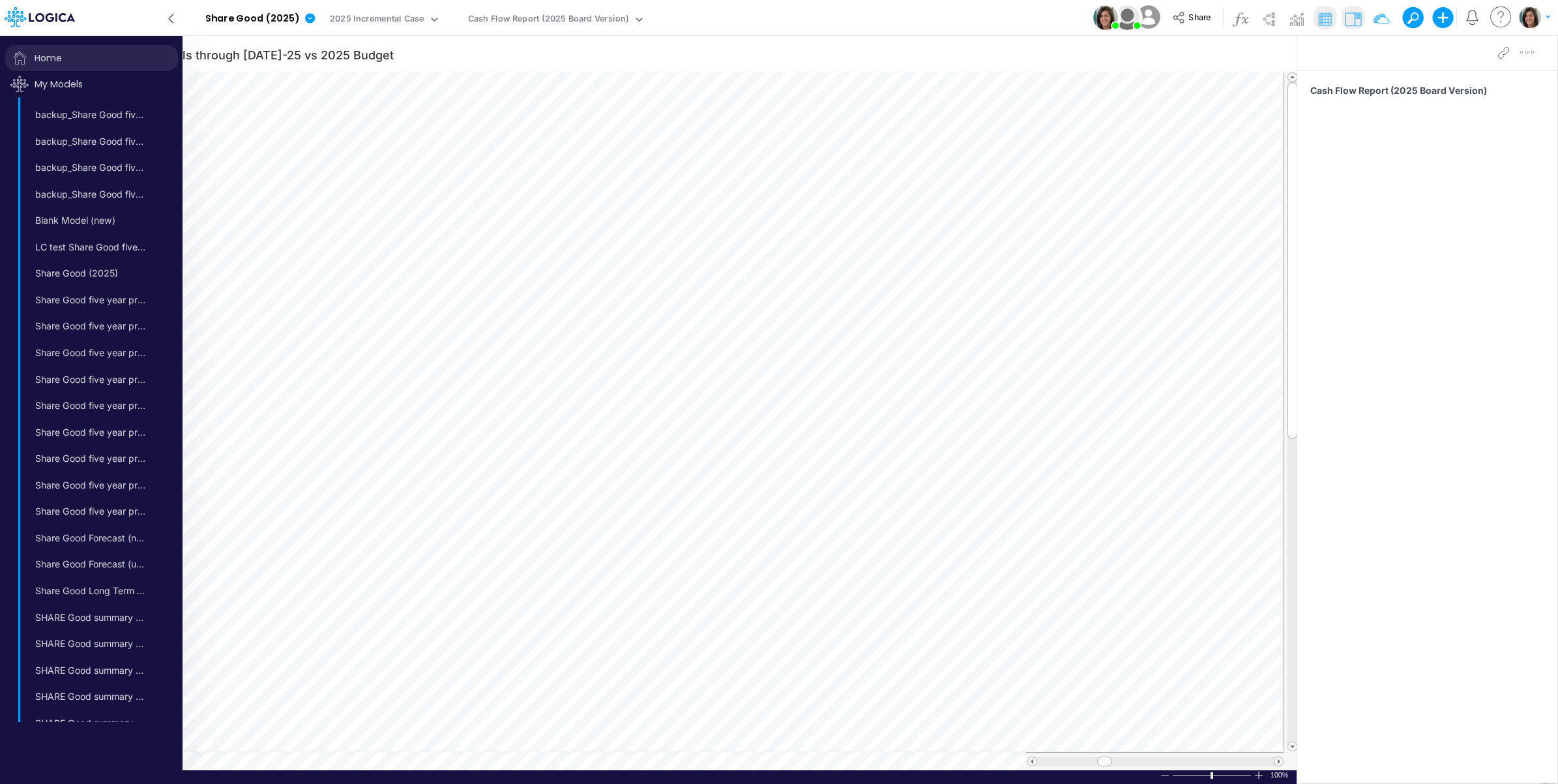
click at [60, 59] on span "Home" at bounding box center [92, 57] width 173 height 26
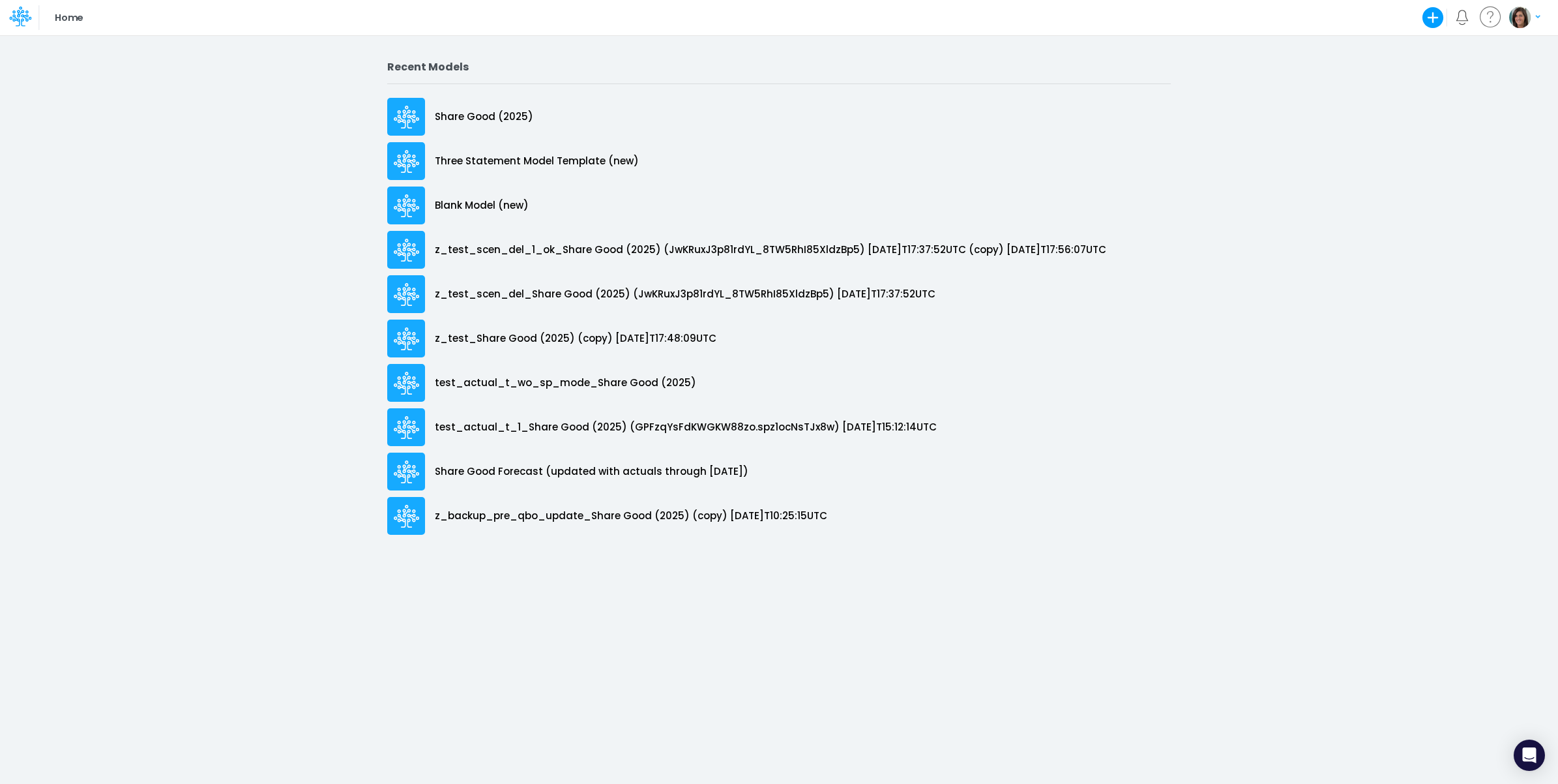
click at [1520, 18] on img "button" at bounding box center [1521, 17] width 22 height 22
click at [1467, 75] on button "Log out" at bounding box center [1471, 77] width 139 height 20
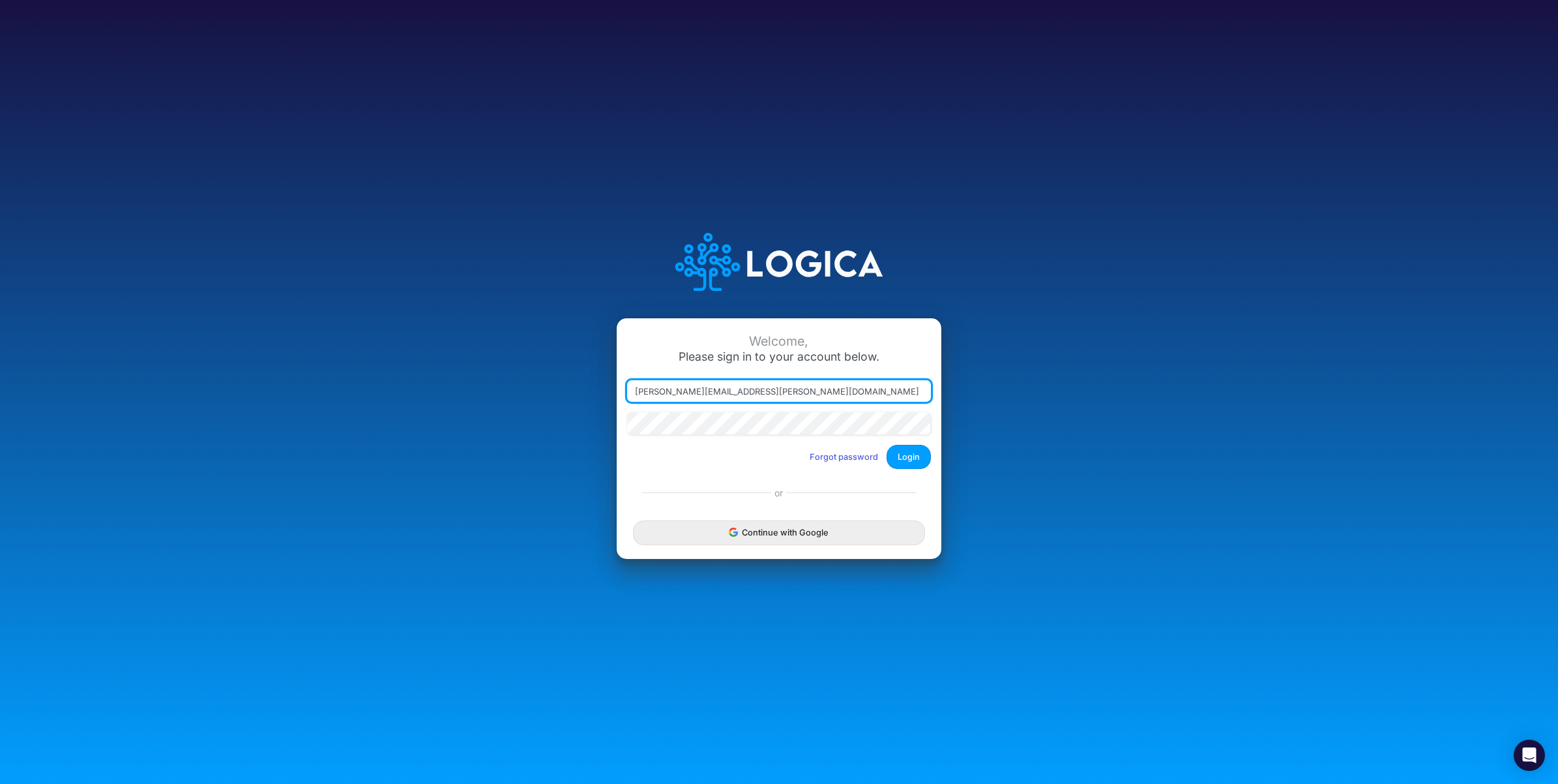
drag, startPoint x: 695, startPoint y: 392, endPoint x: 953, endPoint y: 386, distance: 258.1
click at [953, 386] on div "Welcome, Please sign in to your account below. carissa.castro+sharegood@logica.…" at bounding box center [779, 392] width 1038 height 372
type input "carissa.castro@logica.cloud"
click at [907, 458] on button "Login" at bounding box center [909, 457] width 45 height 24
